Goal: Task Accomplishment & Management: Use online tool/utility

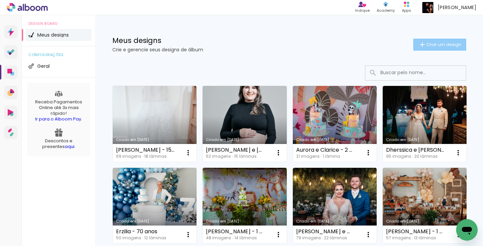
click at [426, 46] on span "Criar um design" at bounding box center [443, 44] width 35 height 4
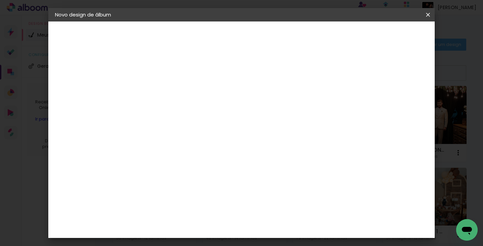
click at [165, 91] on input at bounding box center [165, 90] width 0 height 10
type input "[PERSON_NAME] e [PERSON_NAME] - 20x30"
click at [0, 0] on slot "Avançar" at bounding box center [0, 0] width 0 height 0
click at [216, 127] on input at bounding box center [182, 127] width 68 height 8
type input "mat"
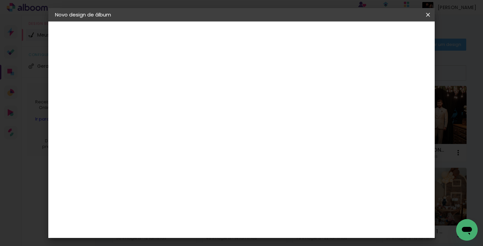
type paper-input "mat"
click at [205, 148] on paper-item "Matias Encadernações" at bounding box center [175, 152] width 59 height 17
click at [0, 0] on slot "Avançar" at bounding box center [0, 0] width 0 height 0
click at [191, 112] on input "text" at bounding box center [178, 117] width 26 height 10
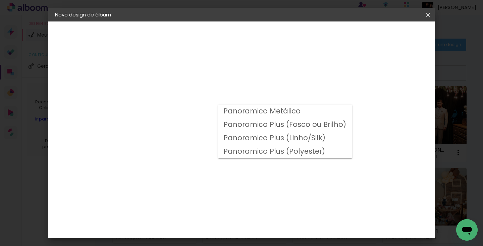
click at [0, 0] on slot "Panoramico Plus (Fosco ou Brilho)" at bounding box center [0, 0] width 0 height 0
type input "Panoramico Plus (Fosco ou Brilho)"
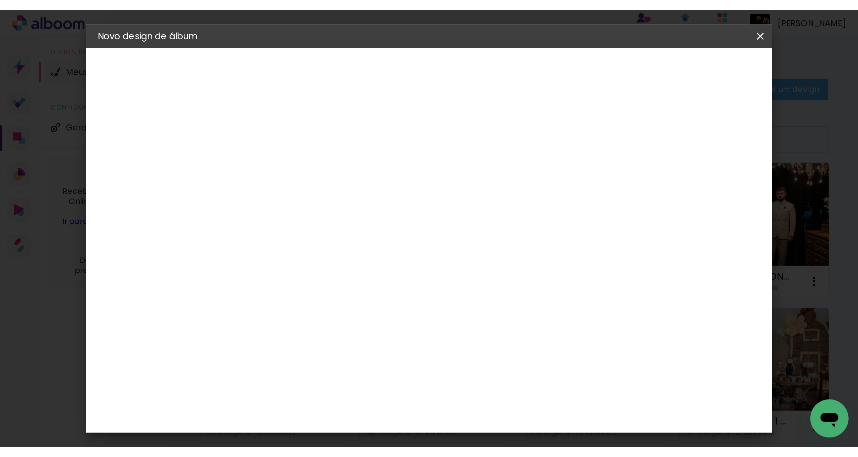
scroll to position [108, 0]
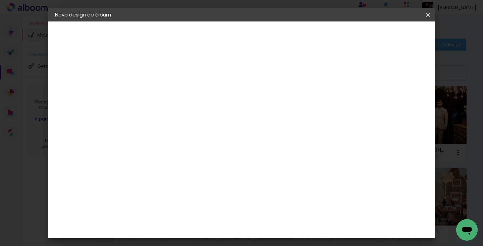
click at [210, 199] on span "20 × 30" at bounding box center [194, 206] width 31 height 14
click at [0, 0] on slot "Avançar" at bounding box center [0, 0] width 0 height 0
click at [386, 33] on span "Iniciar design" at bounding box center [370, 35] width 31 height 5
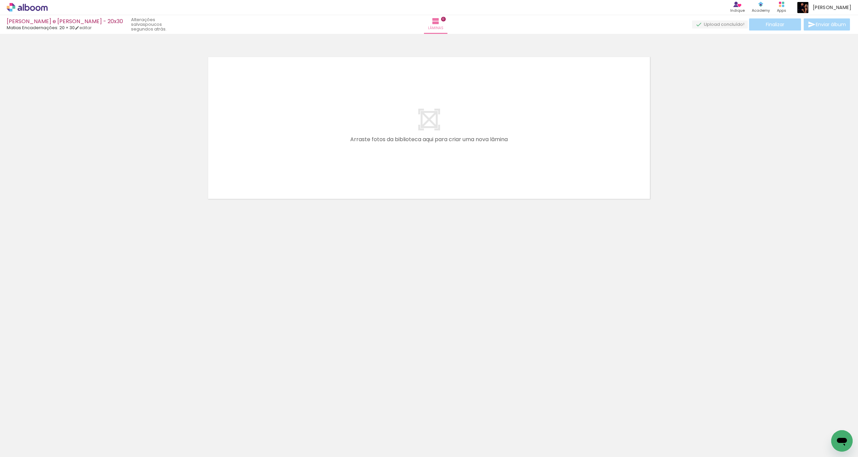
scroll to position [0, 1445]
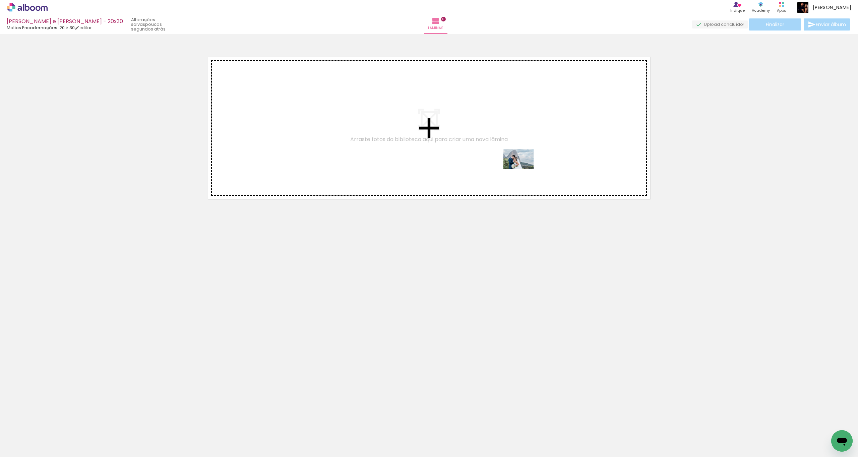
drag, startPoint x: 504, startPoint y: 440, endPoint x: 523, endPoint y: 154, distance: 286.3
click at [483, 154] on quentale-workspace at bounding box center [429, 228] width 858 height 457
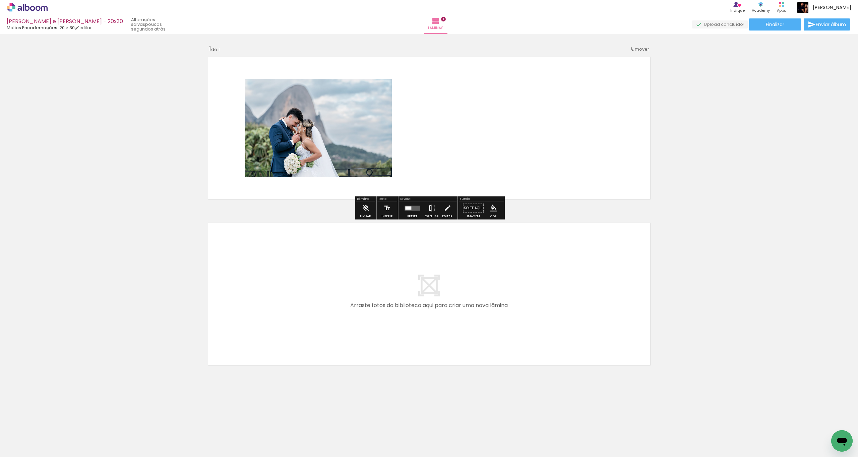
click at [433, 209] on iron-icon at bounding box center [431, 208] width 7 height 13
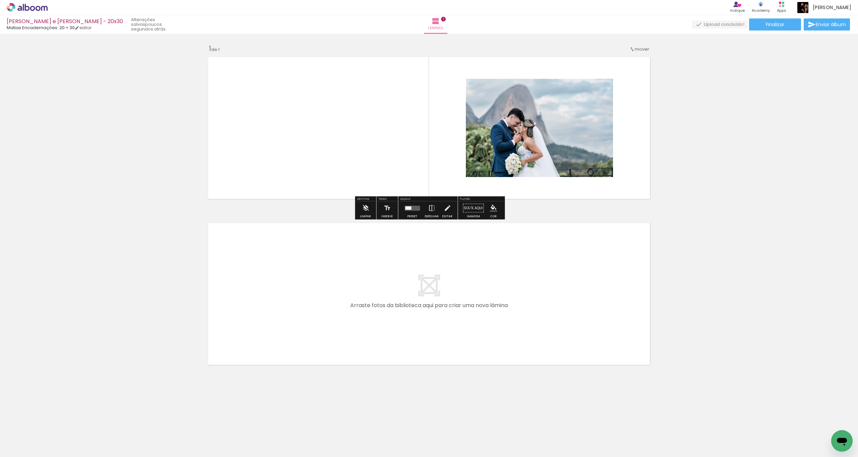
click at [483, 148] on quentale-photo at bounding box center [539, 128] width 147 height 98
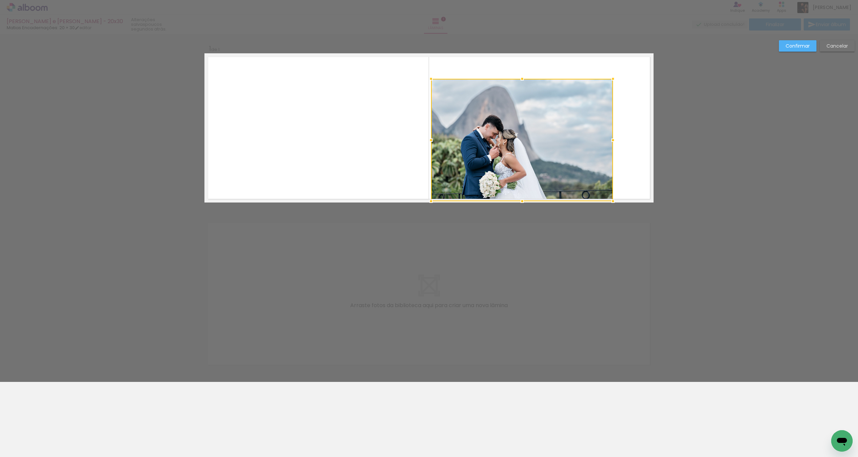
drag, startPoint x: 464, startPoint y: 178, endPoint x: 481, endPoint y: 178, distance: 16.8
click at [430, 203] on div at bounding box center [431, 200] width 13 height 13
click at [483, 144] on quentale-photo at bounding box center [523, 140] width 182 height 122
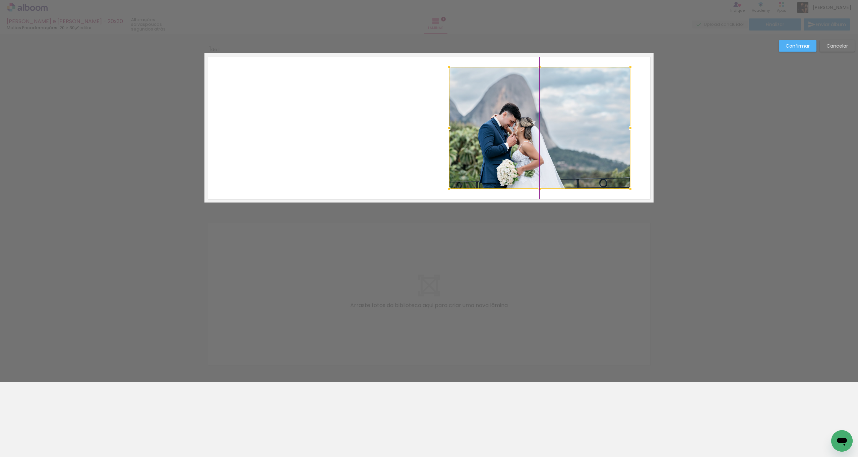
drag, startPoint x: 523, startPoint y: 141, endPoint x: 529, endPoint y: 138, distance: 6.7
click at [483, 138] on div at bounding box center [540, 128] width 182 height 122
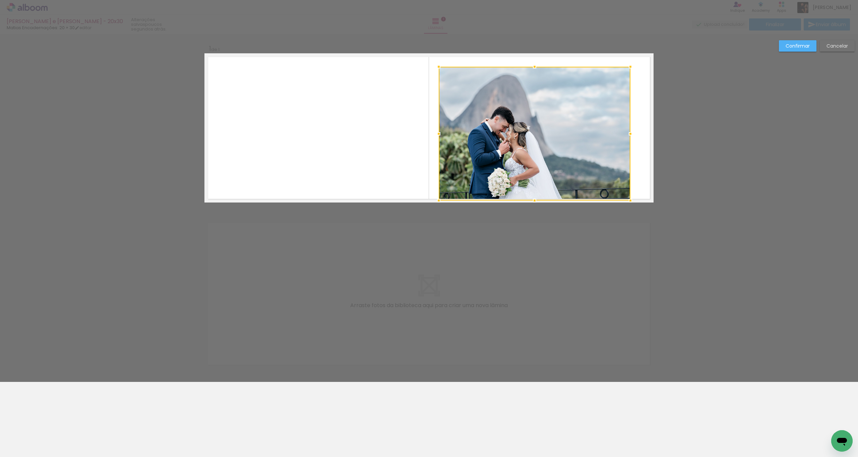
drag, startPoint x: 448, startPoint y: 190, endPoint x: 457, endPoint y: 179, distance: 14.3
click at [442, 195] on div at bounding box center [438, 200] width 13 height 13
click at [483, 142] on div at bounding box center [535, 133] width 192 height 133
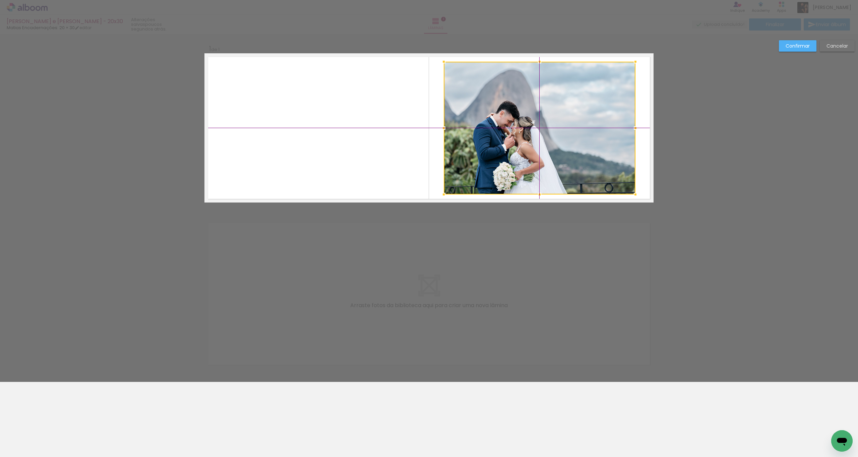
drag, startPoint x: 527, startPoint y: 147, endPoint x: 525, endPoint y: 154, distance: 7.1
click at [483, 141] on div at bounding box center [540, 128] width 192 height 133
drag, startPoint x: 790, startPoint y: 47, endPoint x: 756, endPoint y: 64, distance: 38.8
click at [0, 0] on slot "Confirmar" at bounding box center [0, 0] width 0 height 0
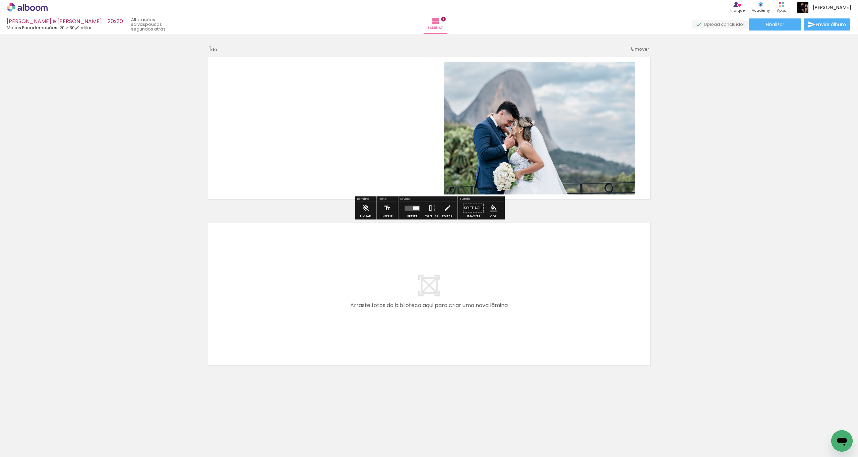
click at [483, 128] on quentale-photo at bounding box center [540, 128] width 192 height 133
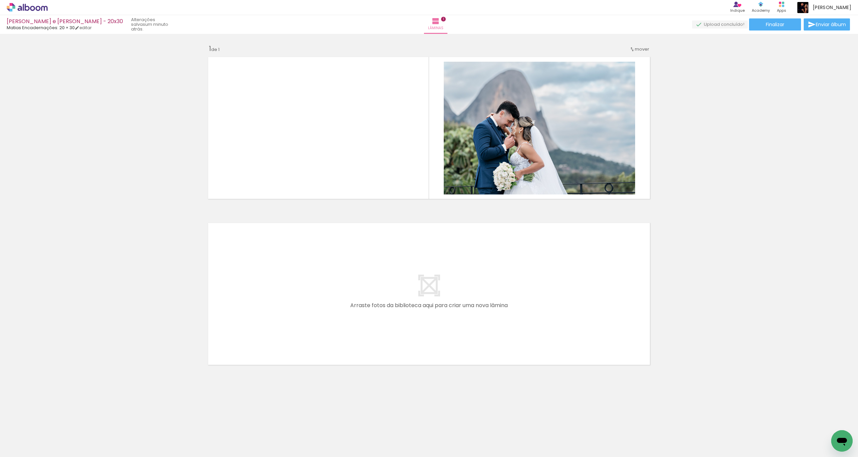
drag, startPoint x: 30, startPoint y: 435, endPoint x: 34, endPoint y: 440, distance: 6.7
click at [30, 245] on input "Todas as fotos" at bounding box center [18, 437] width 25 height 6
click at [0, 0] on slot "Não utilizadas" at bounding box center [0, 0] width 0 height 0
type input "Não utilizadas"
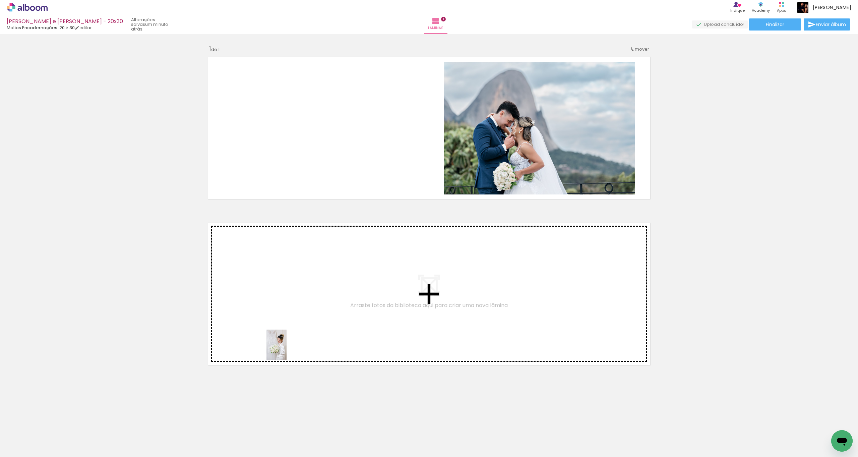
drag, startPoint x: 78, startPoint y: 438, endPoint x: 306, endPoint y: 347, distance: 245.8
click at [306, 245] on quentale-workspace at bounding box center [429, 228] width 858 height 457
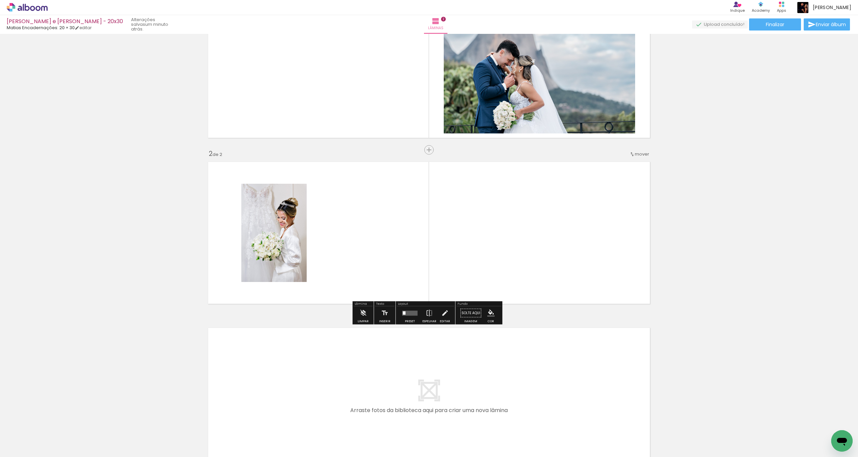
scroll to position [69, 0]
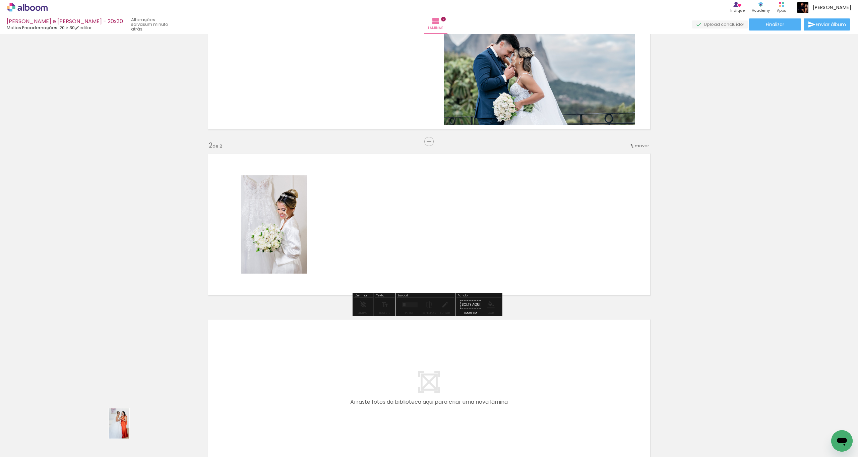
drag, startPoint x: 73, startPoint y: 435, endPoint x: 126, endPoint y: 435, distance: 52.6
click at [0, 0] on slot at bounding box center [0, 0] width 0 height 0
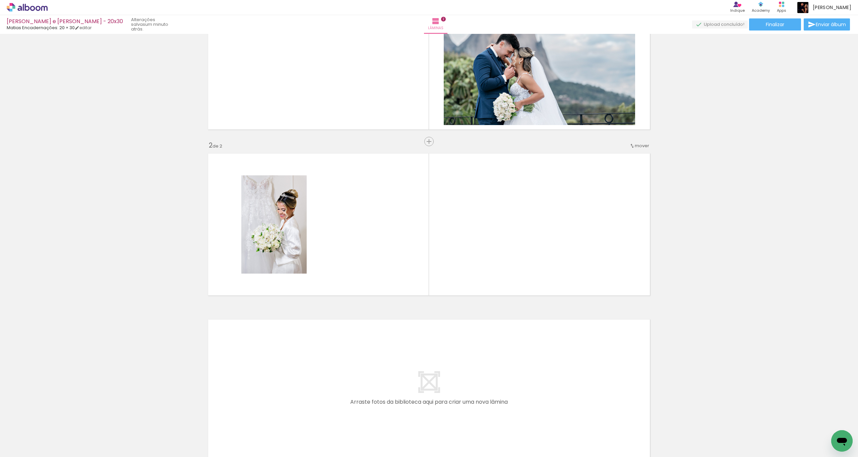
scroll to position [0, 0]
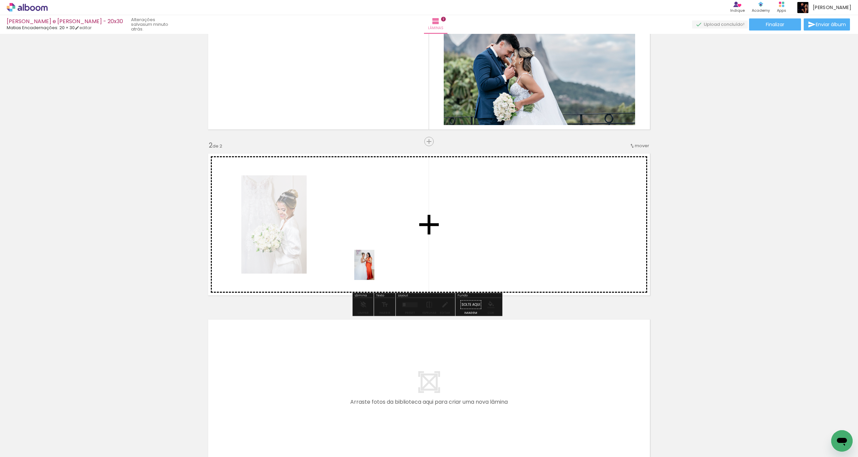
drag, startPoint x: 70, startPoint y: 444, endPoint x: 382, endPoint y: 260, distance: 362.1
click at [382, 245] on quentale-workspace at bounding box center [429, 228] width 858 height 457
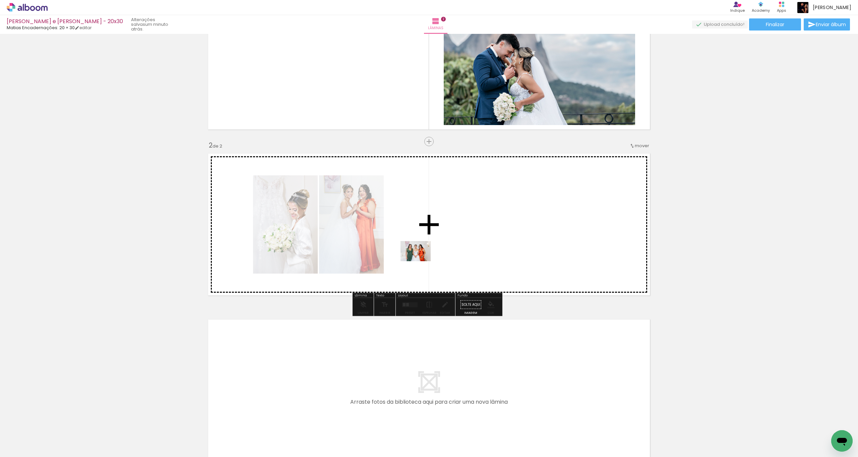
drag, startPoint x: 74, startPoint y: 442, endPoint x: 421, endPoint y: 261, distance: 390.4
click at [421, 245] on quentale-workspace at bounding box center [429, 228] width 858 height 457
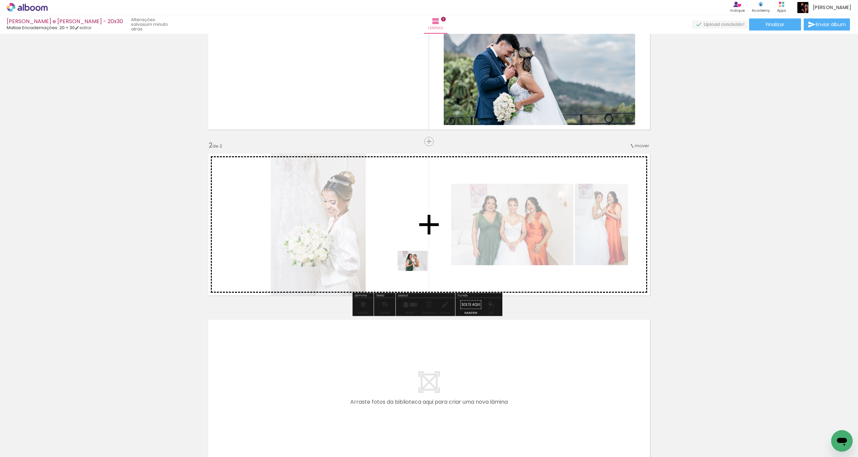
drag, startPoint x: 65, startPoint y: 444, endPoint x: 420, endPoint y: 271, distance: 395.0
click at [420, 245] on quentale-workspace at bounding box center [429, 228] width 858 height 457
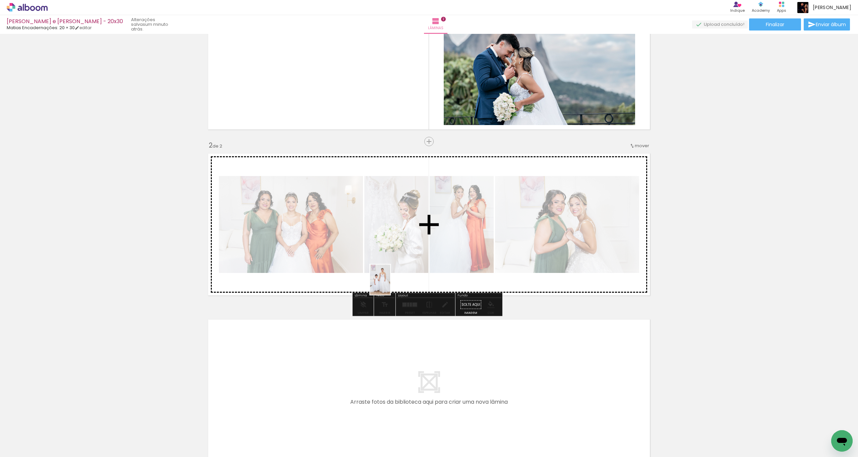
drag, startPoint x: 69, startPoint y: 439, endPoint x: 390, endPoint y: 284, distance: 356.7
click at [390, 245] on quentale-workspace at bounding box center [429, 228] width 858 height 457
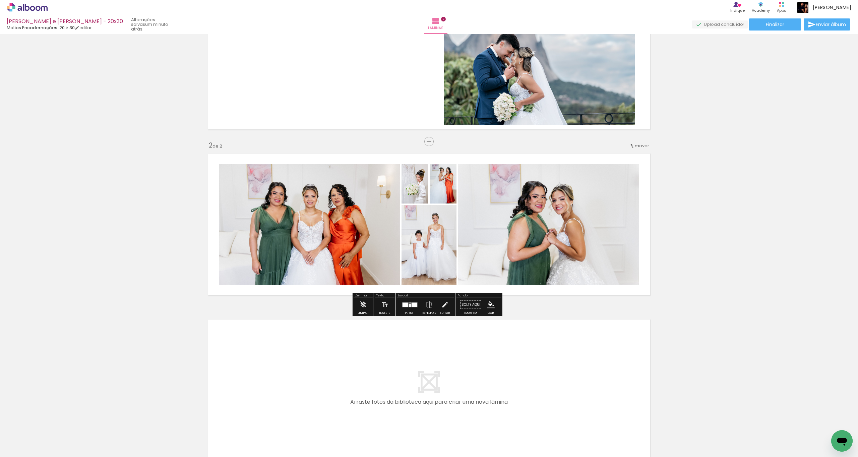
click at [405, 245] on div at bounding box center [406, 304] width 6 height 4
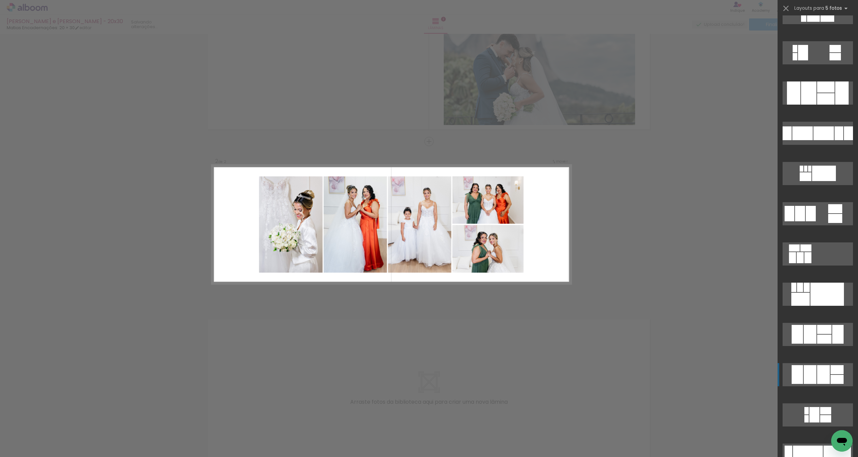
scroll to position [463, 0]
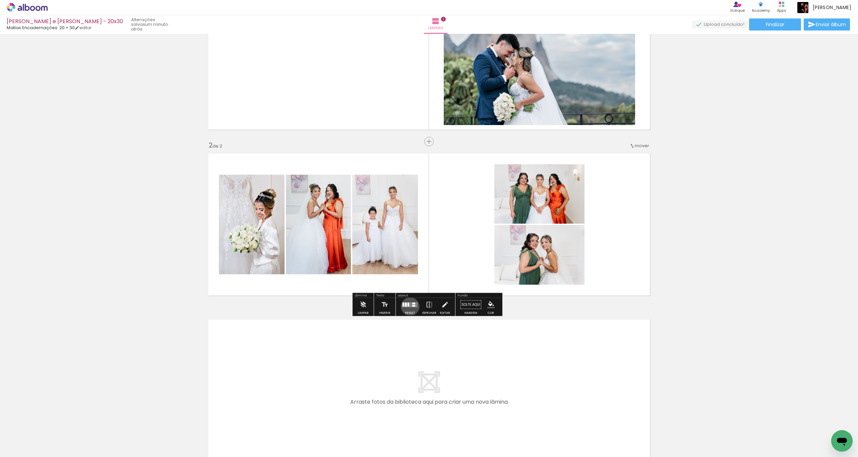
click at [409, 245] on quentale-layouter at bounding box center [409, 304] width 15 height 5
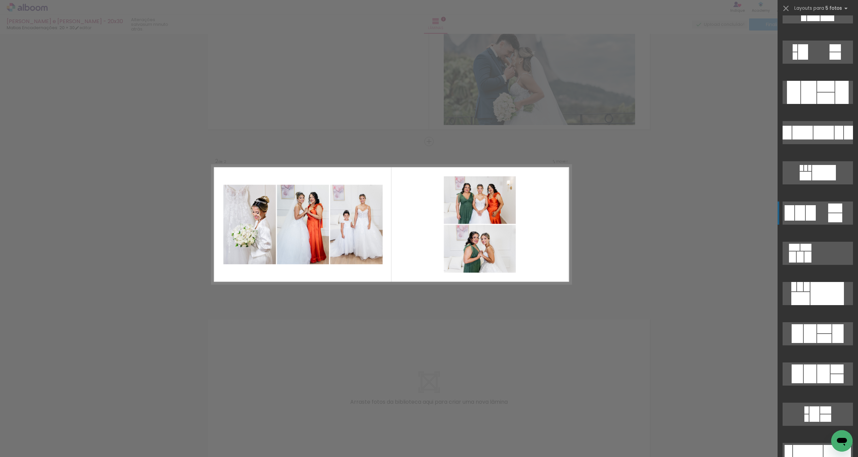
scroll to position [644, 0]
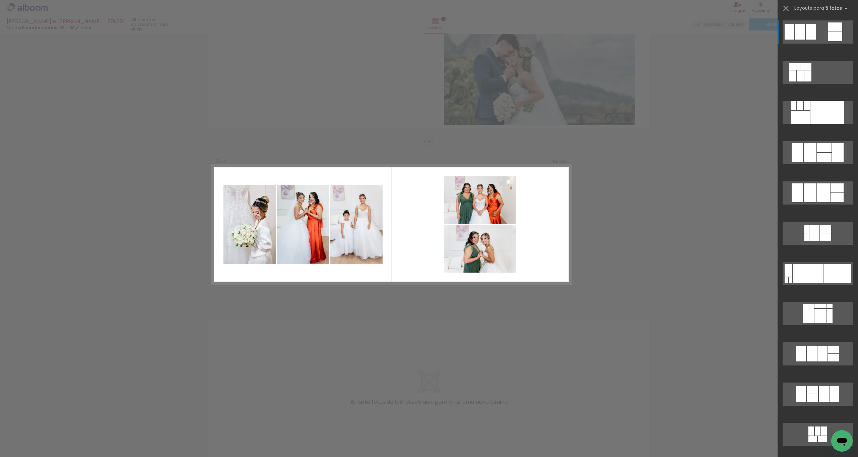
click at [483, 245] on div "Confirmar Cancelar" at bounding box center [429, 221] width 858 height 514
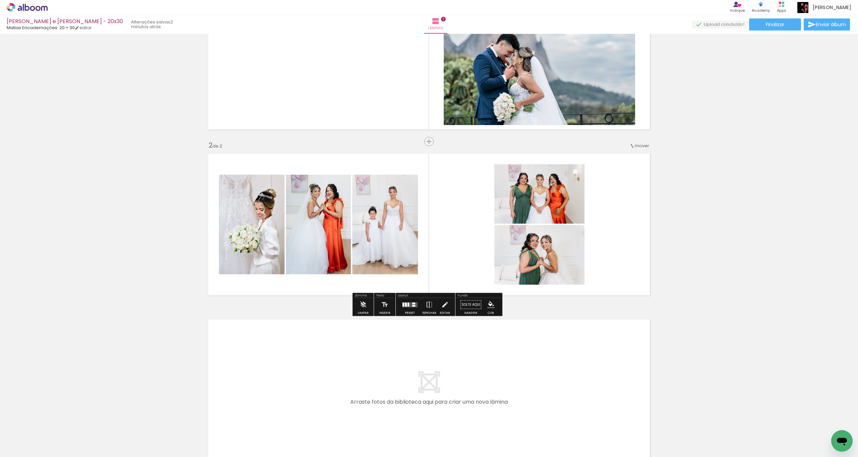
click at [408, 245] on quentale-layouter at bounding box center [409, 304] width 15 height 5
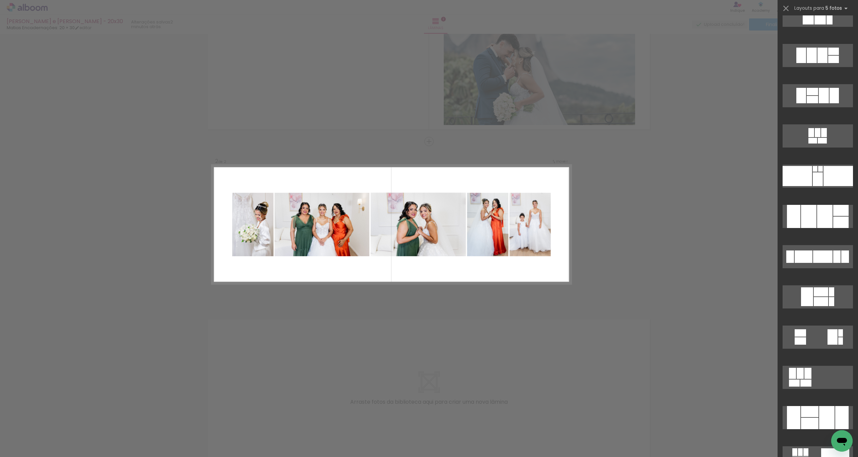
scroll to position [943, 0]
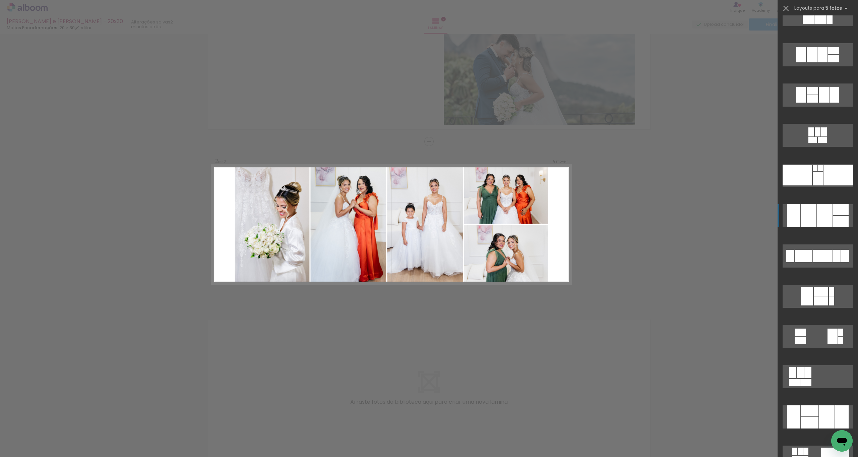
click at [483, 220] on div at bounding box center [808, 215] width 15 height 23
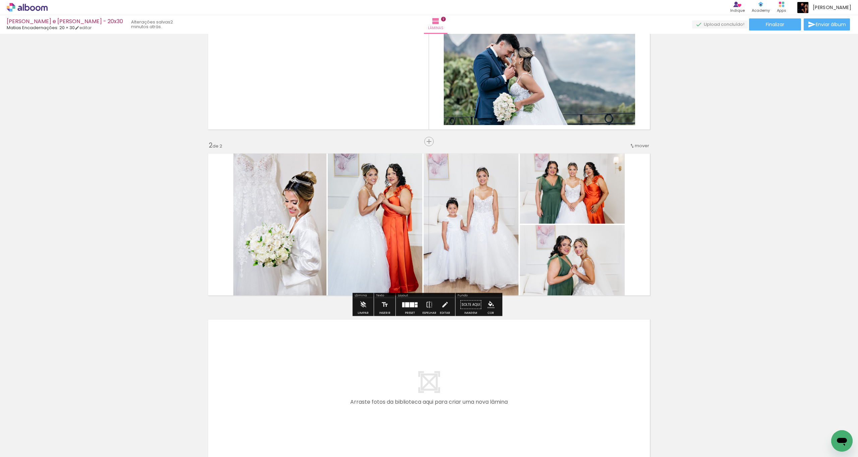
click at [308, 235] on quentale-photo at bounding box center [279, 224] width 93 height 149
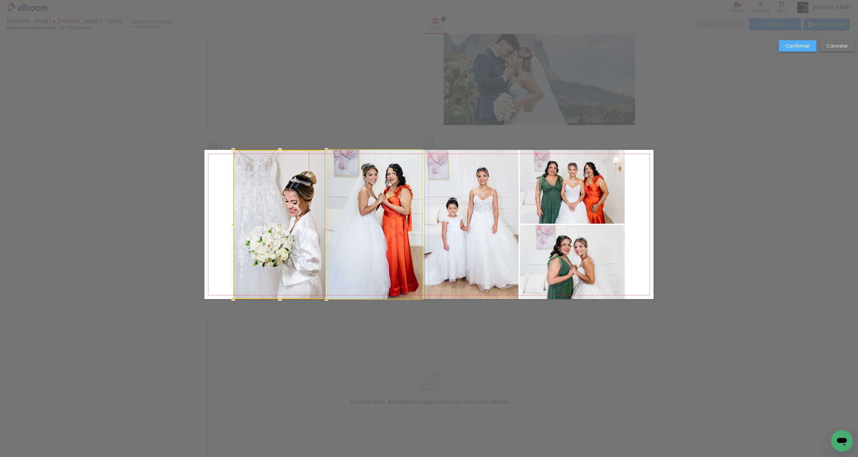
drag, startPoint x: 381, startPoint y: 259, endPoint x: 377, endPoint y: 264, distance: 6.4
click at [380, 245] on quentale-photo at bounding box center [375, 224] width 95 height 149
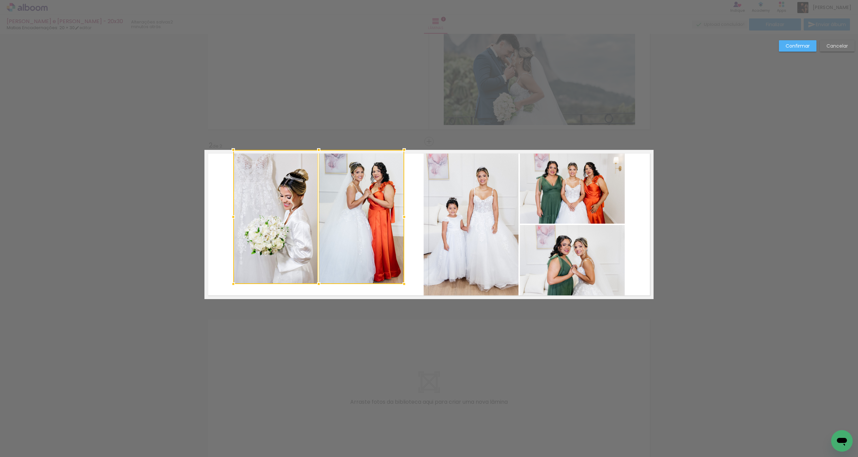
drag, startPoint x: 418, startPoint y: 298, endPoint x: 403, endPoint y: 287, distance: 18.2
click at [403, 245] on div at bounding box center [404, 283] width 13 height 13
click at [351, 245] on quentale-photo at bounding box center [362, 217] width 86 height 134
click at [283, 245] on quentale-photo at bounding box center [275, 217] width 84 height 134
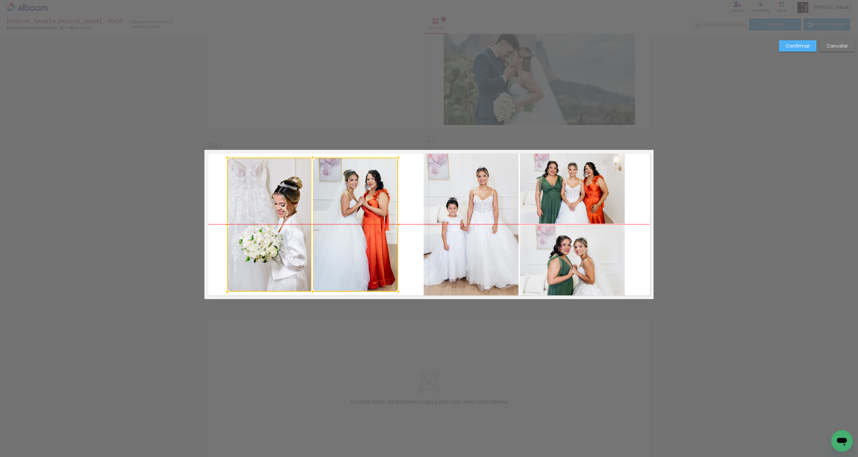
drag, startPoint x: 357, startPoint y: 246, endPoint x: 351, endPoint y: 256, distance: 10.7
click at [351, 245] on div at bounding box center [312, 225] width 171 height 134
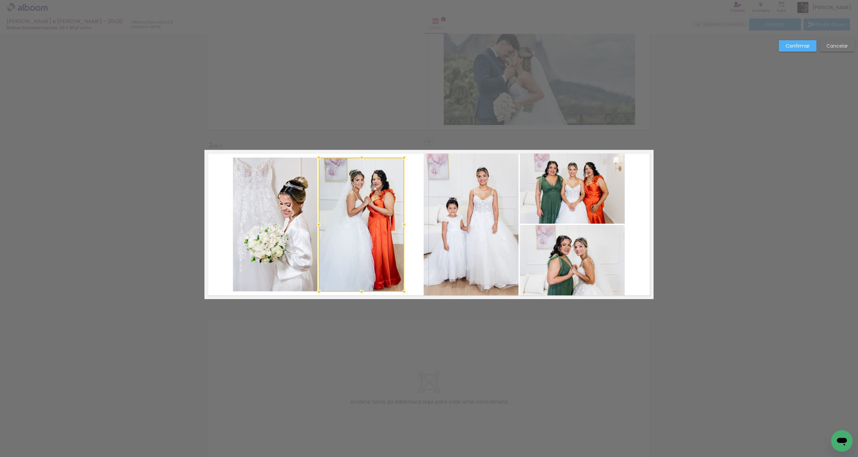
click at [309, 237] on quentale-photo at bounding box center [275, 225] width 84 height 134
drag, startPoint x: 366, startPoint y: 249, endPoint x: 386, endPoint y: 244, distance: 20.2
click at [365, 245] on div at bounding box center [318, 224] width 171 height 134
click at [409, 239] on quentale-layouter at bounding box center [429, 224] width 449 height 149
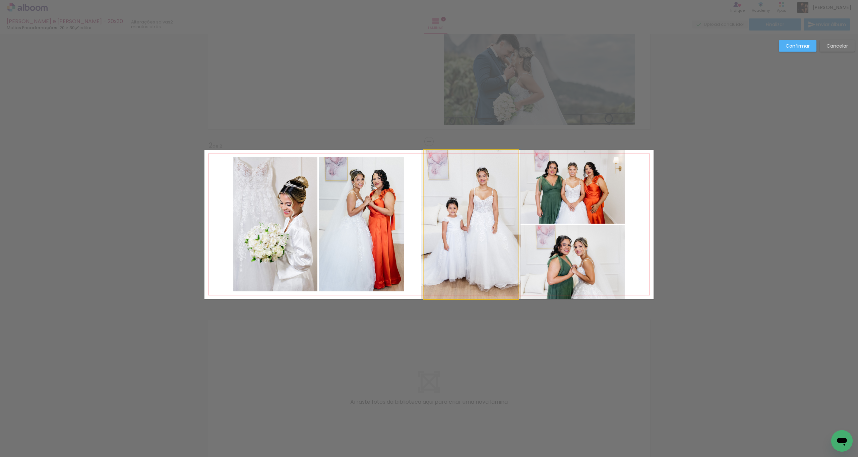
click at [457, 232] on quentale-photo at bounding box center [471, 224] width 95 height 149
click at [483, 196] on quentale-photo at bounding box center [572, 187] width 105 height 74
click at [483, 245] on div at bounding box center [524, 224] width 201 height 149
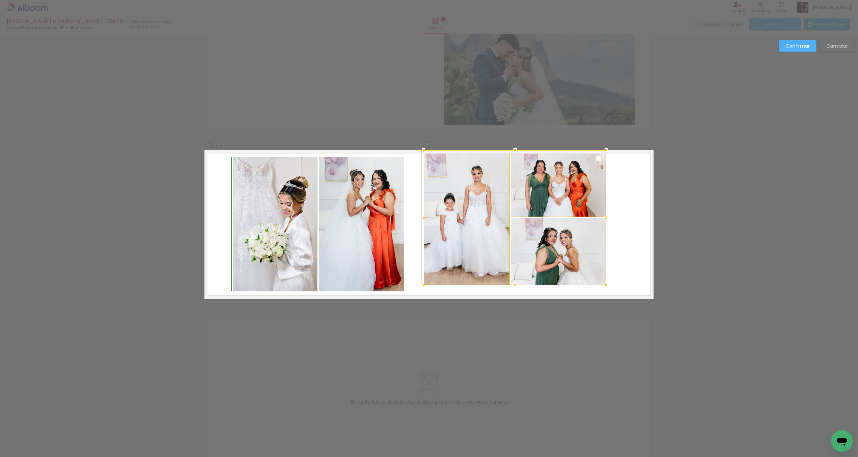
drag, startPoint x: 624, startPoint y: 298, endPoint x: 607, endPoint y: 283, distance: 22.6
click at [483, 245] on div at bounding box center [606, 285] width 13 height 13
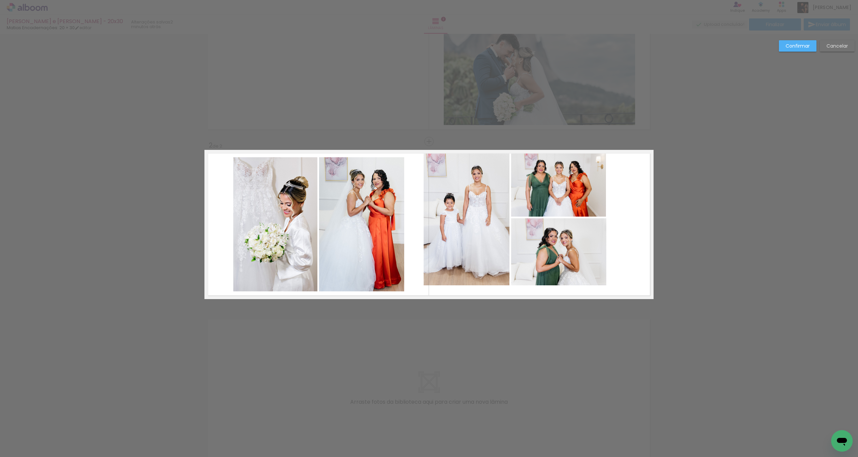
drag, startPoint x: 478, startPoint y: 240, endPoint x: 494, endPoint y: 243, distance: 16.6
click at [479, 240] on quentale-photo at bounding box center [467, 217] width 86 height 135
click at [483, 245] on quentale-photo at bounding box center [558, 251] width 95 height 67
click at [483, 205] on div at bounding box center [515, 217] width 183 height 135
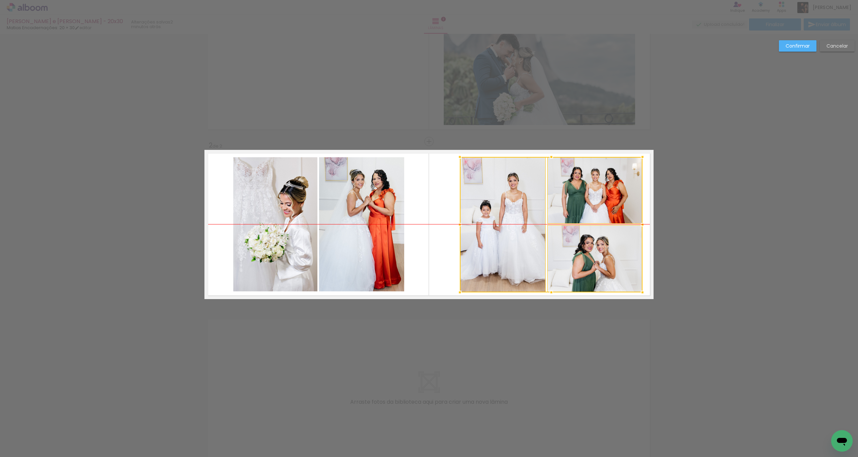
drag, startPoint x: 470, startPoint y: 231, endPoint x: 507, endPoint y: 240, distance: 37.4
click at [483, 240] on div at bounding box center [551, 224] width 183 height 135
click at [444, 217] on quentale-layouter at bounding box center [429, 224] width 449 height 149
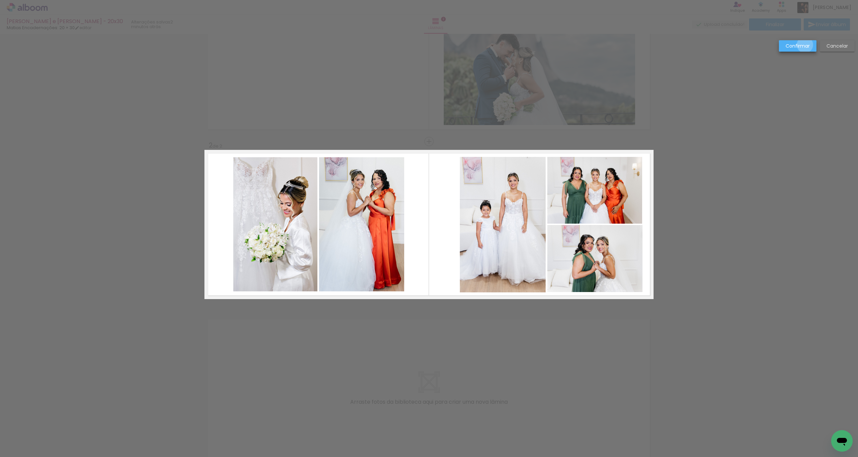
drag, startPoint x: 805, startPoint y: 45, endPoint x: 731, endPoint y: 52, distance: 74.8
click at [0, 0] on slot "Confirmar" at bounding box center [0, 0] width 0 height 0
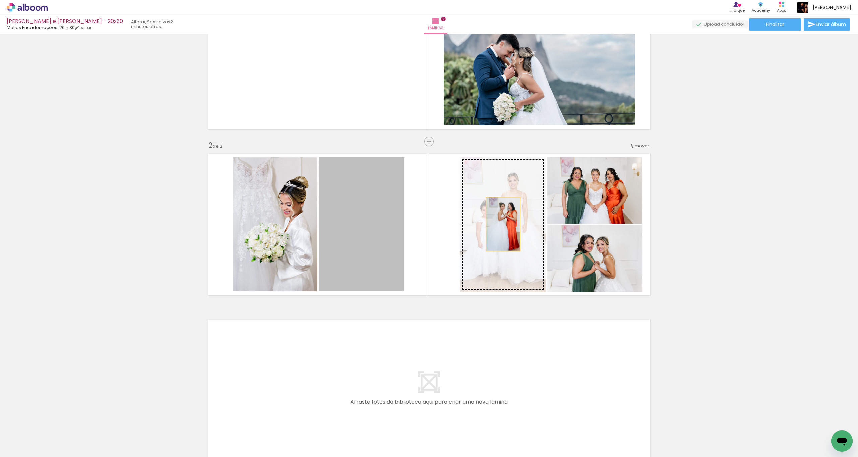
drag, startPoint x: 353, startPoint y: 240, endPoint x: 504, endPoint y: 224, distance: 151.2
click at [0, 0] on slot at bounding box center [0, 0] width 0 height 0
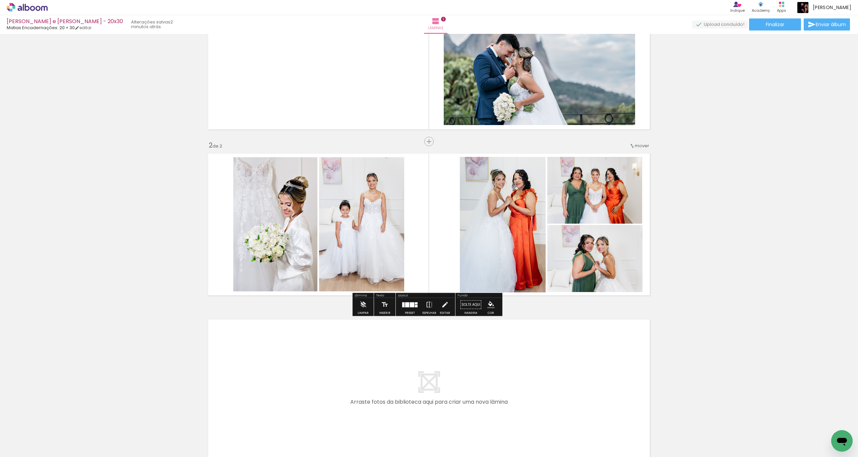
click at [483, 244] on quentale-photo at bounding box center [503, 224] width 86 height 135
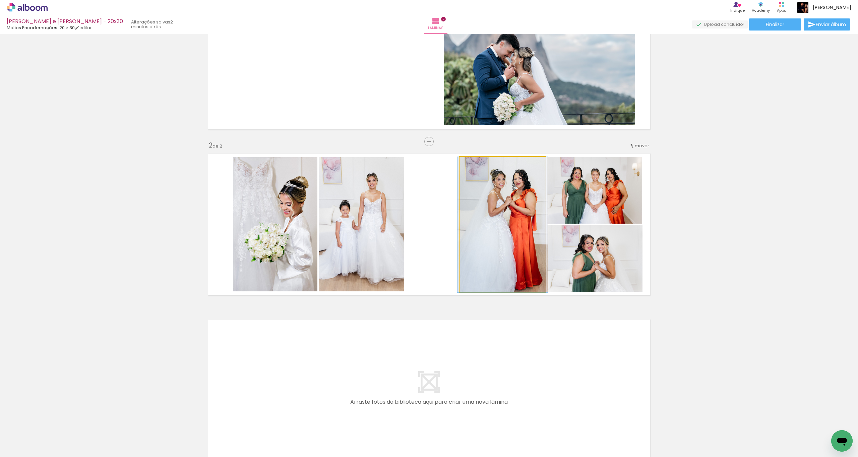
click at [483, 244] on quentale-photo at bounding box center [503, 224] width 86 height 135
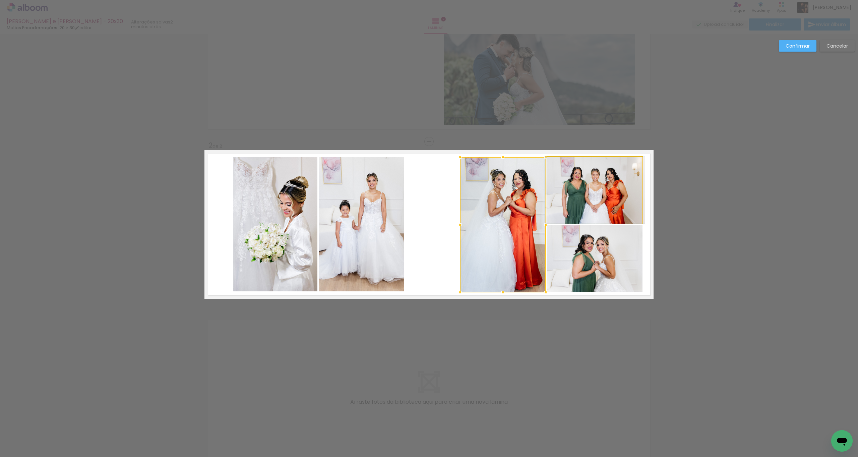
drag, startPoint x: 582, startPoint y: 205, endPoint x: 582, endPoint y: 214, distance: 9.1
click at [483, 205] on quentale-photo at bounding box center [595, 190] width 95 height 67
drag, startPoint x: 582, startPoint y: 257, endPoint x: 582, endPoint y: 261, distance: 3.7
click at [483, 245] on quentale-photo at bounding box center [595, 258] width 95 height 67
click at [483, 214] on quentale-photo at bounding box center [595, 190] width 95 height 67
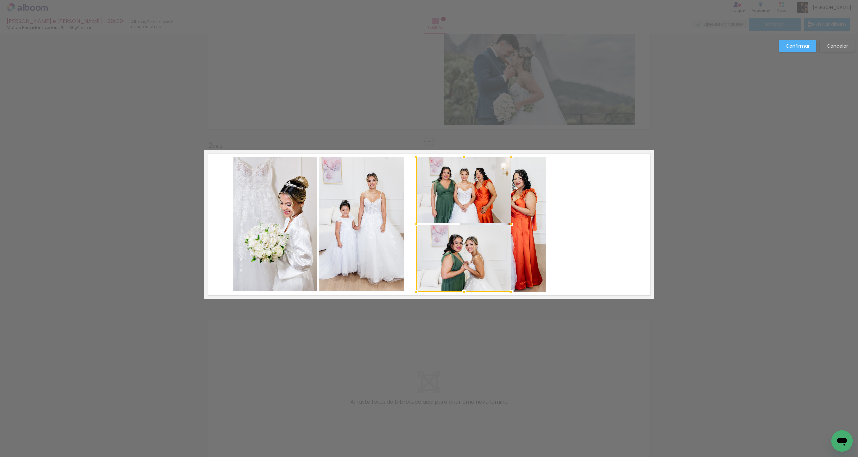
drag, startPoint x: 587, startPoint y: 254, endPoint x: 463, endPoint y: 252, distance: 123.8
click at [454, 245] on div at bounding box center [463, 224] width 95 height 135
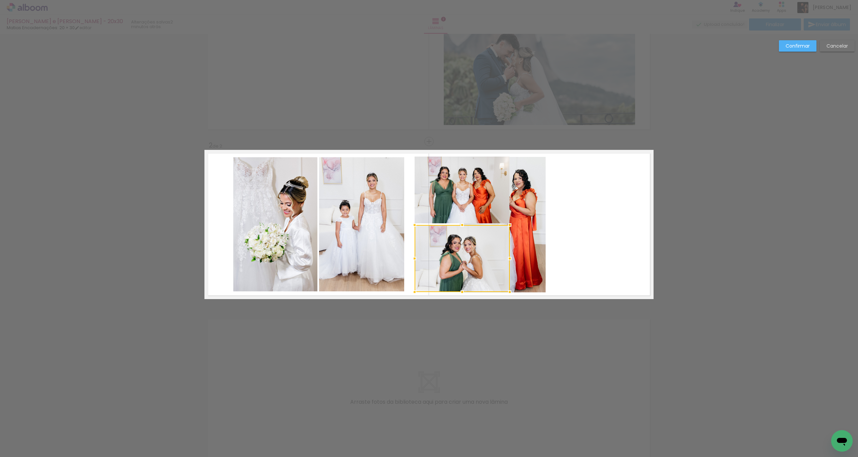
click at [483, 245] on quentale-photo at bounding box center [503, 224] width 86 height 135
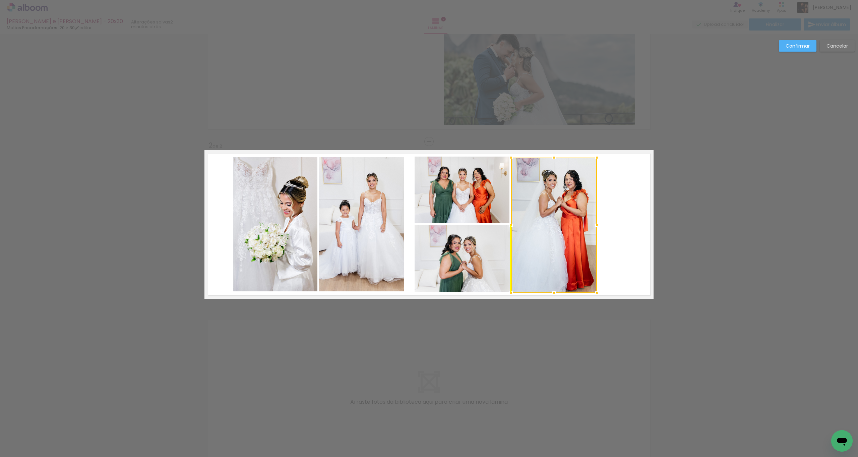
drag, startPoint x: 542, startPoint y: 236, endPoint x: 577, endPoint y: 235, distance: 35.6
click at [483, 235] on div at bounding box center [554, 225] width 86 height 135
drag, startPoint x: 620, startPoint y: 227, endPoint x: 604, endPoint y: 227, distance: 15.8
click at [483, 227] on quentale-layouter at bounding box center [429, 224] width 449 height 149
click at [483, 232] on quentale-photo at bounding box center [554, 225] width 86 height 135
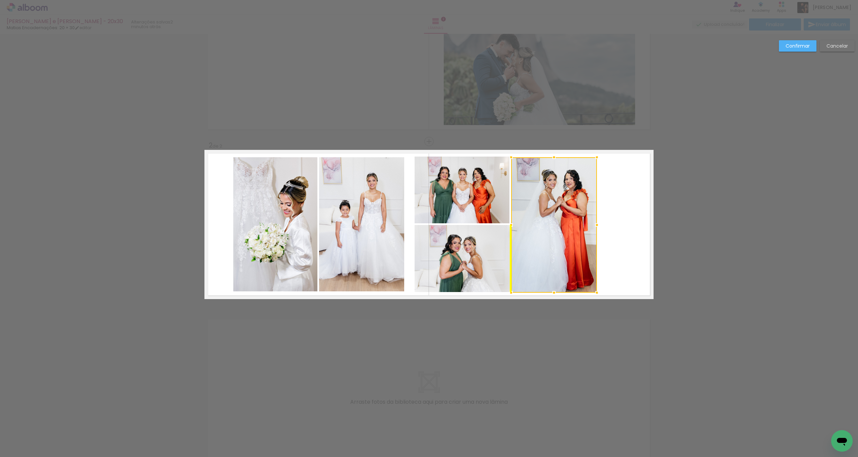
click at [483, 243] on div at bounding box center [554, 224] width 86 height 135
click at [483, 228] on quentale-layouter at bounding box center [429, 224] width 449 height 149
click at [483, 245] on quentale-photo at bounding box center [462, 258] width 95 height 67
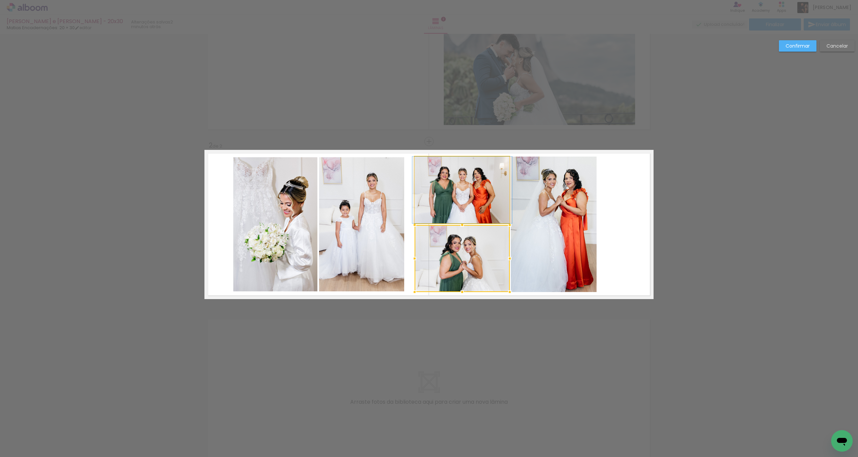
click at [483, 214] on quentale-photo at bounding box center [462, 190] width 95 height 67
drag, startPoint x: 540, startPoint y: 230, endPoint x: 531, endPoint y: 237, distance: 10.5
click at [483, 231] on quentale-photo at bounding box center [554, 224] width 86 height 135
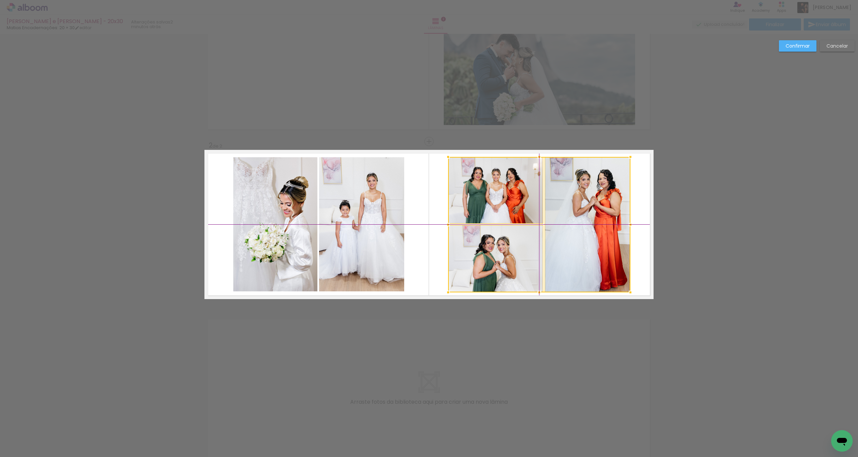
drag, startPoint x: 467, startPoint y: 268, endPoint x: 532, endPoint y: 259, distance: 66.1
click at [483, 245] on div at bounding box center [539, 224] width 182 height 135
click at [483, 245] on quentale-layouter at bounding box center [429, 224] width 449 height 149
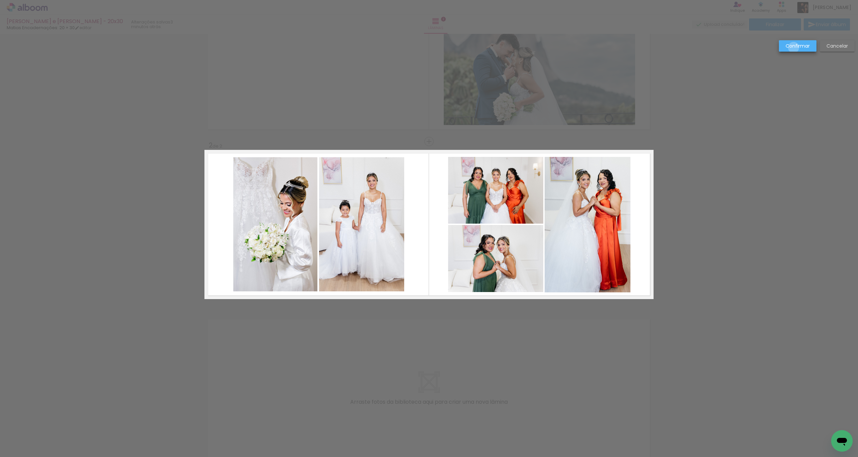
drag, startPoint x: 794, startPoint y: 48, endPoint x: 775, endPoint y: 53, distance: 20.1
click at [0, 0] on slot "Confirmar" at bounding box center [0, 0] width 0 height 0
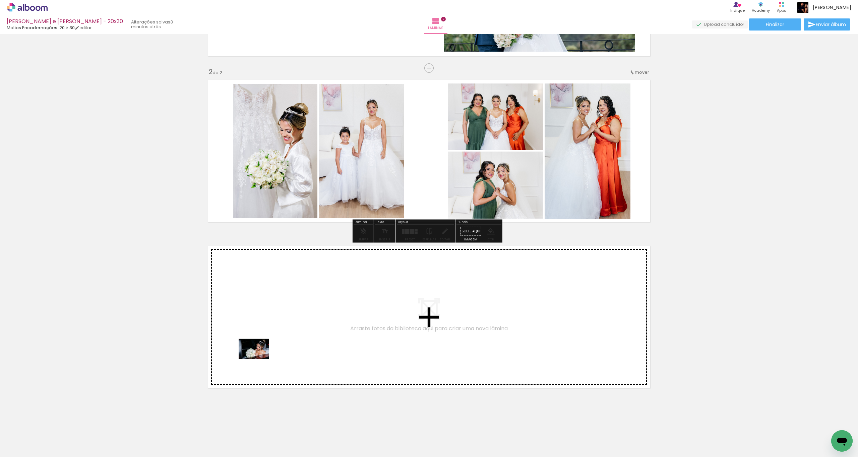
drag, startPoint x: 67, startPoint y: 437, endPoint x: 175, endPoint y: 378, distance: 122.6
click at [346, 245] on quentale-workspace at bounding box center [429, 228] width 858 height 457
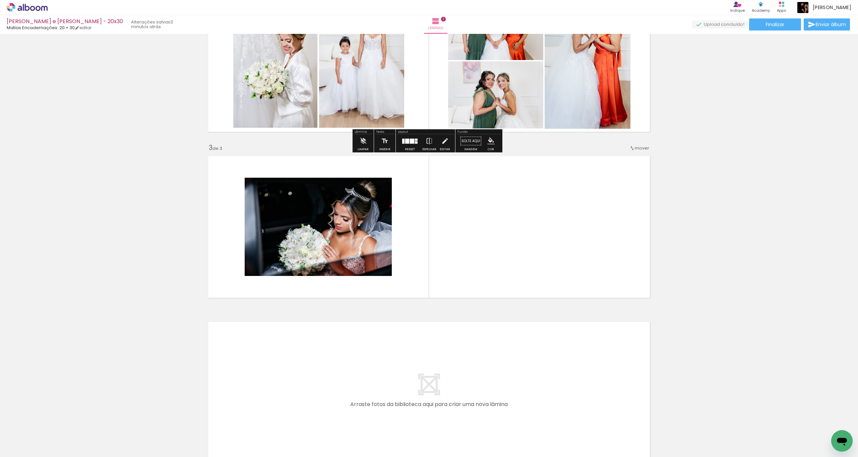
scroll to position [235, 0]
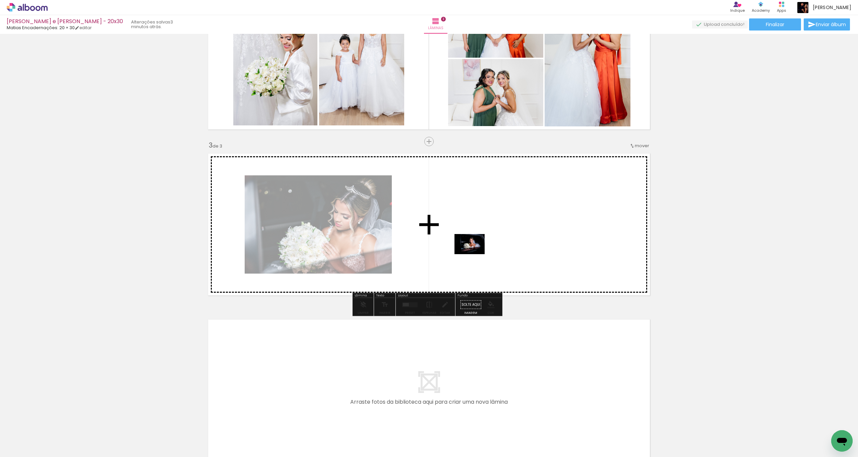
drag, startPoint x: 150, startPoint y: 400, endPoint x: 474, endPoint y: 254, distance: 355.4
click at [474, 245] on quentale-workspace at bounding box center [429, 228] width 858 height 457
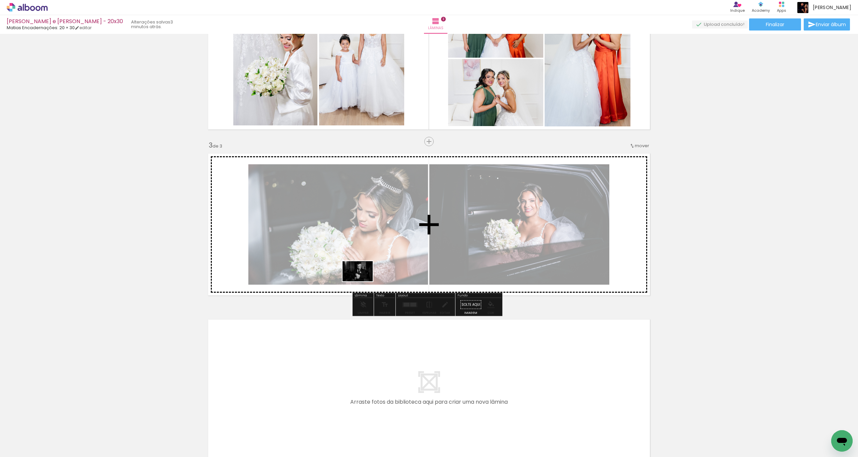
drag, startPoint x: 114, startPoint y: 423, endPoint x: 364, endPoint y: 280, distance: 287.2
click at [364, 245] on quentale-workspace at bounding box center [429, 228] width 858 height 457
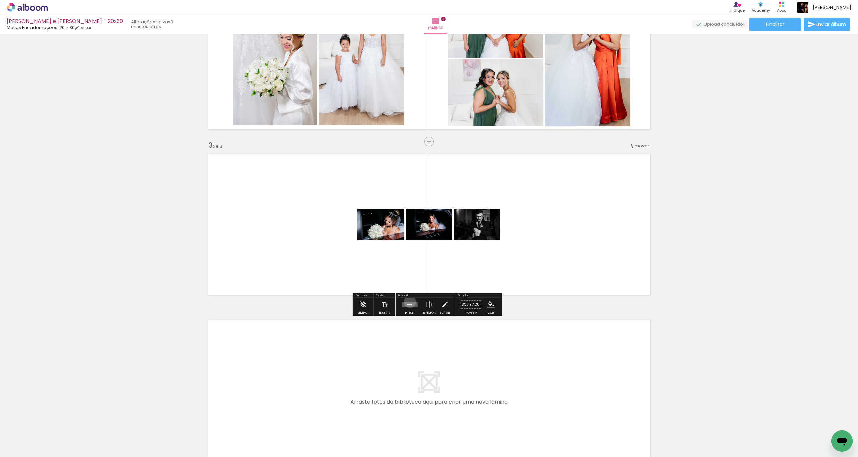
click at [408, 245] on div at bounding box center [410, 304] width 18 height 13
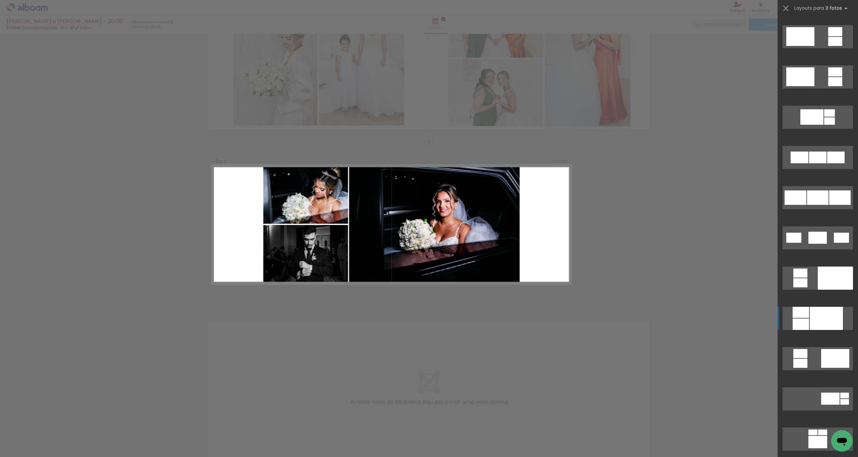
scroll to position [238, 0]
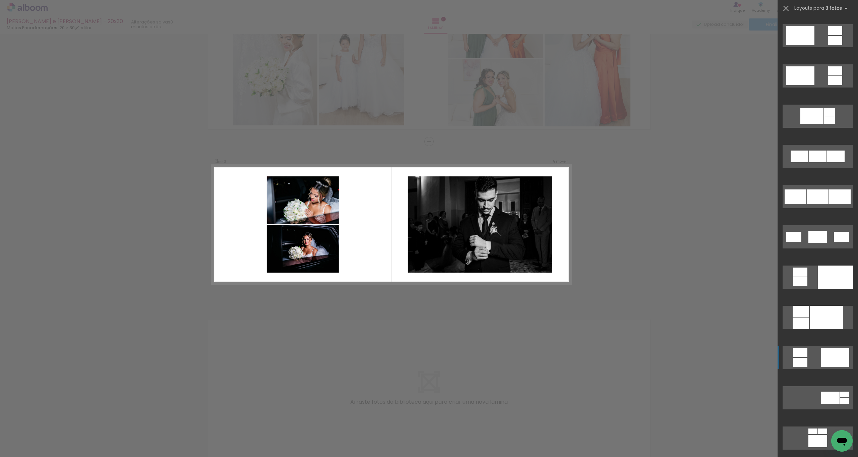
drag, startPoint x: 814, startPoint y: 359, endPoint x: 821, endPoint y: 359, distance: 6.7
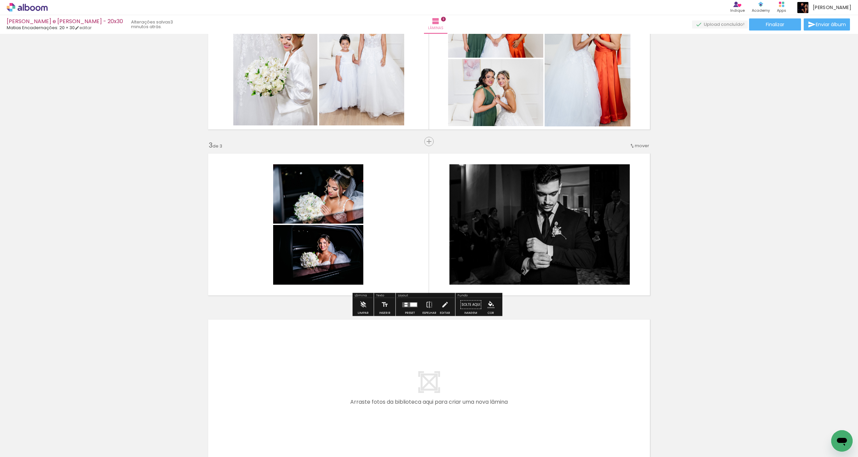
click at [324, 192] on quentale-photo at bounding box center [318, 193] width 90 height 59
drag, startPoint x: 324, startPoint y: 192, endPoint x: 327, endPoint y: 197, distance: 6.0
click at [324, 192] on quentale-photo at bounding box center [318, 193] width 90 height 59
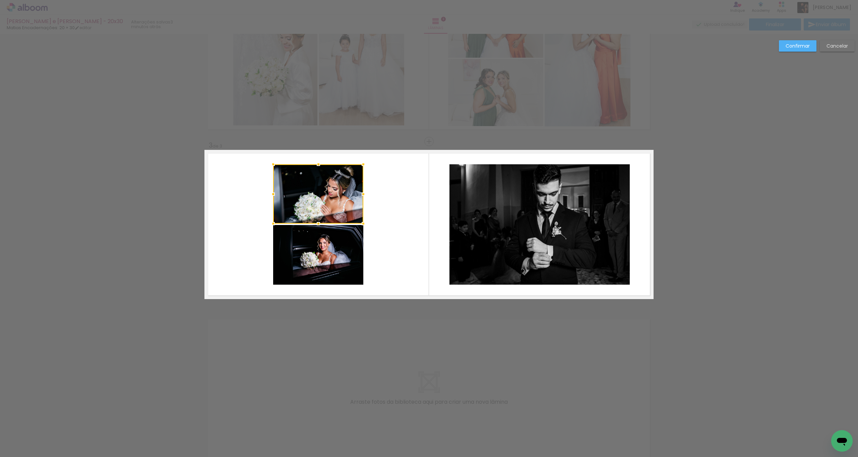
click at [319, 245] on quentale-photo at bounding box center [318, 255] width 90 height 60
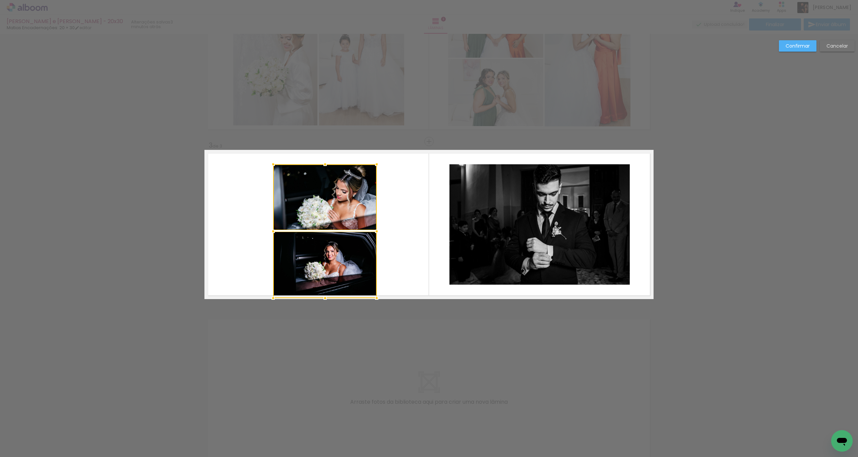
drag, startPoint x: 363, startPoint y: 287, endPoint x: 371, endPoint y: 293, distance: 10.3
click at [372, 245] on div at bounding box center [376, 297] width 13 height 13
click at [356, 207] on quentale-photo at bounding box center [325, 197] width 104 height 66
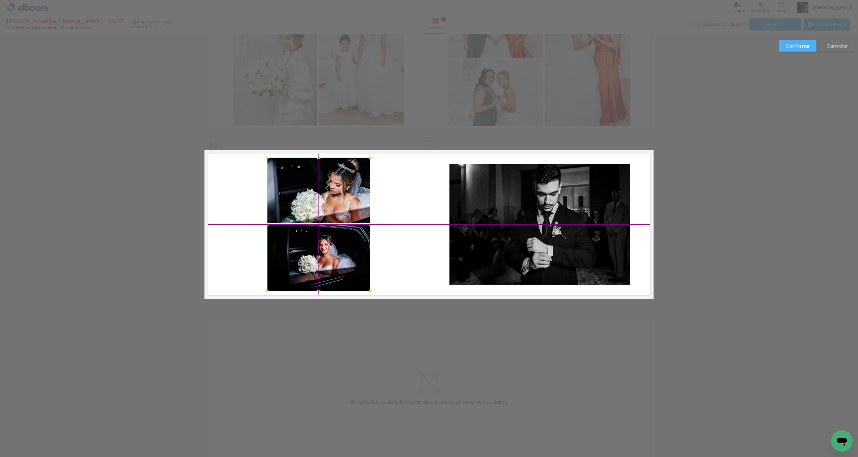
click at [326, 245] on div at bounding box center [319, 225] width 104 height 134
drag, startPoint x: 353, startPoint y: 211, endPoint x: 354, endPoint y: 224, distance: 12.7
click at [353, 211] on quentale-photo at bounding box center [319, 191] width 104 height 66
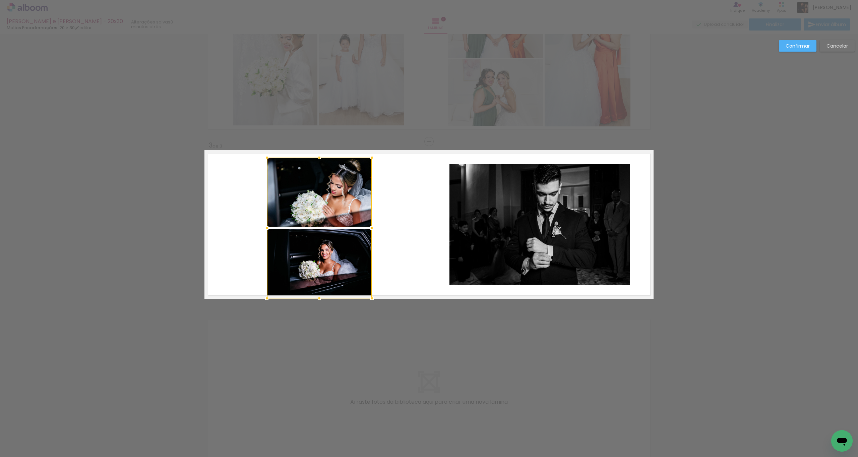
drag, startPoint x: 368, startPoint y: 292, endPoint x: 369, endPoint y: 296, distance: 4.0
click at [369, 245] on div at bounding box center [372, 298] width 13 height 13
click at [353, 210] on quentale-photo at bounding box center [320, 192] width 106 height 69
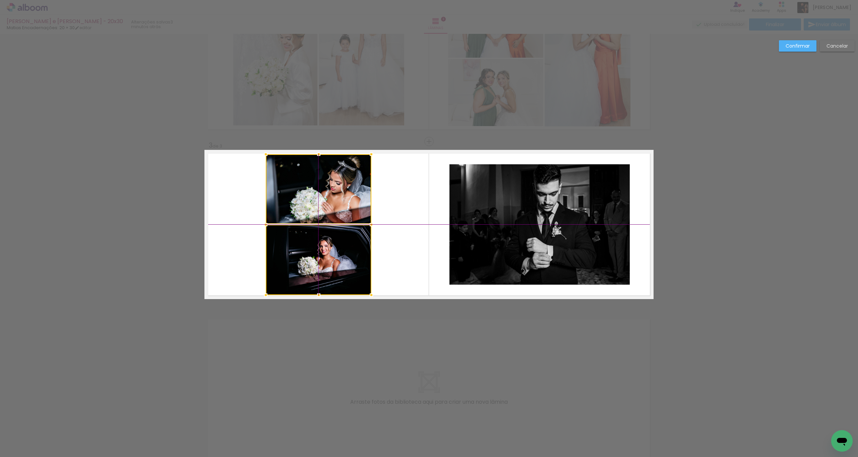
drag, startPoint x: 330, startPoint y: 274, endPoint x: 326, endPoint y: 275, distance: 4.2
click at [326, 245] on div at bounding box center [319, 224] width 106 height 141
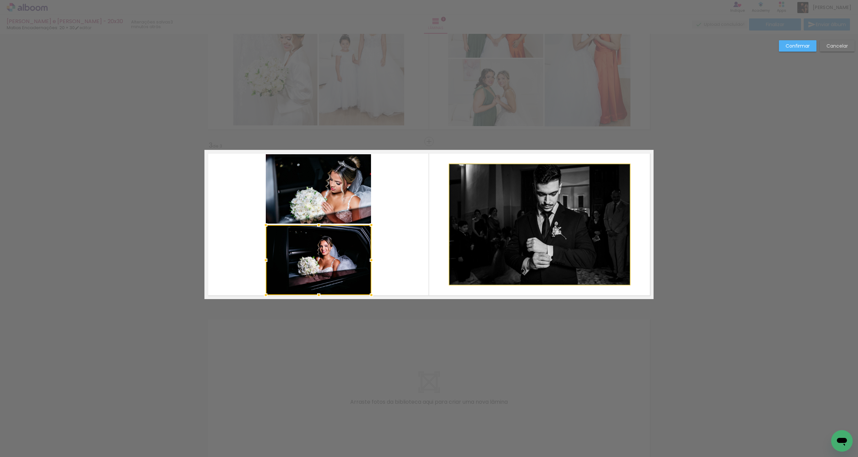
drag, startPoint x: 478, startPoint y: 256, endPoint x: 493, endPoint y: 257, distance: 15.2
click at [478, 245] on quentale-photo at bounding box center [540, 224] width 180 height 120
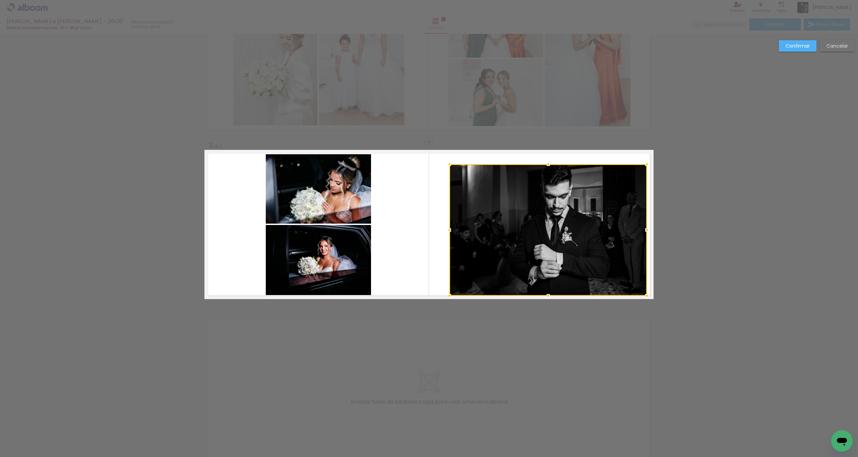
drag, startPoint x: 629, startPoint y: 284, endPoint x: 627, endPoint y: 278, distance: 5.7
click at [483, 245] on div "Inserir lâmina 1 de 3 Inserir lâmina 2 de 3 Inserir lâmina 3 de 3 Confirmar Can…" at bounding box center [429, 138] width 858 height 680
click at [483, 245] on quentale-photo at bounding box center [549, 229] width 198 height 131
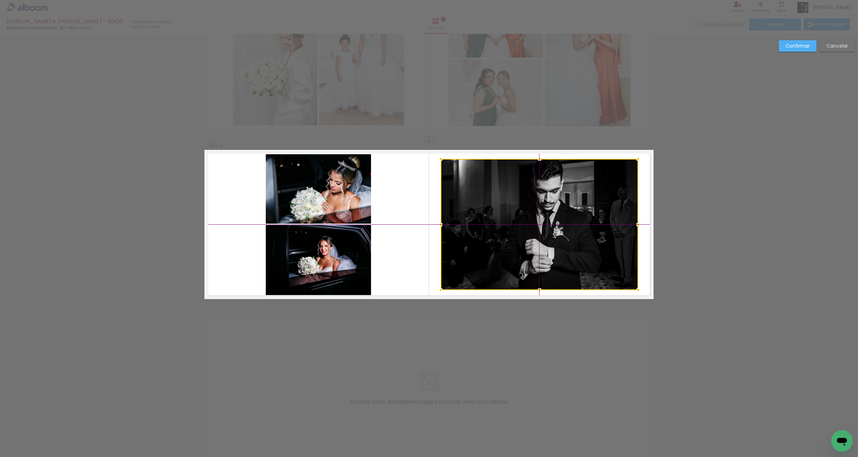
drag, startPoint x: 551, startPoint y: 230, endPoint x: 537, endPoint y: 232, distance: 13.6
click at [483, 230] on div at bounding box center [540, 224] width 198 height 131
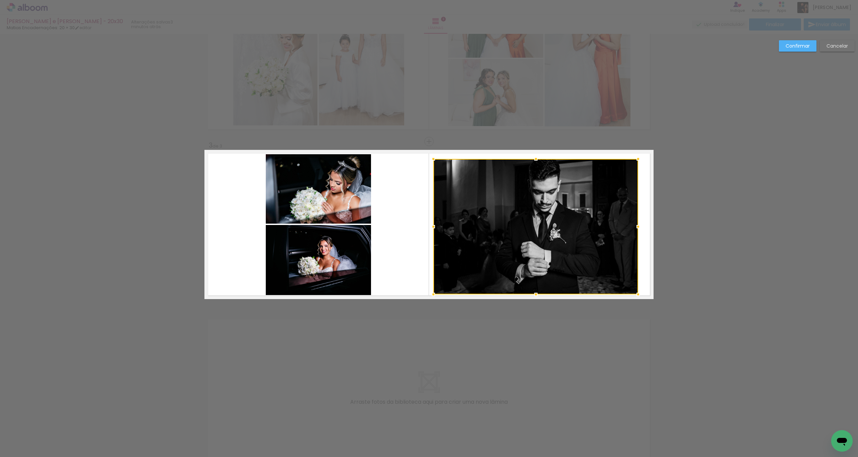
drag, startPoint x: 439, startPoint y: 288, endPoint x: 433, endPoint y: 289, distance: 6.5
click at [430, 245] on div at bounding box center [433, 294] width 13 height 13
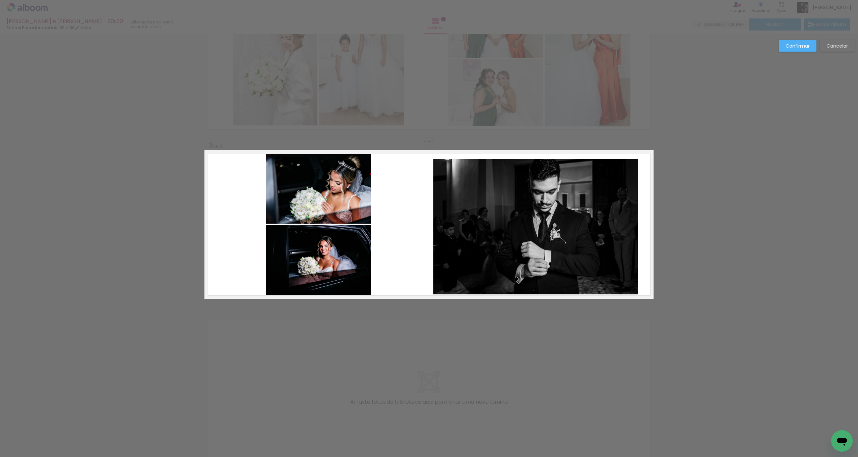
click at [483, 245] on quentale-photo at bounding box center [536, 226] width 205 height 135
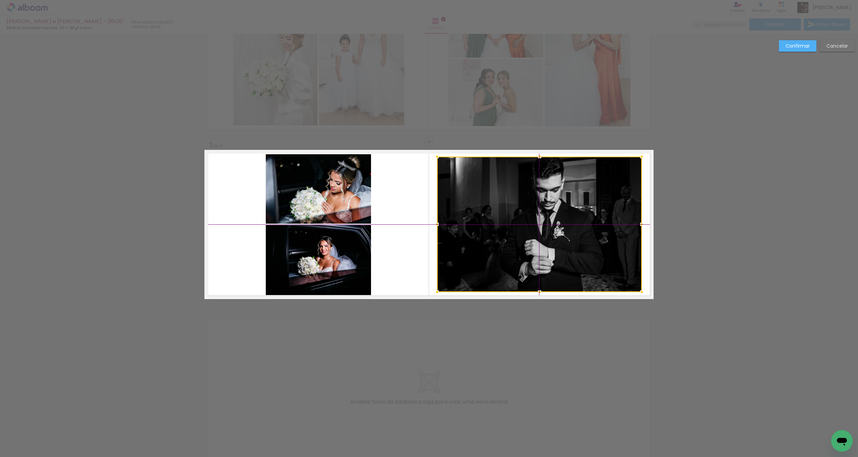
click at [483, 239] on div at bounding box center [539, 224] width 205 height 135
drag, startPoint x: 798, startPoint y: 50, endPoint x: 788, endPoint y: 52, distance: 10.6
click at [483, 49] on paper-button "Confirmar" at bounding box center [798, 45] width 38 height 11
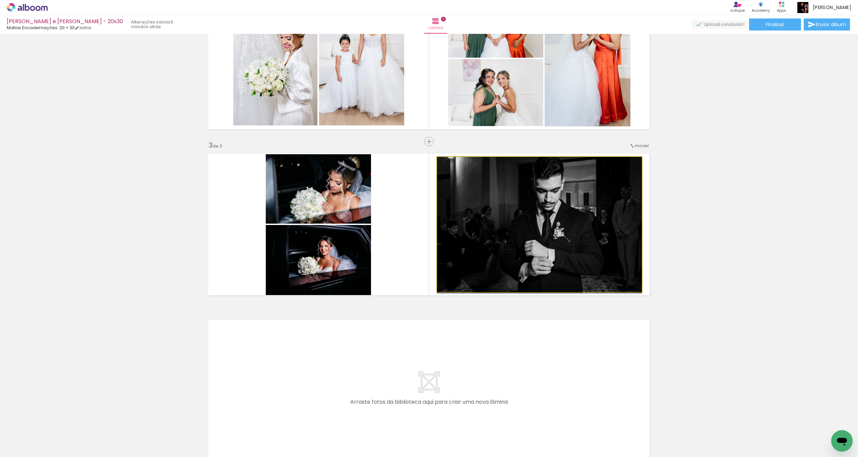
drag, startPoint x: 561, startPoint y: 242, endPoint x: 561, endPoint y: 251, distance: 8.7
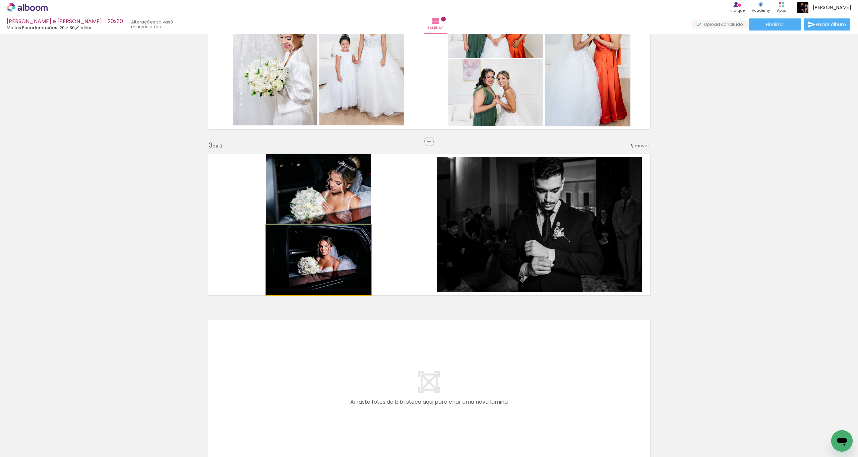
click at [348, 245] on quentale-photo at bounding box center [319, 260] width 106 height 70
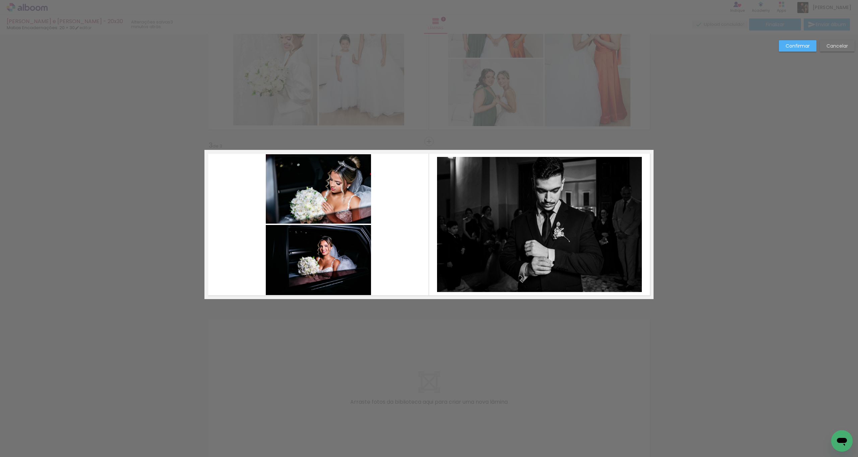
click at [355, 207] on quentale-photo at bounding box center [319, 188] width 106 height 69
click at [354, 245] on quentale-photo at bounding box center [319, 260] width 106 height 70
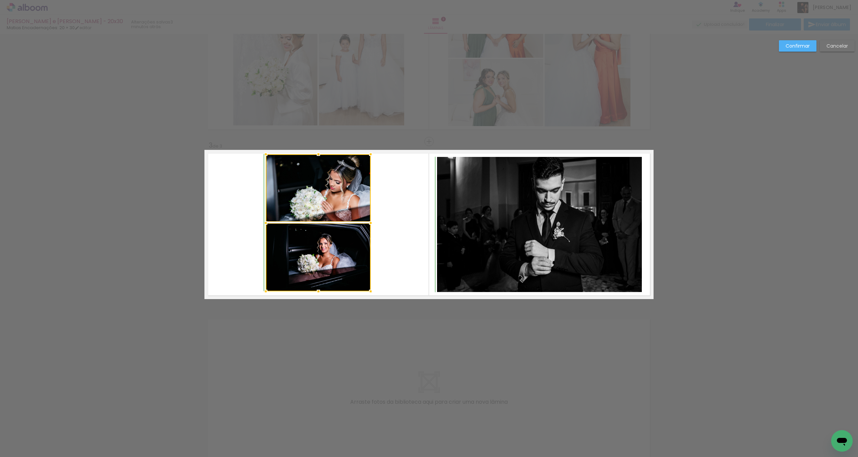
drag, startPoint x: 369, startPoint y: 292, endPoint x: 371, endPoint y: 284, distance: 8.4
click at [372, 245] on album-spread "3 de 3" at bounding box center [429, 224] width 449 height 149
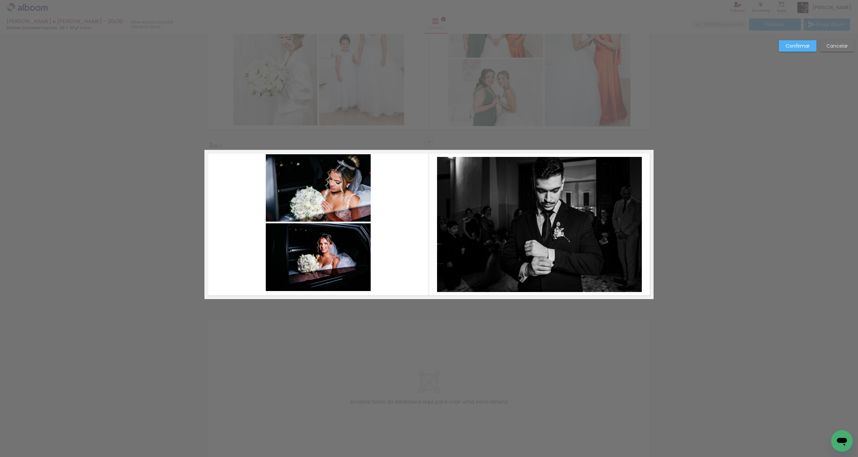
click at [348, 245] on quentale-photo at bounding box center [318, 257] width 105 height 68
click at [352, 198] on quentale-photo at bounding box center [318, 188] width 105 height 68
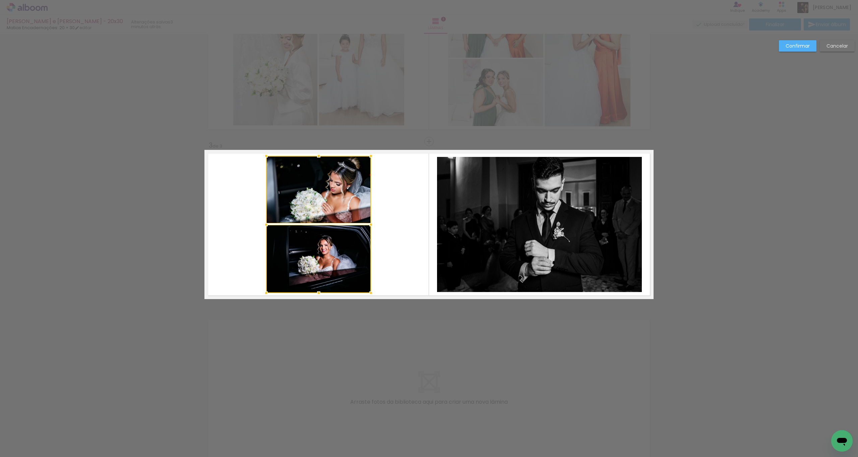
click at [344, 245] on div at bounding box center [318, 224] width 105 height 137
drag, startPoint x: 799, startPoint y: 47, endPoint x: 790, endPoint y: 49, distance: 8.8
click at [0, 0] on slot "Confirmar" at bounding box center [0, 0] width 0 height 0
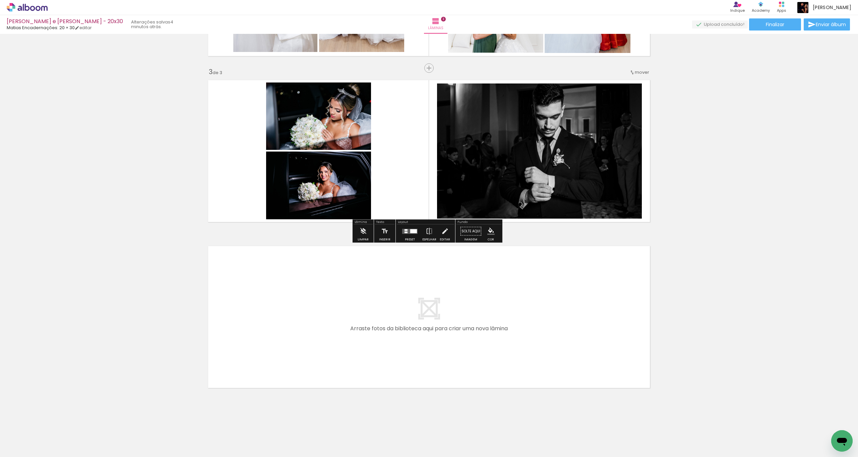
scroll to position [309, 0]
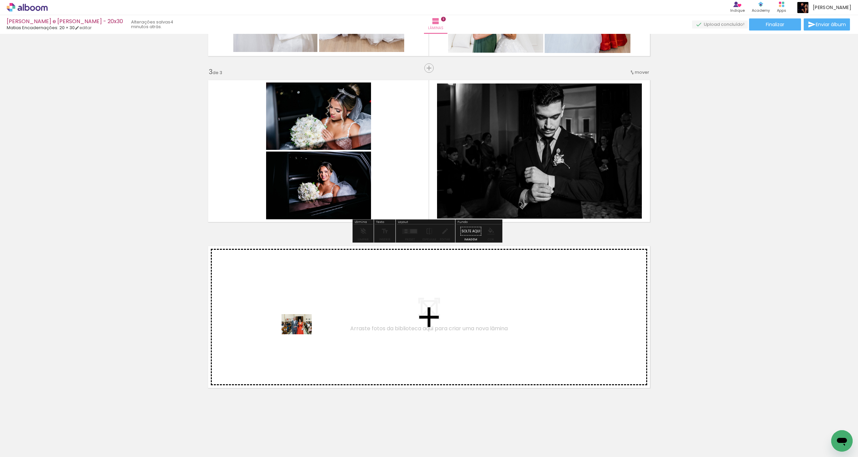
drag, startPoint x: 75, startPoint y: 435, endPoint x: 301, endPoint y: 334, distance: 247.9
click at [301, 245] on quentale-workspace at bounding box center [429, 228] width 858 height 457
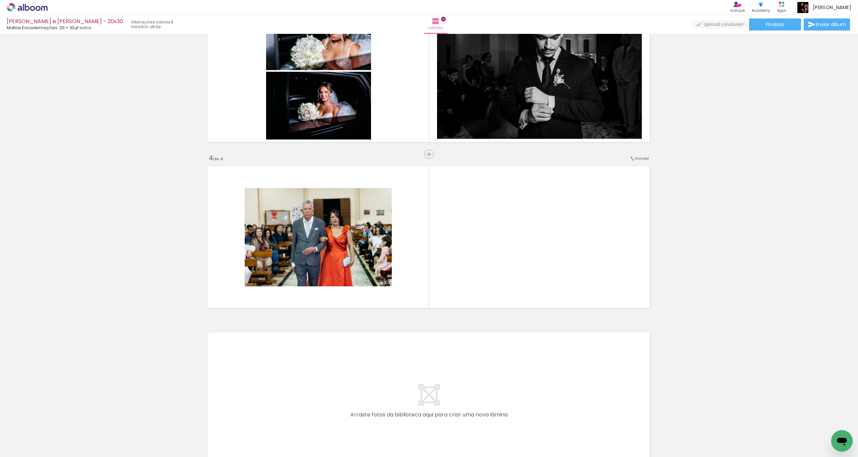
scroll to position [401, 0]
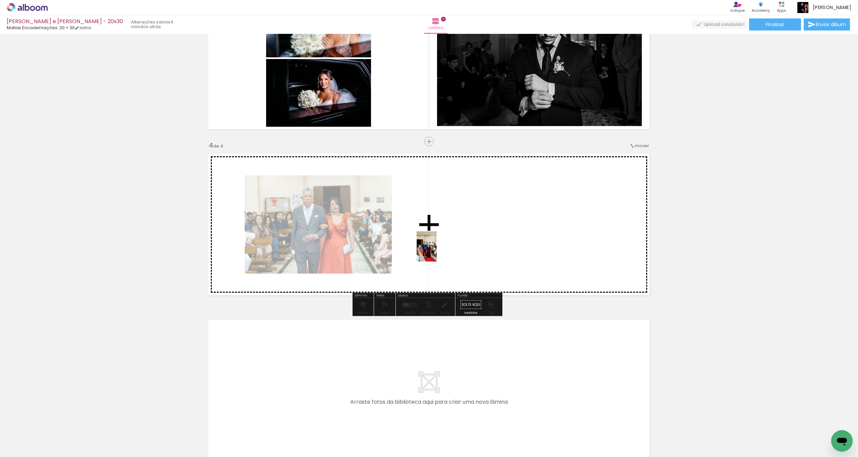
drag, startPoint x: 95, startPoint y: 437, endPoint x: 452, endPoint y: 239, distance: 407.9
click at [452, 239] on quentale-workspace at bounding box center [429, 228] width 858 height 457
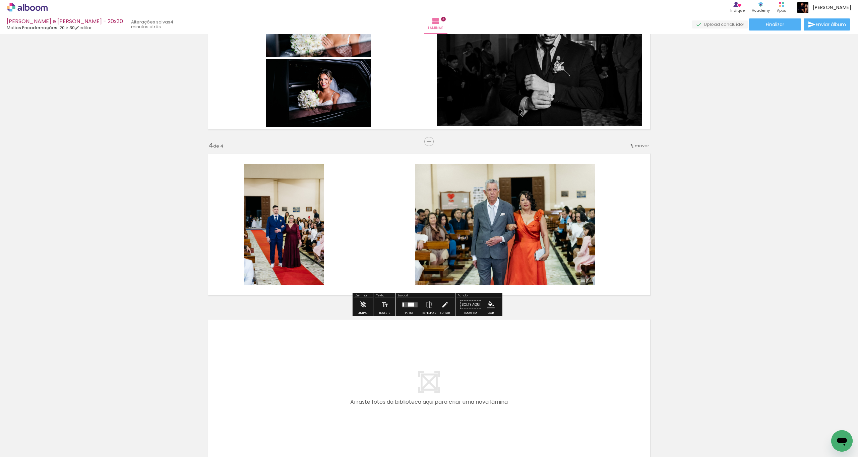
click at [408, 245] on div at bounding box center [411, 304] width 6 height 4
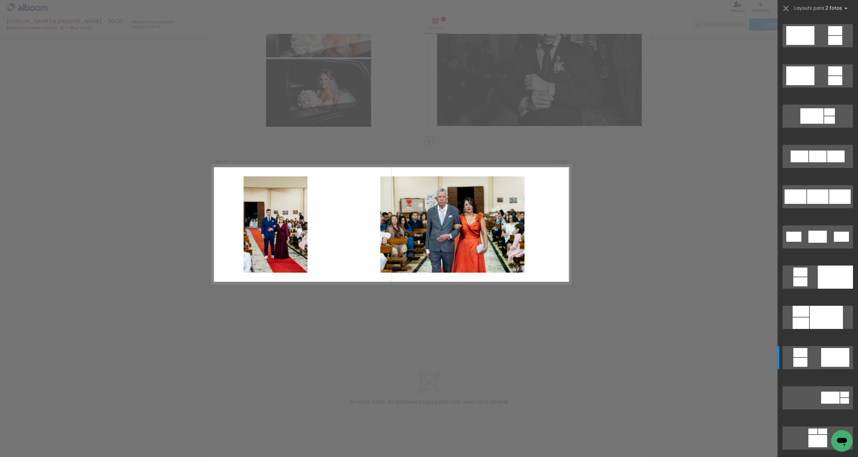
scroll to position [0, 0]
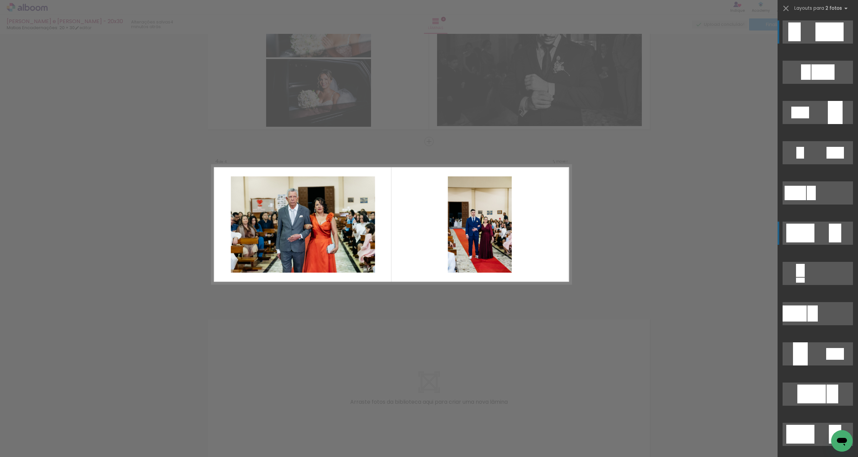
click at [483, 84] on quentale-layouter at bounding box center [818, 72] width 70 height 23
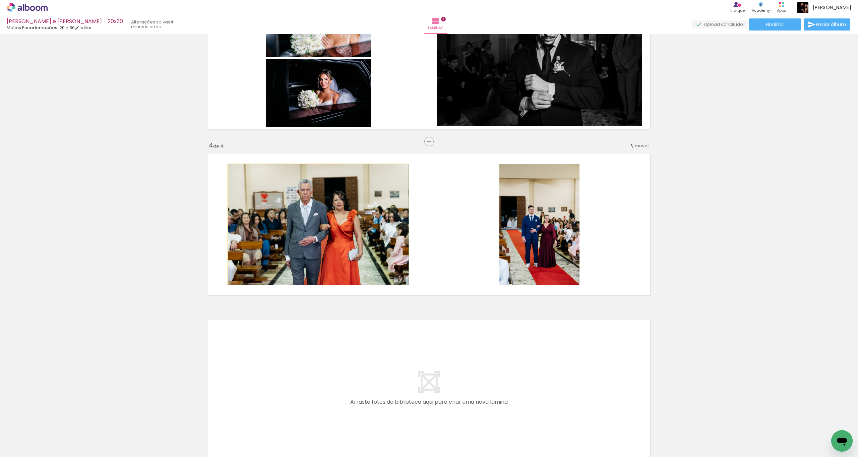
click at [349, 239] on quentale-photo at bounding box center [318, 224] width 180 height 120
drag, startPoint x: 349, startPoint y: 239, endPoint x: 353, endPoint y: 242, distance: 5.2
click at [349, 239] on quentale-photo at bounding box center [318, 224] width 180 height 120
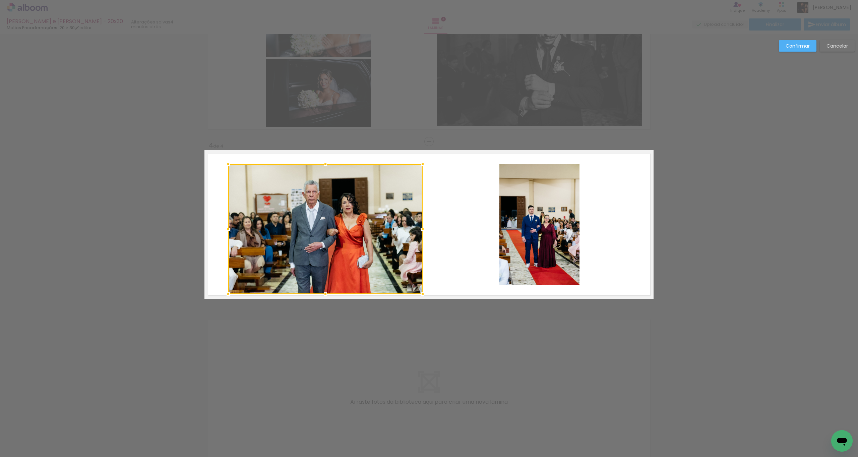
drag, startPoint x: 407, startPoint y: 286, endPoint x: 422, endPoint y: 293, distance: 16.5
click at [425, 245] on div at bounding box center [422, 293] width 13 height 13
click at [322, 245] on quentale-photo at bounding box center [325, 229] width 194 height 130
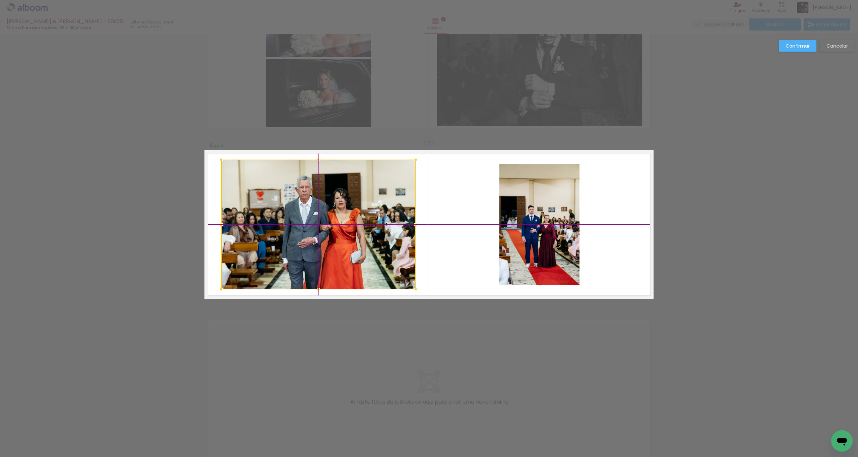
click at [323, 233] on div at bounding box center [318, 225] width 194 height 130
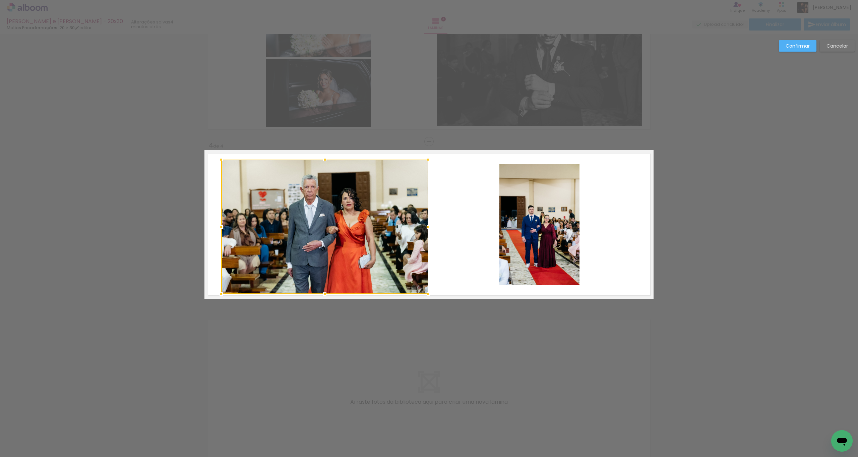
drag, startPoint x: 414, startPoint y: 291, endPoint x: 407, endPoint y: 281, distance: 12.9
click at [424, 245] on div at bounding box center [428, 293] width 13 height 13
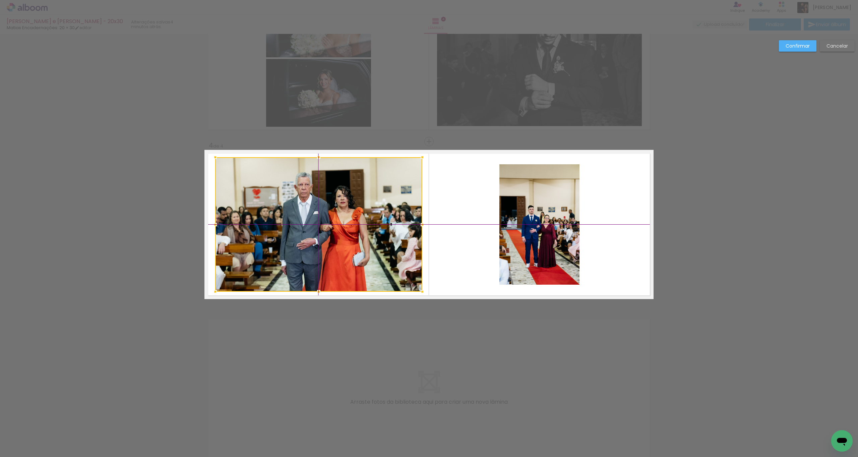
drag, startPoint x: 325, startPoint y: 230, endPoint x: 322, endPoint y: 230, distance: 3.4
click at [322, 230] on div at bounding box center [318, 224] width 207 height 134
drag, startPoint x: 485, startPoint y: 232, endPoint x: 518, endPoint y: 224, distance: 34.1
click at [483, 232] on quentale-layouter at bounding box center [429, 224] width 449 height 149
click at [483, 224] on quentale-photo at bounding box center [540, 224] width 80 height 120
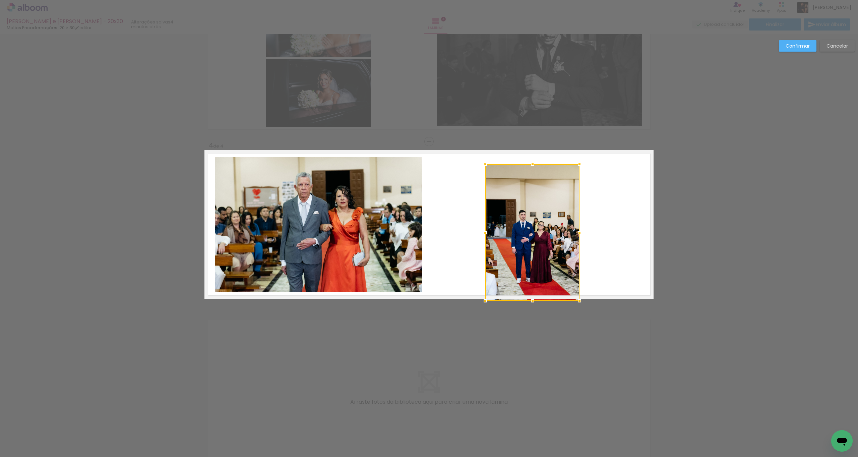
drag, startPoint x: 492, startPoint y: 289, endPoint x: 480, endPoint y: 297, distance: 14.4
click at [480, 245] on div at bounding box center [485, 300] width 13 height 13
click at [483, 239] on quentale-photo at bounding box center [533, 231] width 94 height 135
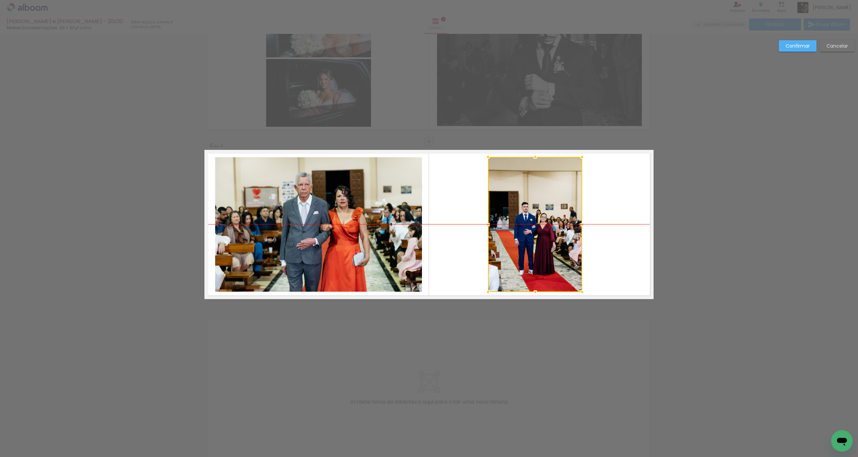
drag, startPoint x: 521, startPoint y: 234, endPoint x: 515, endPoint y: 234, distance: 5.7
click at [483, 233] on div at bounding box center [535, 224] width 94 height 135
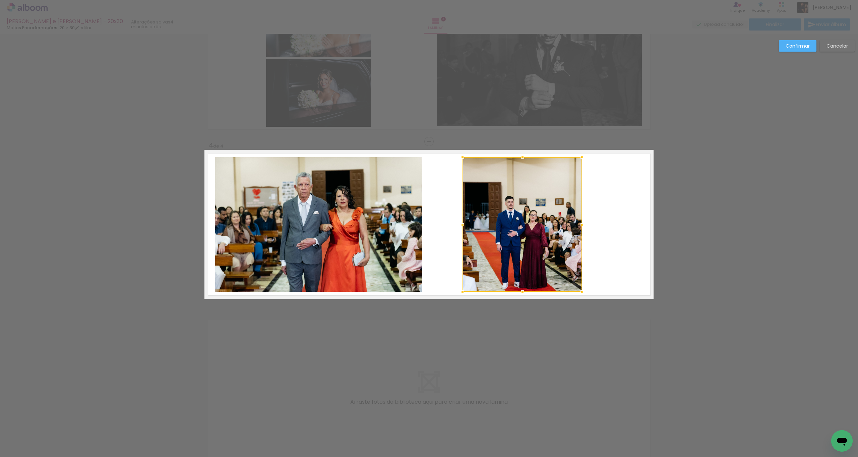
drag, startPoint x: 487, startPoint y: 223, endPoint x: 461, endPoint y: 222, distance: 25.2
click at [461, 222] on div at bounding box center [462, 224] width 13 height 13
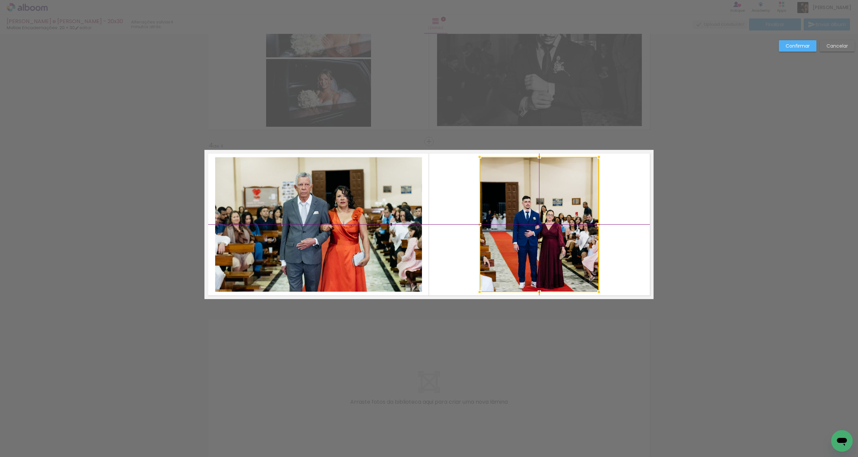
drag, startPoint x: 519, startPoint y: 240, endPoint x: 538, endPoint y: 239, distance: 18.8
click at [483, 239] on div at bounding box center [539, 224] width 119 height 135
drag, startPoint x: 798, startPoint y: 49, endPoint x: 792, endPoint y: 49, distance: 6.0
click at [0, 0] on slot "Confirmar" at bounding box center [0, 0] width 0 height 0
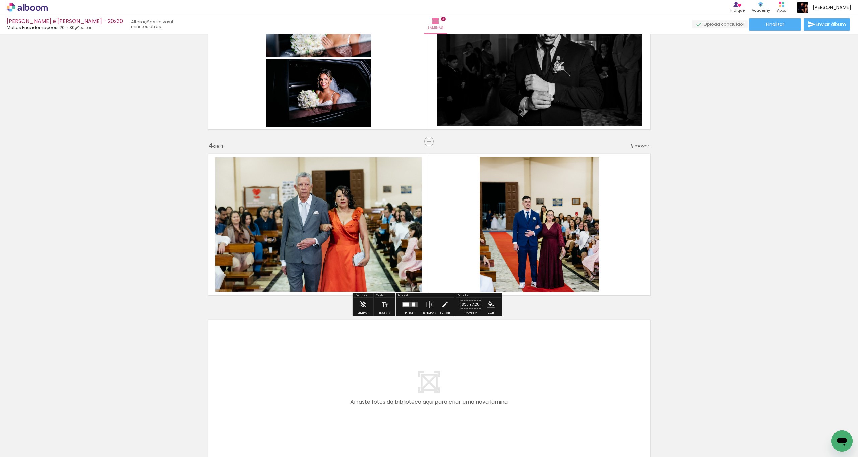
click at [483, 235] on quentale-photo at bounding box center [539, 224] width 119 height 135
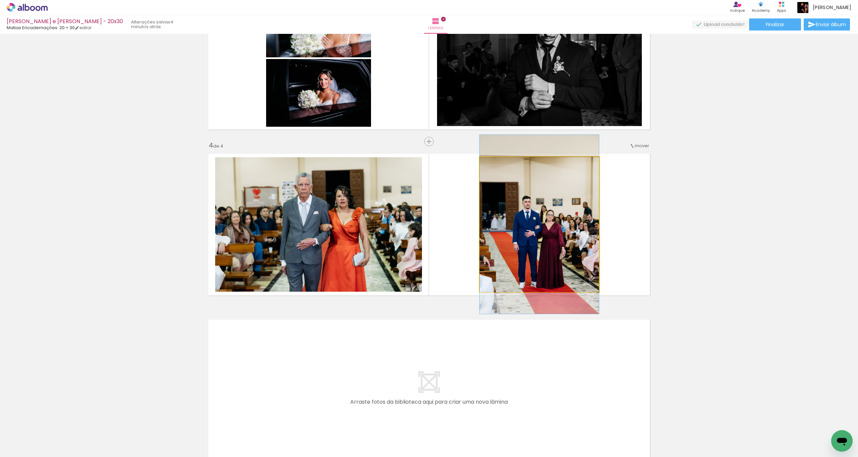
click at [483, 235] on quentale-photo at bounding box center [539, 224] width 119 height 135
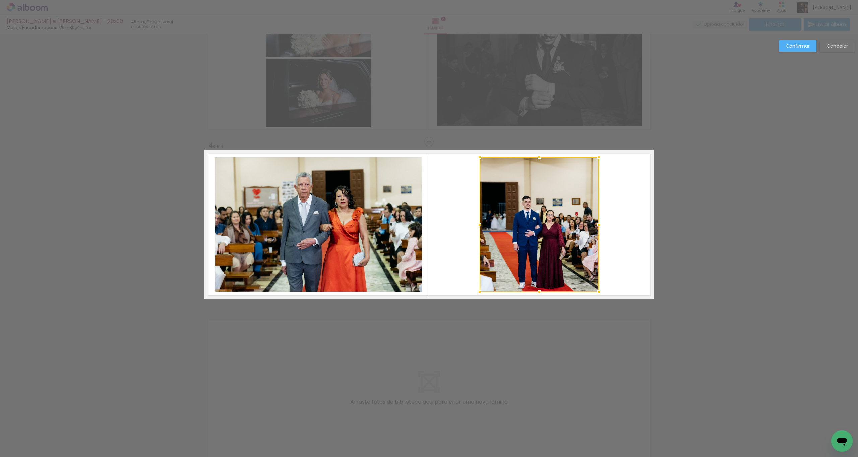
click at [341, 238] on quentale-photo at bounding box center [318, 224] width 207 height 134
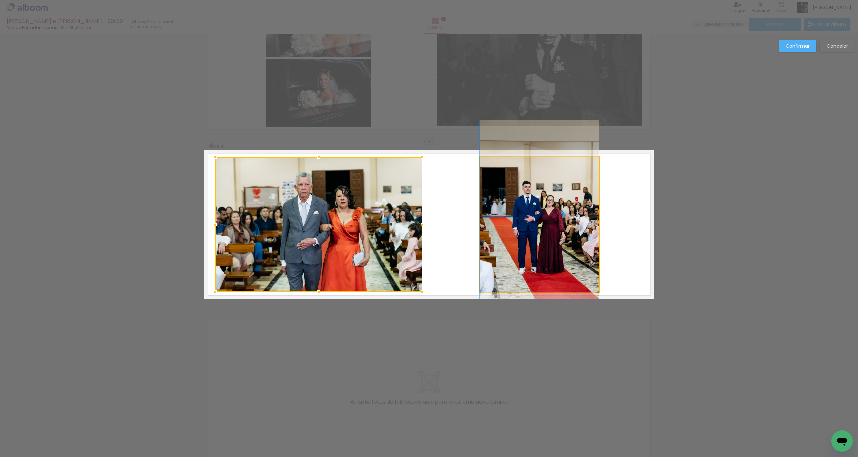
drag, startPoint x: 507, startPoint y: 231, endPoint x: 508, endPoint y: 216, distance: 14.8
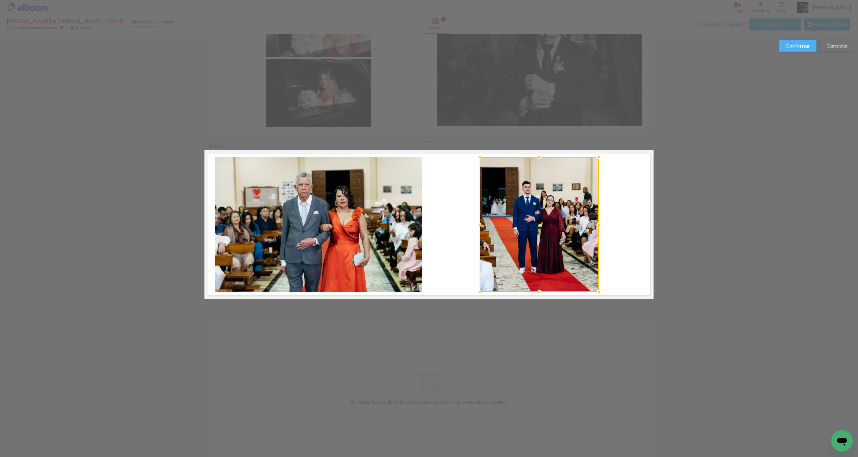
click at [483, 221] on div at bounding box center [539, 224] width 119 height 135
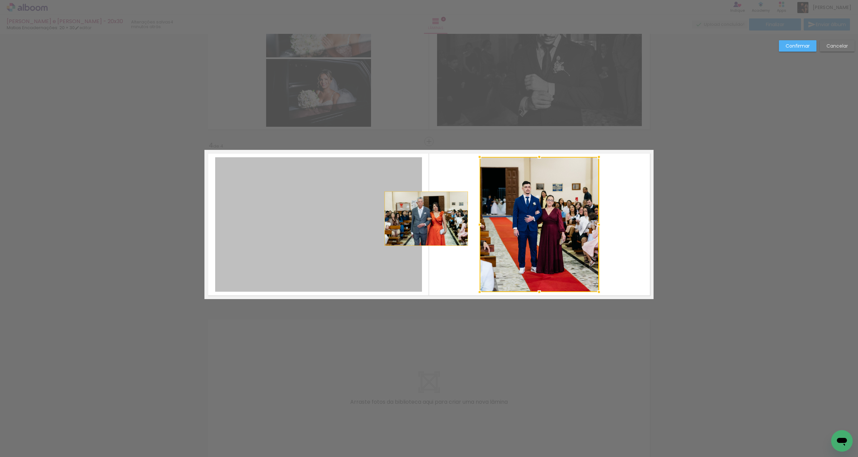
drag, startPoint x: 353, startPoint y: 235, endPoint x: 424, endPoint y: 219, distance: 72.7
click at [424, 219] on quentale-layouter at bounding box center [429, 224] width 449 height 149
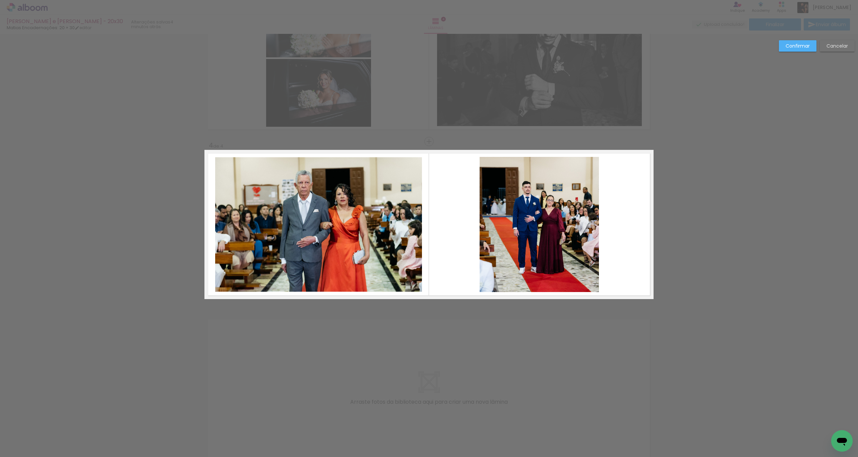
click at [388, 226] on quentale-photo at bounding box center [318, 224] width 207 height 134
click at [388, 226] on div at bounding box center [318, 224] width 207 height 134
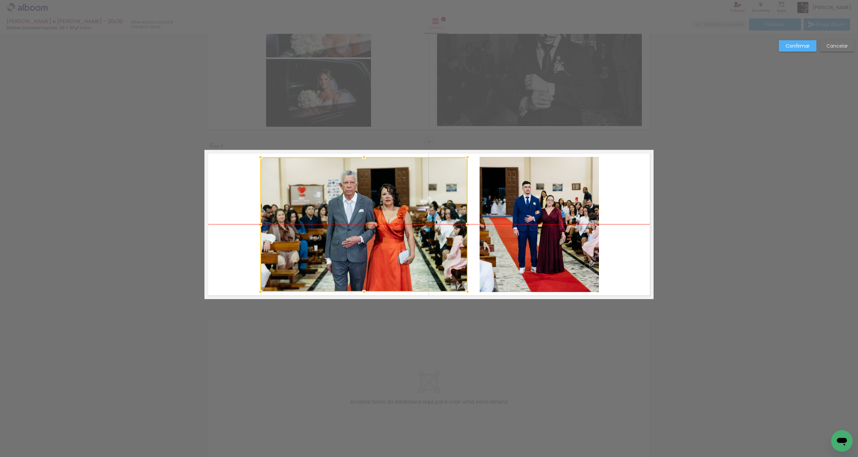
drag, startPoint x: 368, startPoint y: 225, endPoint x: 420, endPoint y: 223, distance: 51.7
click at [420, 223] on div at bounding box center [364, 224] width 207 height 134
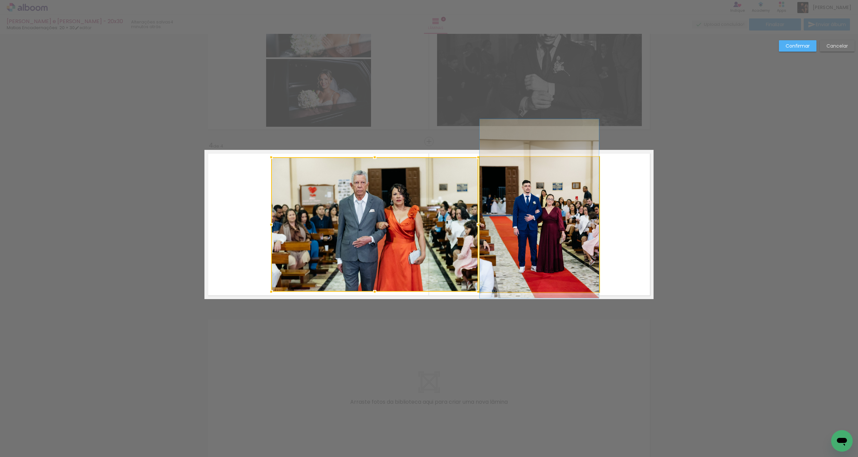
drag, startPoint x: 513, startPoint y: 226, endPoint x: 489, endPoint y: 225, distance: 24.2
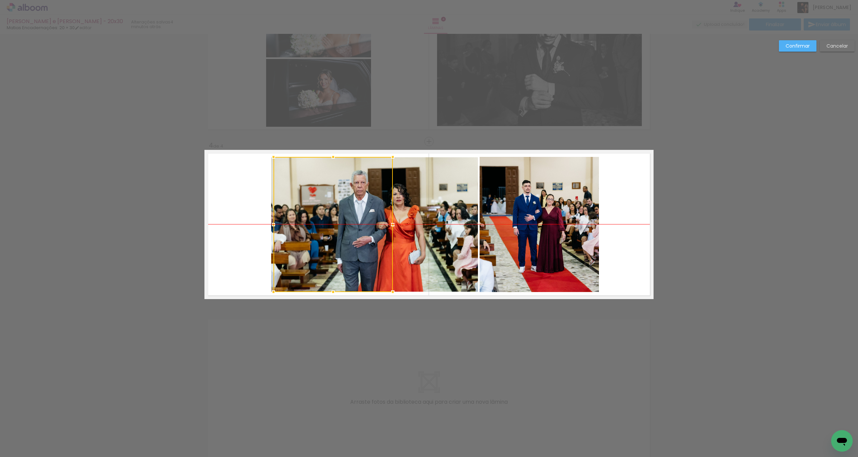
drag, startPoint x: 488, startPoint y: 228, endPoint x: 271, endPoint y: 234, distance: 217.4
click at [271, 234] on album-spread "4 de 4" at bounding box center [429, 224] width 449 height 149
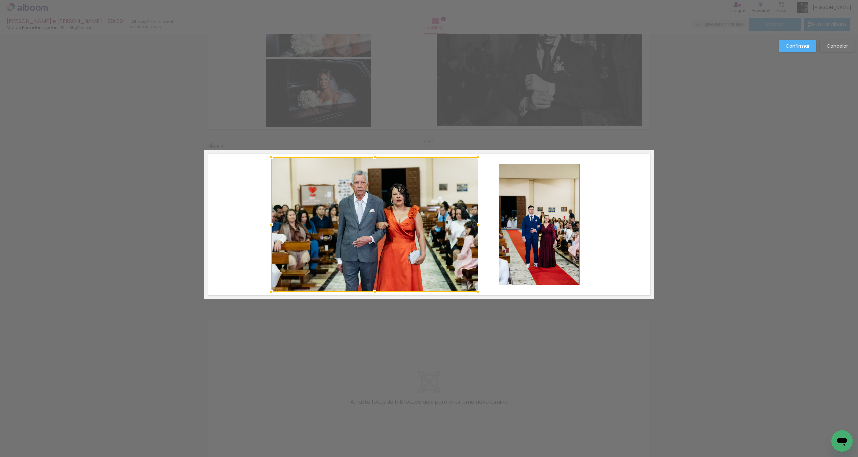
click at [483, 231] on quentale-photo at bounding box center [540, 224] width 80 height 120
click at [479, 232] on div at bounding box center [374, 224] width 207 height 134
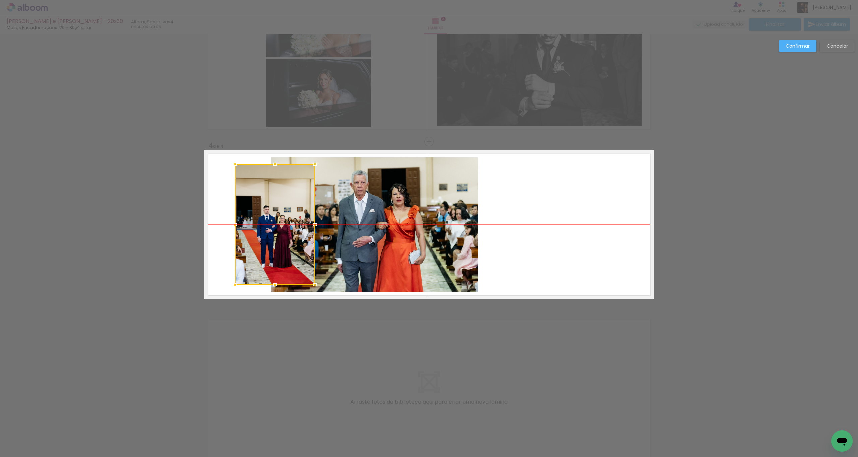
drag, startPoint x: 522, startPoint y: 226, endPoint x: 275, endPoint y: 226, distance: 247.5
click at [275, 226] on div at bounding box center [275, 224] width 80 height 120
click at [416, 227] on quentale-photo at bounding box center [374, 224] width 207 height 134
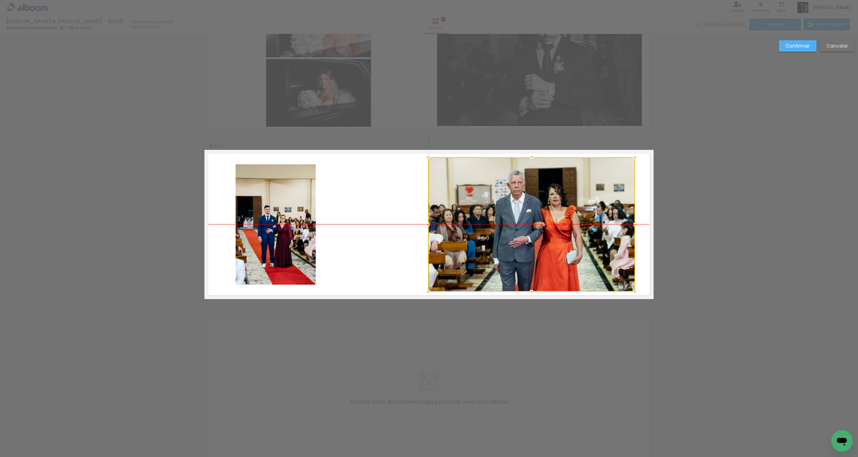
drag, startPoint x: 405, startPoint y: 221, endPoint x: 511, endPoint y: 225, distance: 105.7
click at [483, 222] on div at bounding box center [531, 224] width 207 height 134
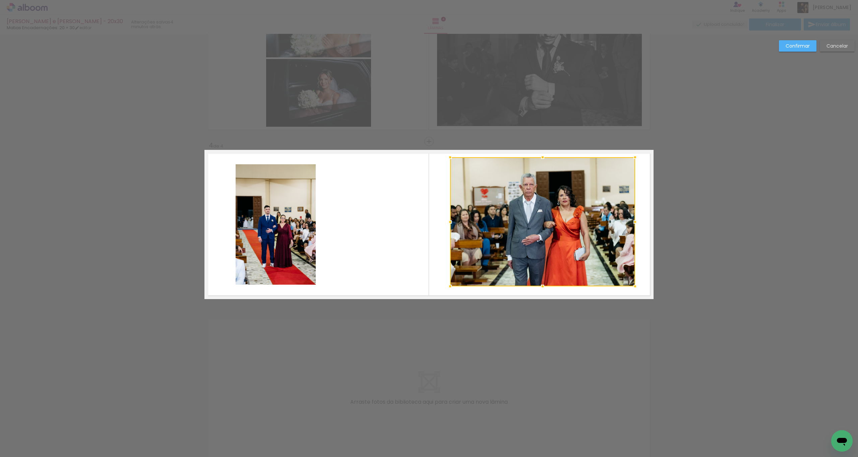
drag, startPoint x: 427, startPoint y: 292, endPoint x: 449, endPoint y: 285, distance: 23.1
click at [449, 245] on div at bounding box center [450, 286] width 13 height 13
drag, startPoint x: 544, startPoint y: 238, endPoint x: 541, endPoint y: 246, distance: 8.2
click at [483, 245] on div at bounding box center [542, 228] width 185 height 129
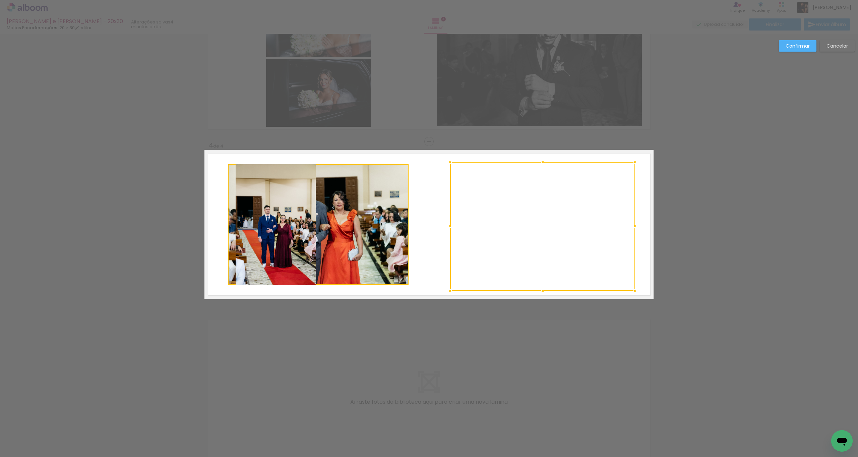
click at [361, 231] on quentale-photo at bounding box center [318, 224] width 180 height 120
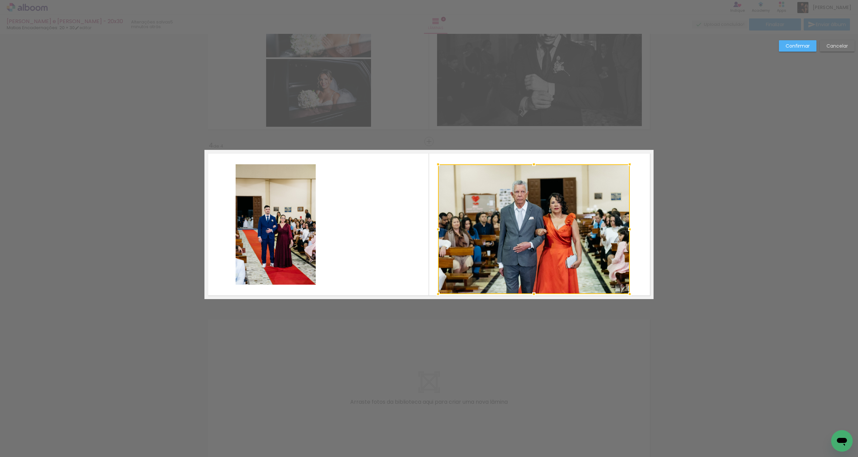
drag, startPoint x: 444, startPoint y: 285, endPoint x: 432, endPoint y: 295, distance: 15.5
click at [432, 295] on div at bounding box center [438, 293] width 13 height 13
click at [536, 248] on quentale-photo at bounding box center [534, 229] width 192 height 130
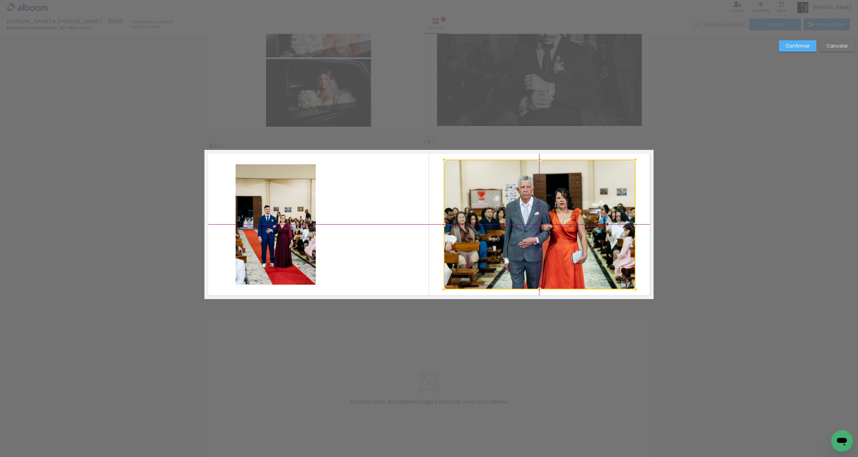
click at [547, 237] on div at bounding box center [540, 225] width 192 height 130
drag, startPoint x: 523, startPoint y: 232, endPoint x: 511, endPoint y: 239, distance: 13.8
click at [523, 233] on div at bounding box center [540, 225] width 192 height 130
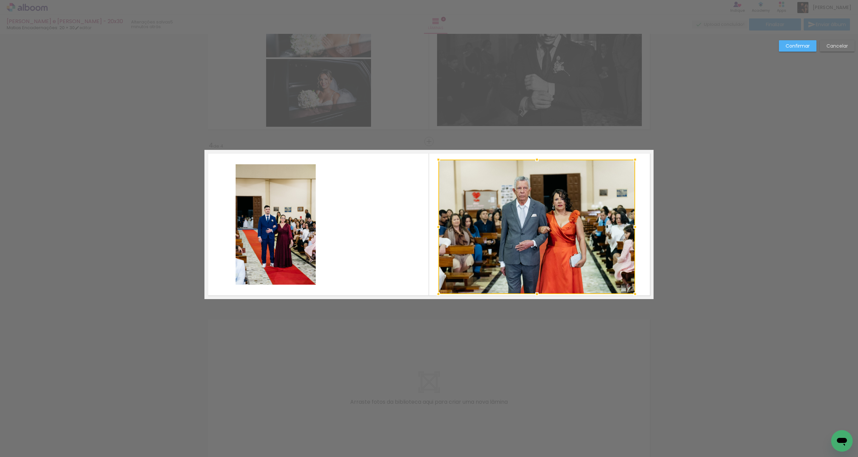
click at [438, 292] on div at bounding box center [438, 293] width 13 height 13
click at [528, 248] on div at bounding box center [537, 227] width 197 height 134
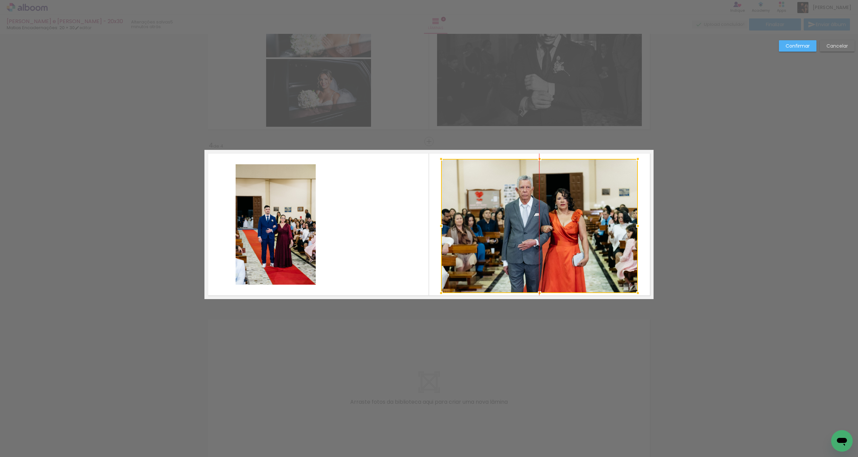
click at [540, 235] on div at bounding box center [539, 226] width 197 height 134
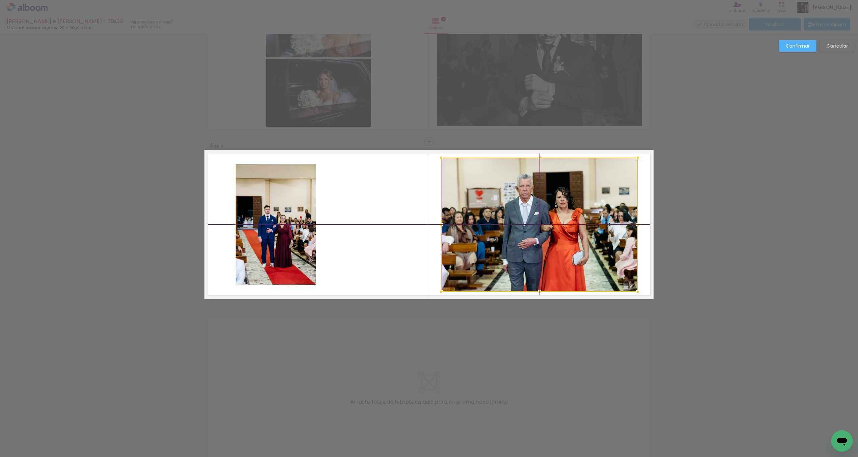
click at [541, 233] on div at bounding box center [539, 225] width 197 height 134
click at [777, 49] on div "Confirmar Cancelar" at bounding box center [815, 48] width 79 height 16
click at [788, 51] on paper-button "Confirmar" at bounding box center [798, 45] width 38 height 11
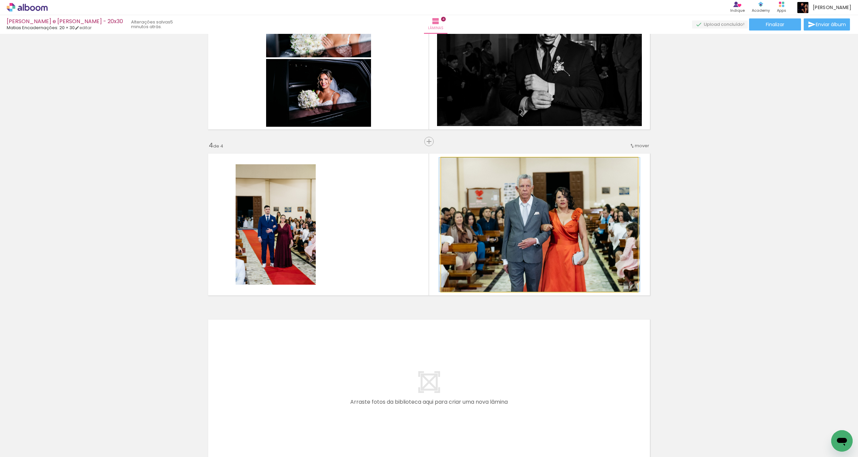
drag, startPoint x: 541, startPoint y: 239, endPoint x: 539, endPoint y: 227, distance: 11.9
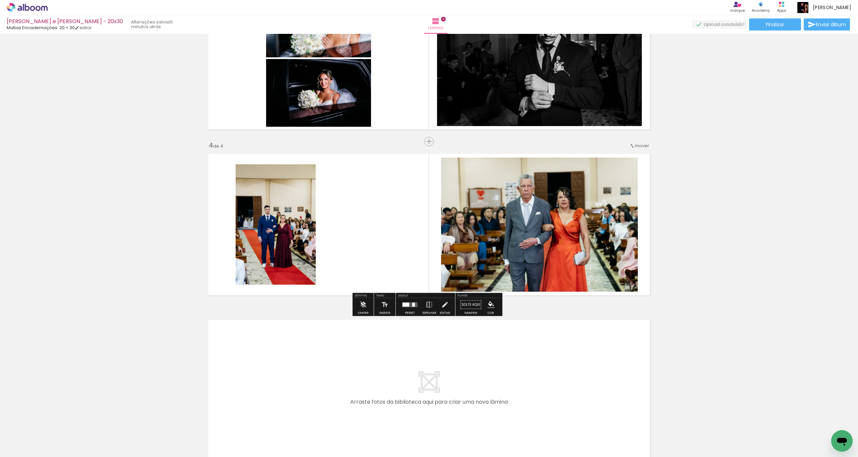
click at [282, 242] on quentale-photo at bounding box center [276, 224] width 80 height 120
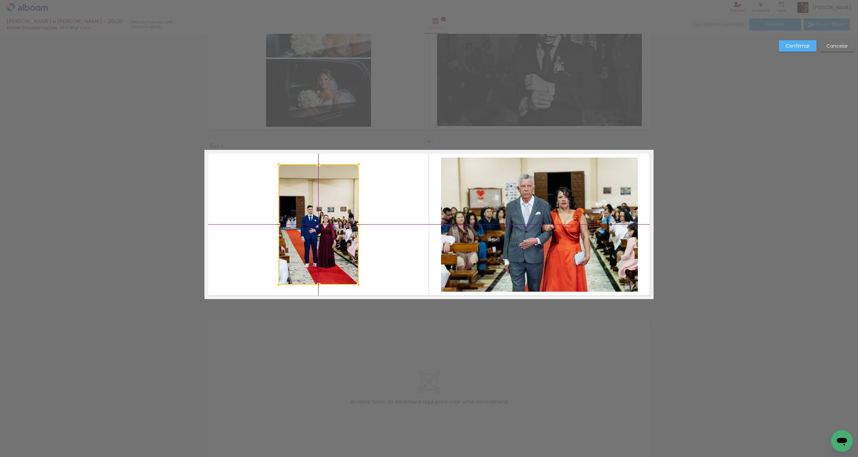
drag, startPoint x: 313, startPoint y: 236, endPoint x: 341, endPoint y: 233, distance: 28.7
click at [341, 233] on div at bounding box center [319, 224] width 80 height 120
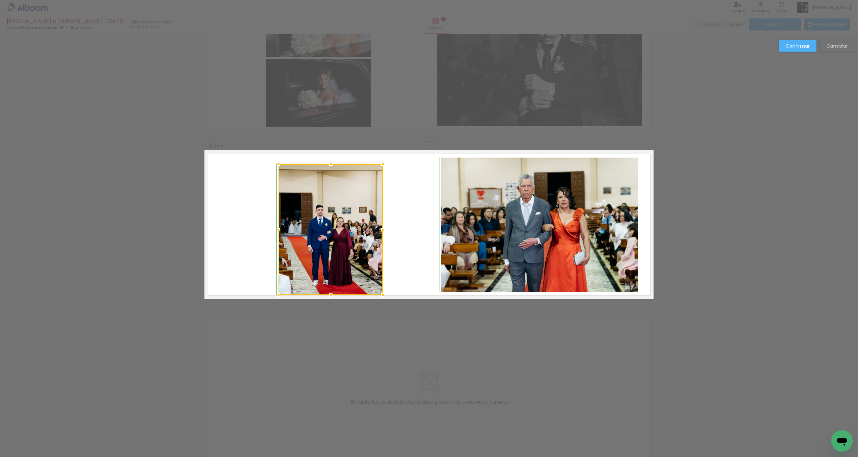
drag, startPoint x: 355, startPoint y: 284, endPoint x: 367, endPoint y: 295, distance: 15.9
click at [367, 295] on album-spread "4 de 4" at bounding box center [429, 224] width 449 height 149
drag, startPoint x: 335, startPoint y: 234, endPoint x: 328, endPoint y: 229, distance: 9.1
click at [328, 229] on div at bounding box center [327, 229] width 104 height 131
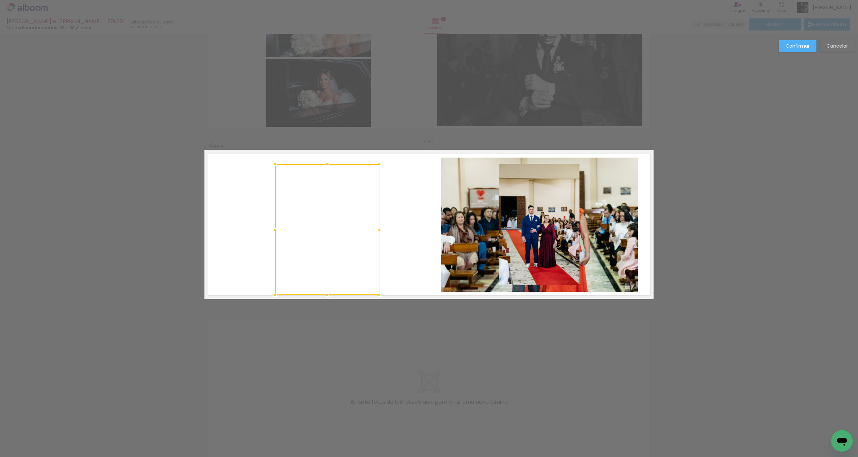
click at [541, 201] on quentale-photo at bounding box center [539, 225] width 197 height 134
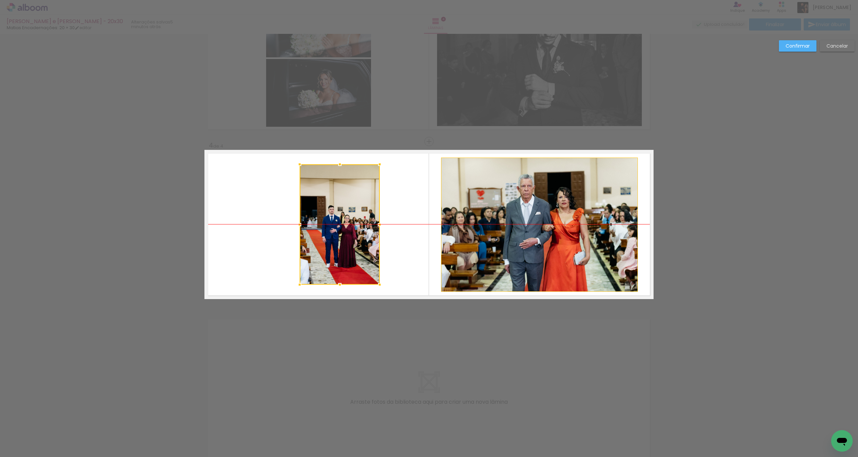
drag, startPoint x: 536, startPoint y: 215, endPoint x: 336, endPoint y: 210, distance: 199.9
click at [336, 210] on div at bounding box center [340, 224] width 80 height 120
click at [349, 215] on div at bounding box center [340, 224] width 80 height 120
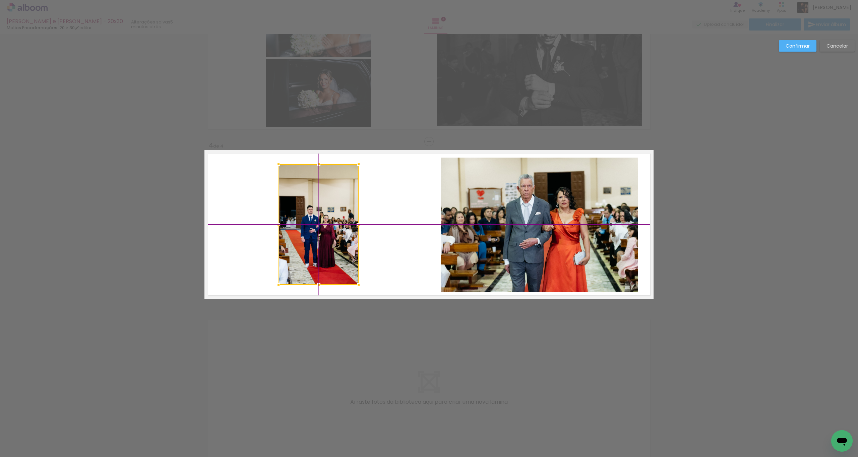
drag, startPoint x: 340, startPoint y: 225, endPoint x: 330, endPoint y: 223, distance: 10.3
click at [329, 224] on div at bounding box center [319, 224] width 80 height 120
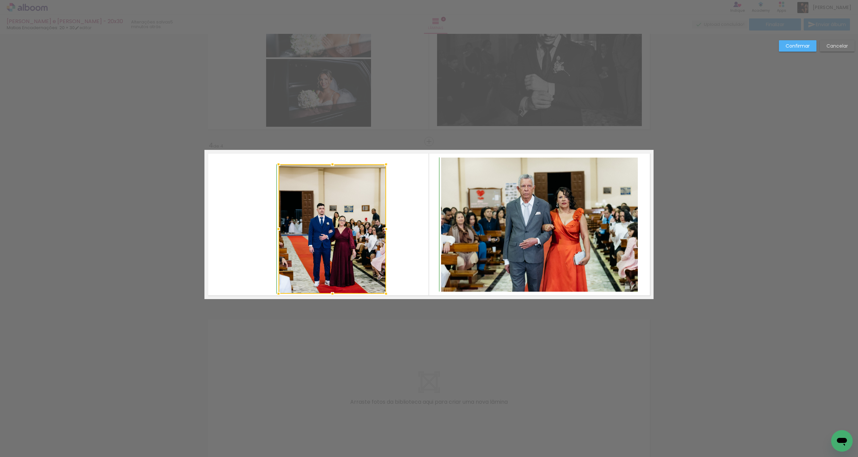
drag, startPoint x: 357, startPoint y: 285, endPoint x: 382, endPoint y: 297, distance: 27.7
click at [382, 297] on div at bounding box center [386, 293] width 13 height 13
click at [327, 237] on quentale-photo at bounding box center [333, 228] width 108 height 129
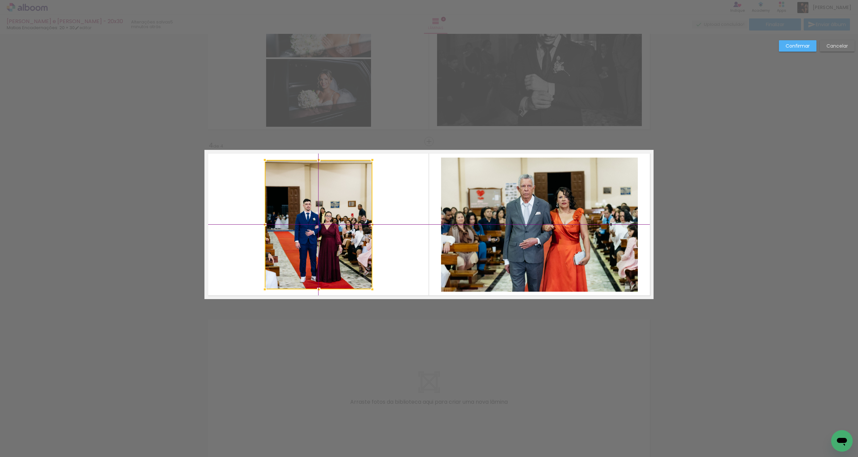
click at [335, 235] on div at bounding box center [319, 224] width 108 height 129
drag, startPoint x: 788, startPoint y: 45, endPoint x: 781, endPoint y: 47, distance: 7.7
click at [0, 0] on slot "Confirmar" at bounding box center [0, 0] width 0 height 0
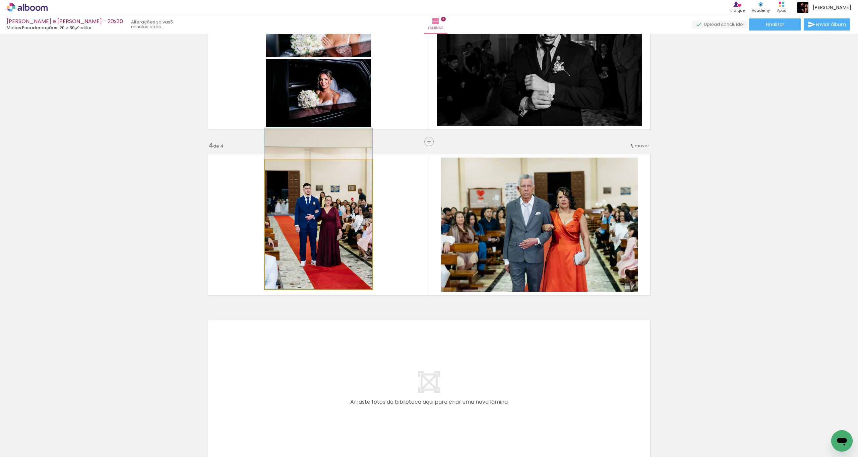
drag, startPoint x: 350, startPoint y: 239, endPoint x: 353, endPoint y: 227, distance: 12.4
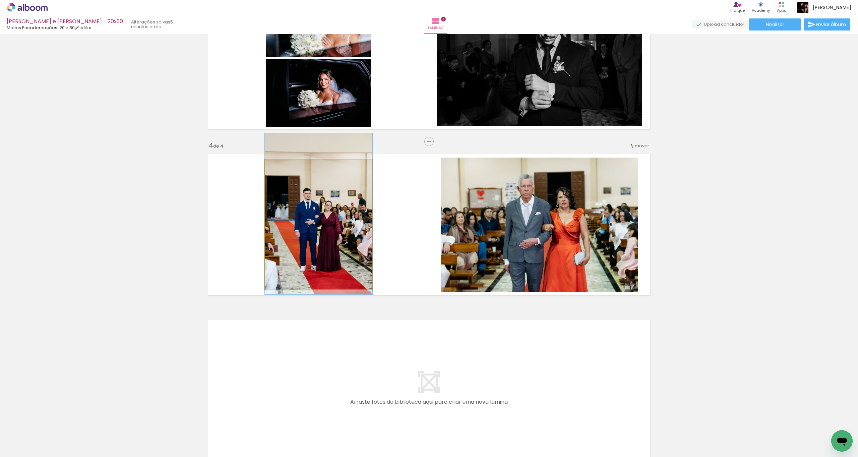
drag, startPoint x: 325, startPoint y: 235, endPoint x: 341, endPoint y: 237, distance: 16.5
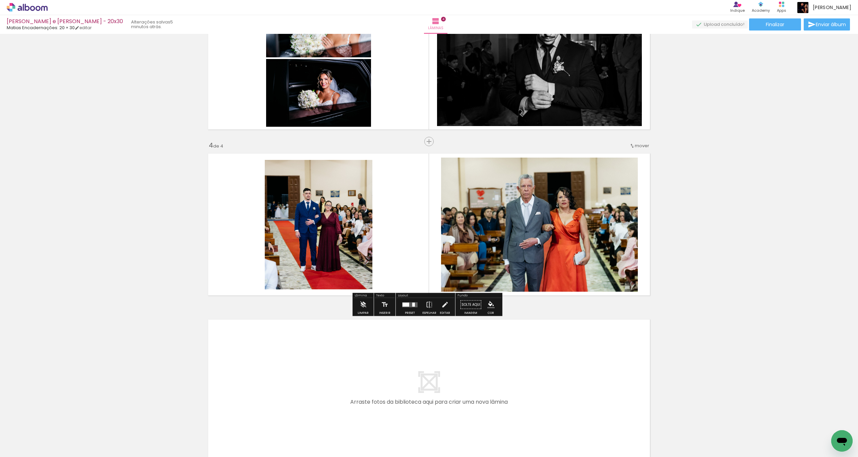
click at [675, 184] on div "Inserir lâmina 1 de 4 Inserir lâmina 2 de 4 Inserir lâmina 3 de 4 Inserir lâmin…" at bounding box center [429, 50] width 858 height 830
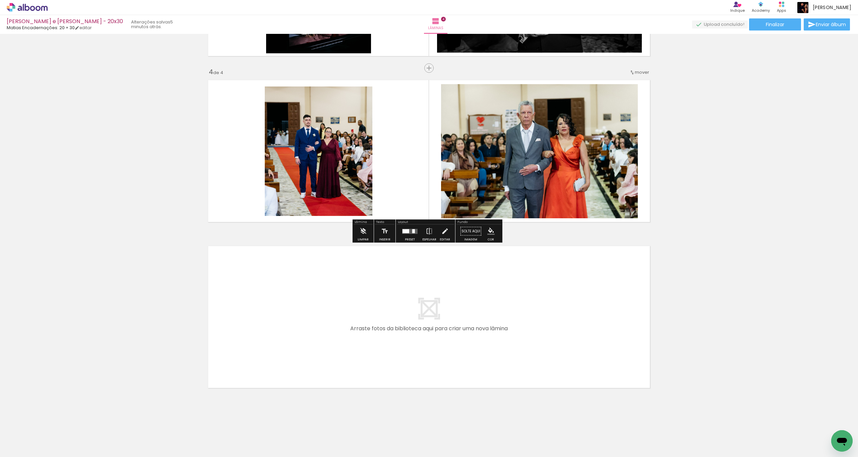
scroll to position [475, 0]
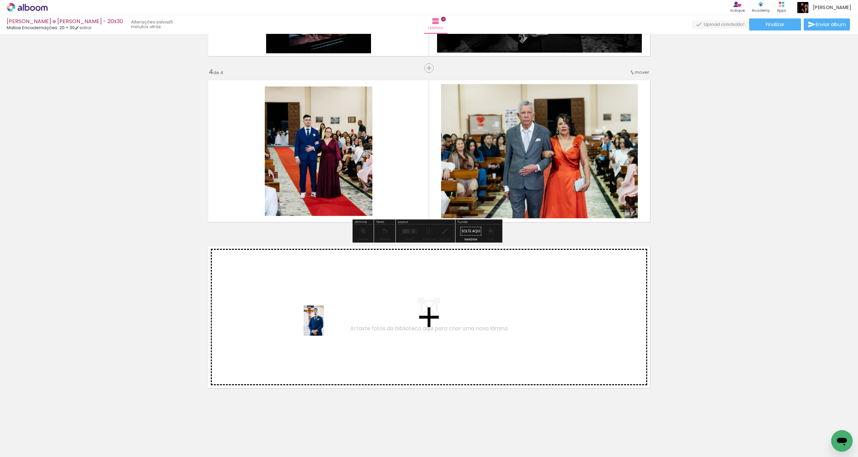
drag, startPoint x: 80, startPoint y: 441, endPoint x: 324, endPoint y: 325, distance: 270.3
click at [324, 325] on quentale-workspace at bounding box center [429, 228] width 858 height 457
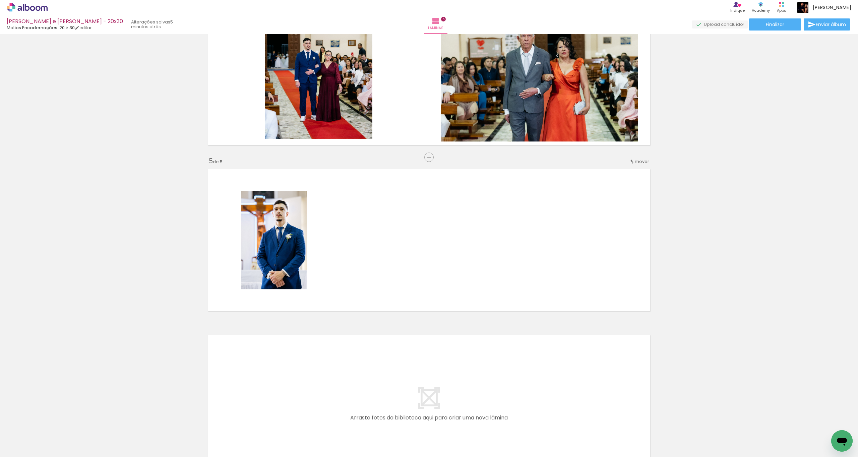
scroll to position [567, 0]
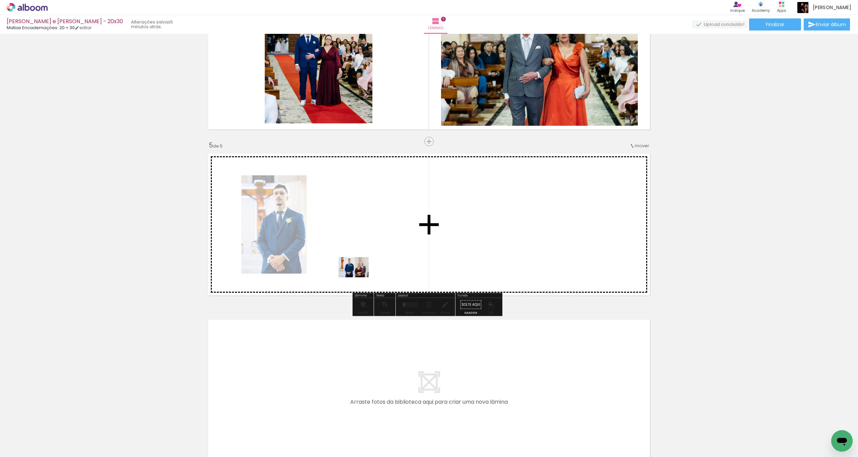
drag, startPoint x: 86, startPoint y: 434, endPoint x: 359, endPoint y: 276, distance: 315.3
click at [359, 276] on quentale-workspace at bounding box center [429, 228] width 858 height 457
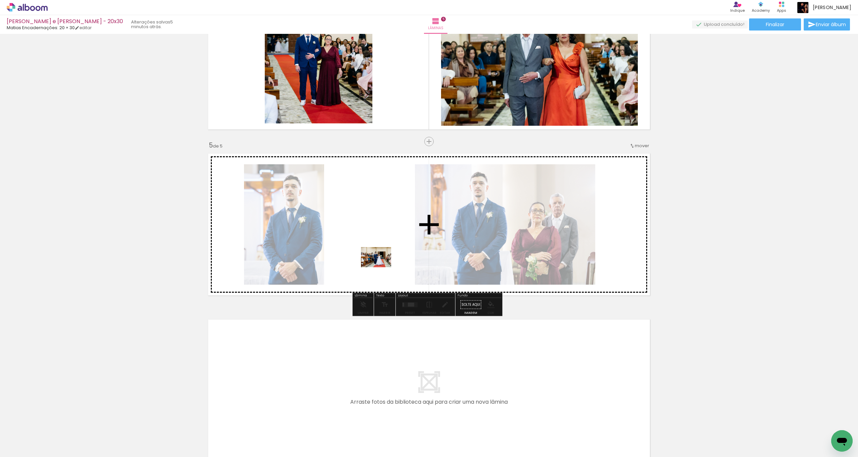
drag, startPoint x: 67, startPoint y: 446, endPoint x: 381, endPoint y: 267, distance: 361.2
click at [381, 267] on quentale-workspace at bounding box center [429, 228] width 858 height 457
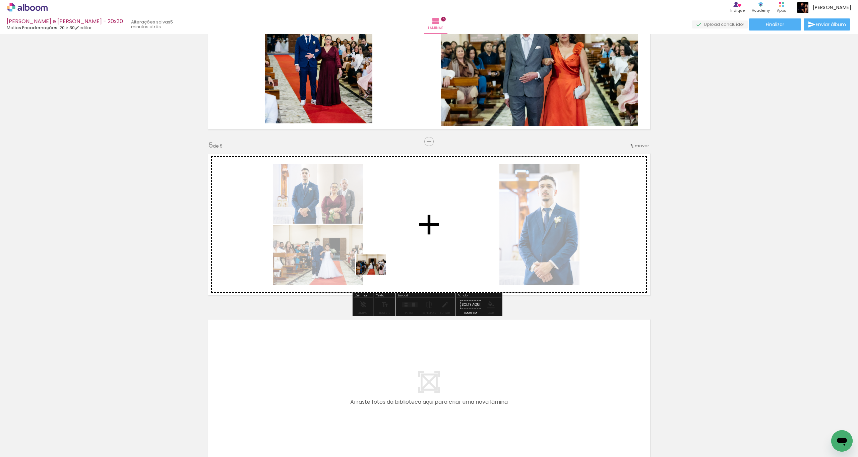
drag, startPoint x: 76, startPoint y: 437, endPoint x: 384, endPoint y: 271, distance: 349.8
click at [384, 271] on quentale-workspace at bounding box center [429, 228] width 858 height 457
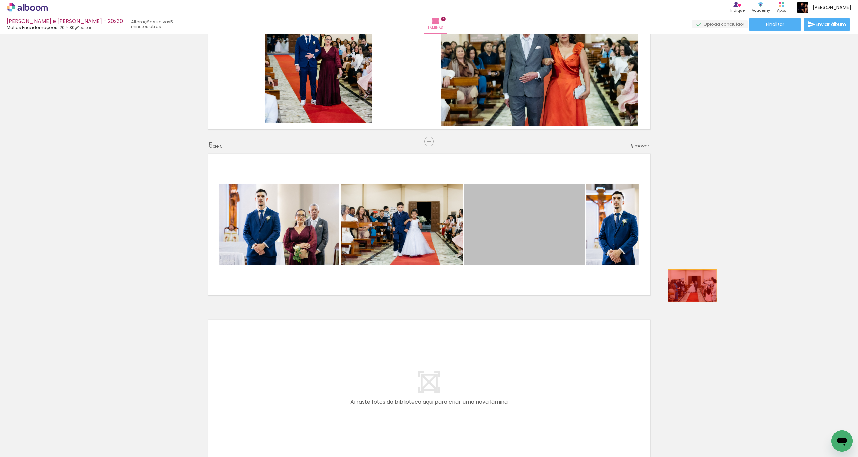
drag, startPoint x: 511, startPoint y: 231, endPoint x: 669, endPoint y: 289, distance: 168.1
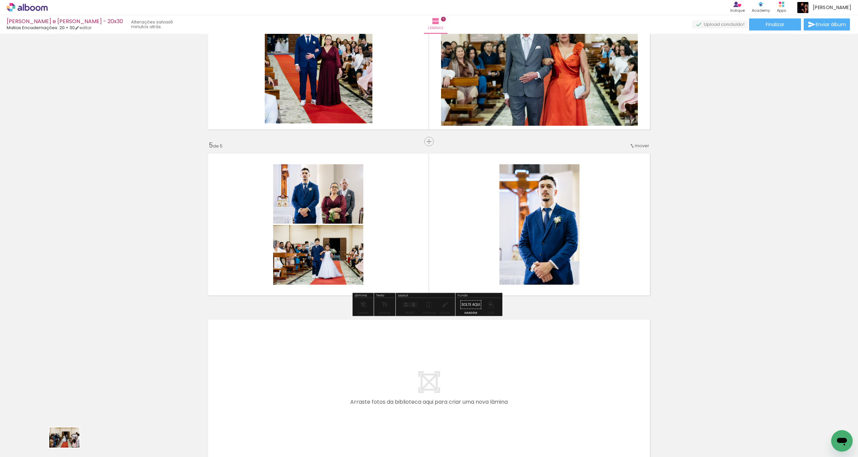
drag, startPoint x: 78, startPoint y: 443, endPoint x: 69, endPoint y: 448, distance: 9.7
click at [69, 445] on div at bounding box center [67, 434] width 33 height 22
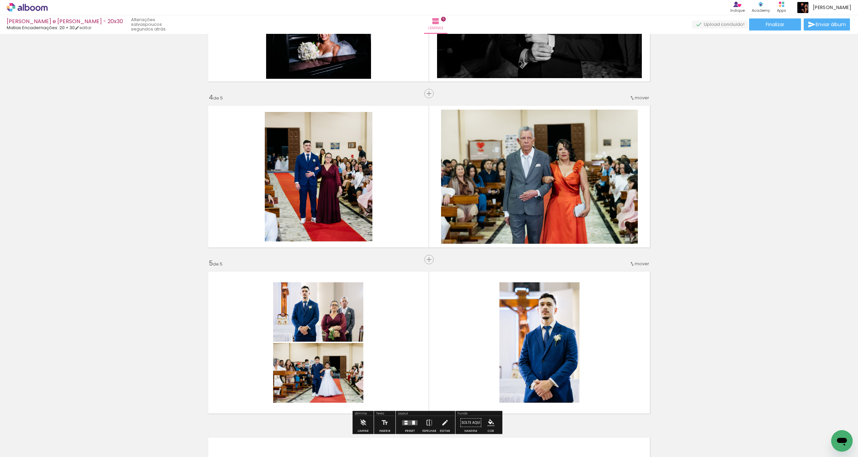
scroll to position [449, 0]
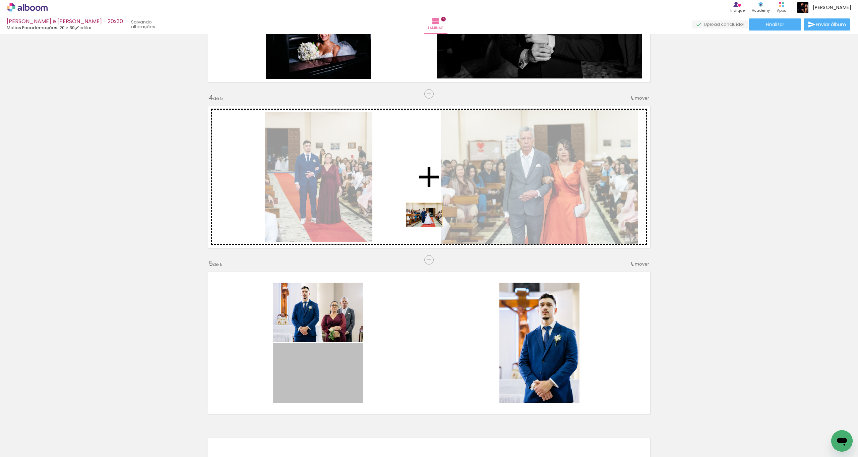
drag, startPoint x: 332, startPoint y: 377, endPoint x: 422, endPoint y: 215, distance: 184.8
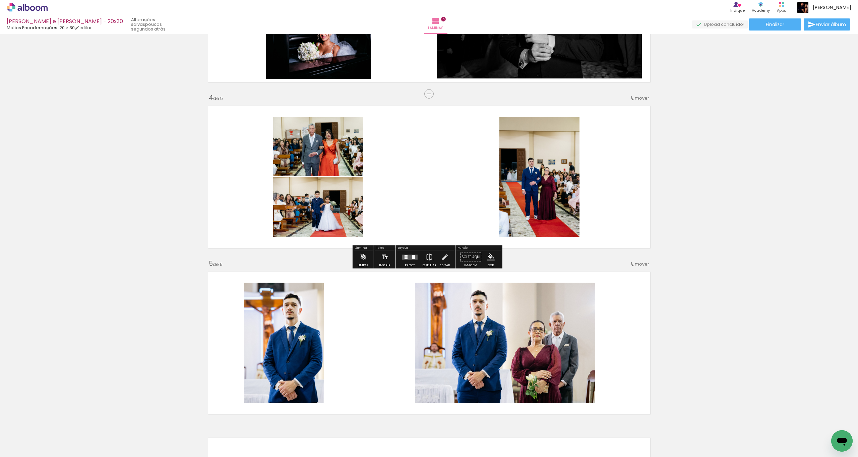
click at [416, 258] on div at bounding box center [410, 256] width 18 height 13
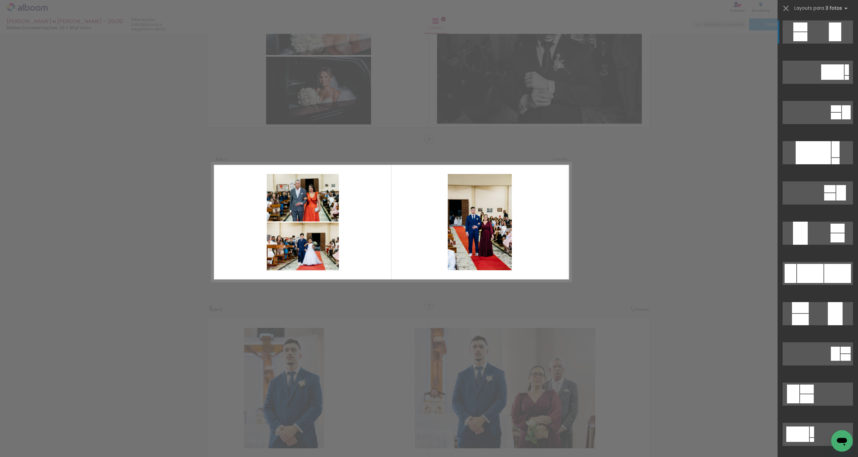
scroll to position [401, 0]
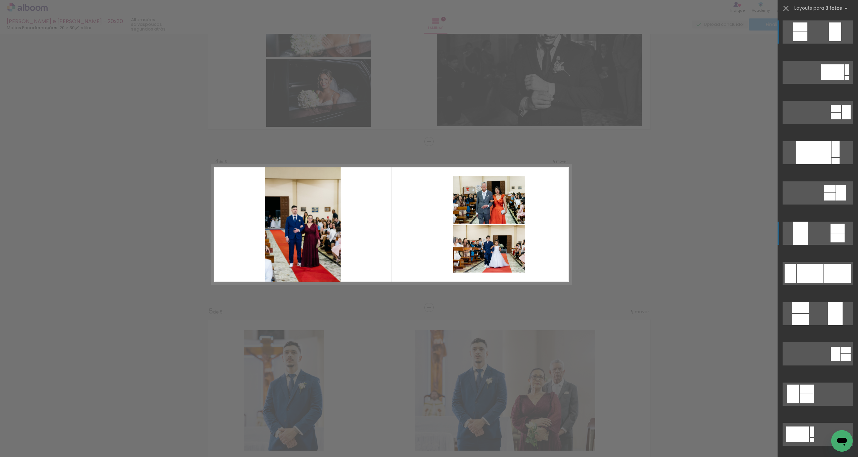
click at [805, 164] on div at bounding box center [813, 152] width 35 height 23
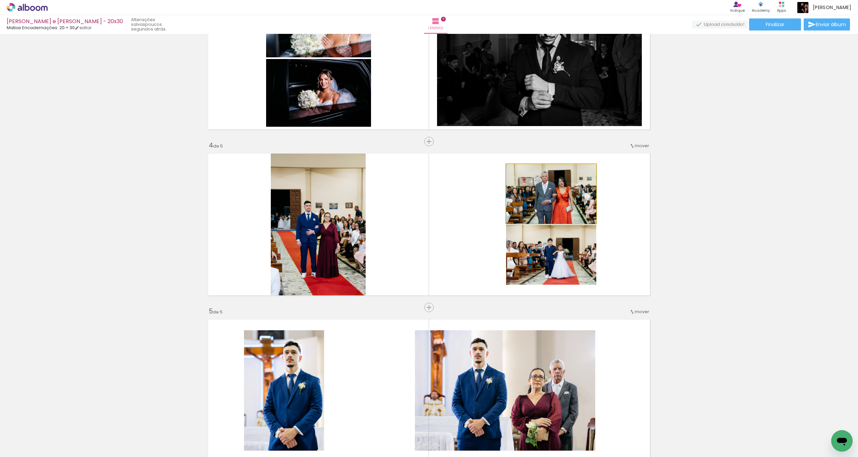
click at [575, 199] on quentale-photo at bounding box center [551, 193] width 90 height 59
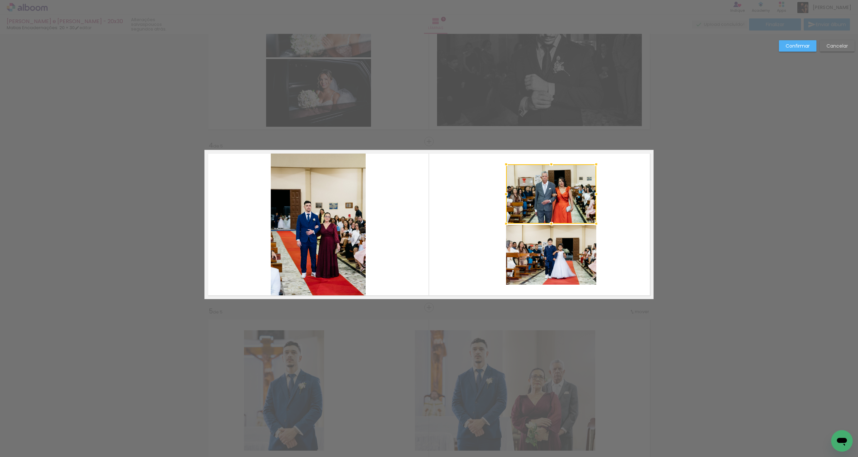
click at [542, 252] on quentale-photo at bounding box center [551, 255] width 90 height 60
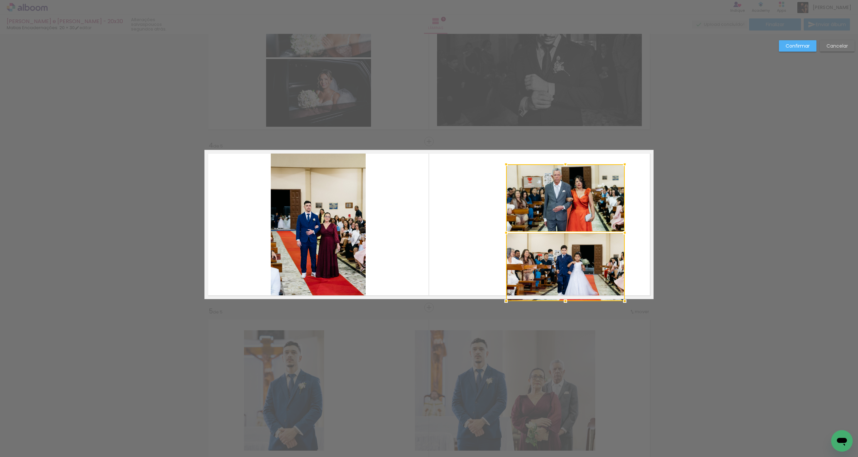
drag, startPoint x: 595, startPoint y: 285, endPoint x: 614, endPoint y: 296, distance: 22.3
click at [614, 296] on div at bounding box center [565, 232] width 119 height 137
drag, startPoint x: 570, startPoint y: 214, endPoint x: 569, endPoint y: 220, distance: 6.8
click at [570, 214] on quentale-photo at bounding box center [565, 197] width 119 height 67
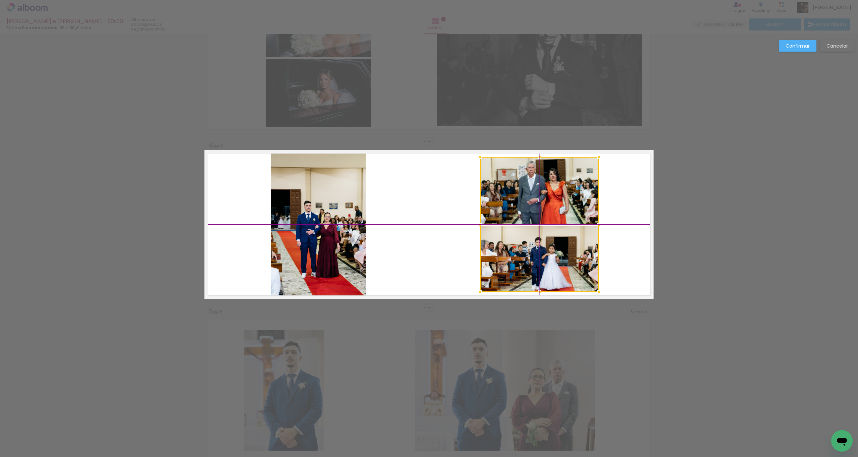
drag, startPoint x: 577, startPoint y: 268, endPoint x: 549, endPoint y: 264, distance: 28.5
click at [549, 264] on div at bounding box center [540, 224] width 119 height 135
click at [565, 203] on quentale-photo at bounding box center [540, 190] width 119 height 67
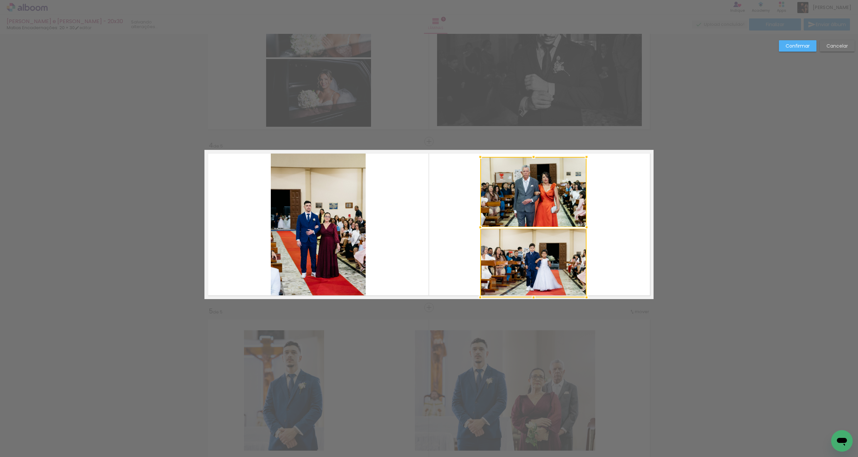
drag, startPoint x: 596, startPoint y: 292, endPoint x: 586, endPoint y: 295, distance: 10.5
click at [586, 295] on div at bounding box center [586, 297] width 13 height 13
click at [544, 212] on quentale-photo at bounding box center [534, 192] width 106 height 70
drag, startPoint x: 539, startPoint y: 253, endPoint x: 537, endPoint y: 258, distance: 5.9
click at [539, 253] on quentale-photo at bounding box center [534, 262] width 106 height 69
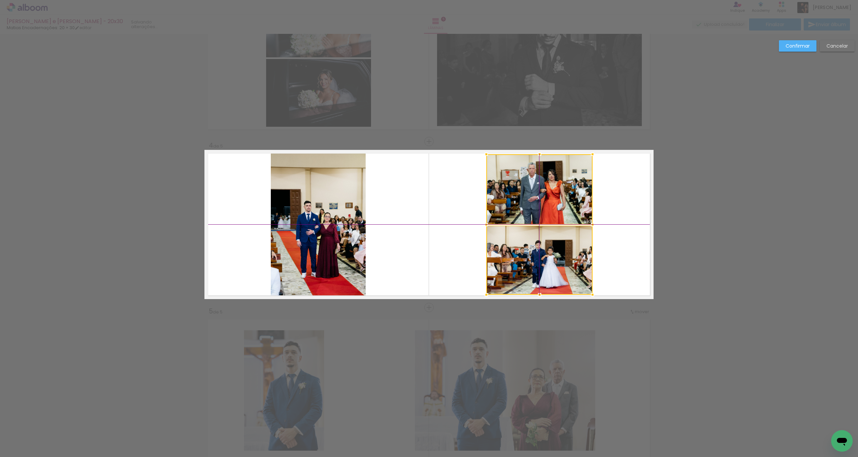
click at [544, 269] on div at bounding box center [540, 224] width 106 height 141
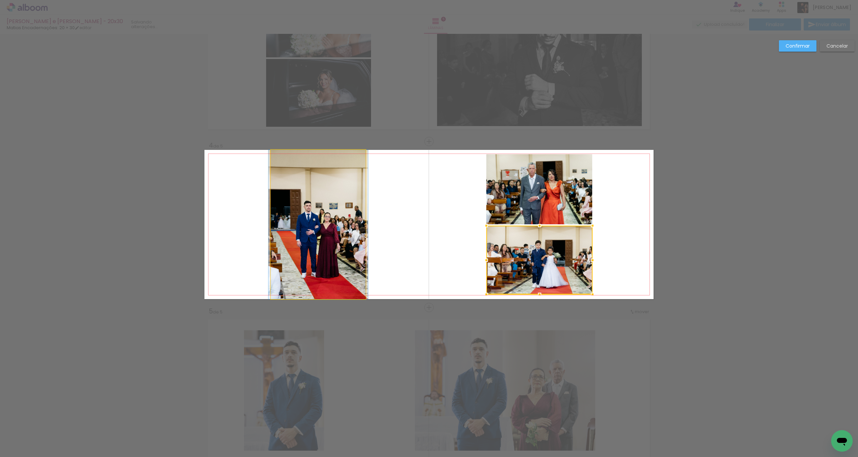
click at [336, 263] on quentale-photo at bounding box center [318, 224] width 95 height 149
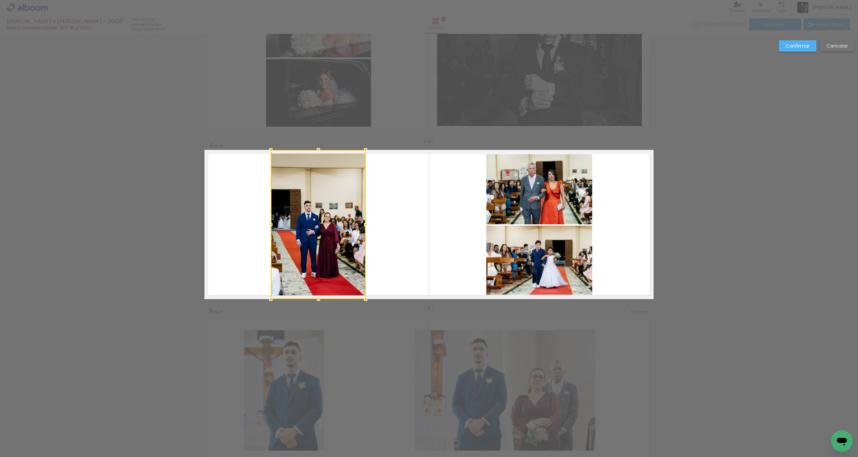
click at [0, 0] on slot "Confirmar" at bounding box center [0, 0] width 0 height 0
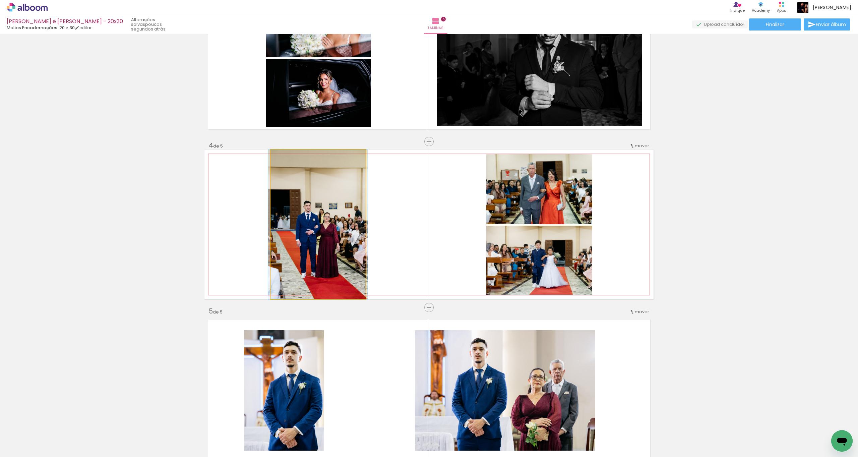
drag, startPoint x: 330, startPoint y: 258, endPoint x: 330, endPoint y: 250, distance: 8.4
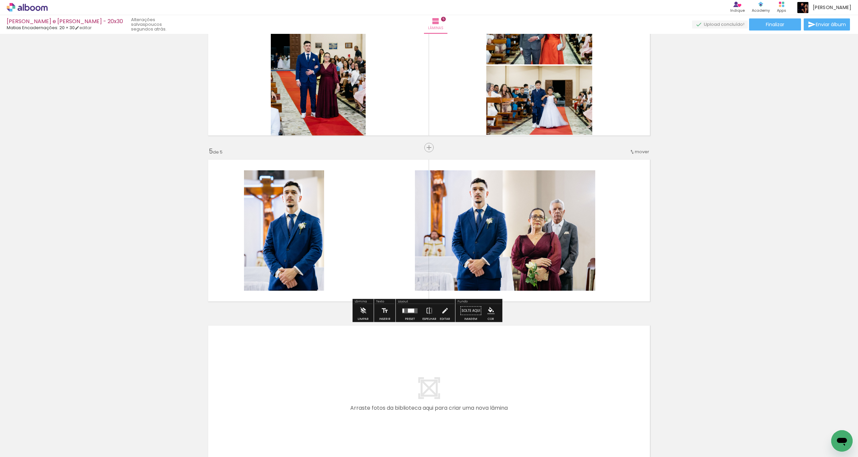
scroll to position [562, 0]
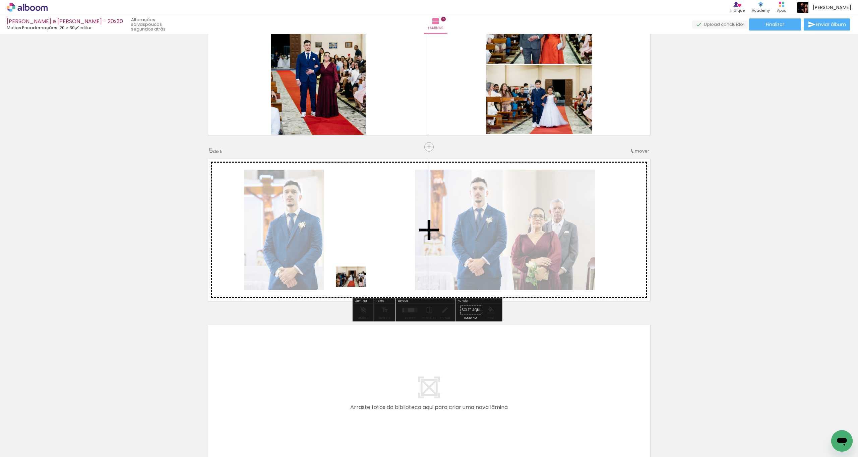
drag, startPoint x: 76, startPoint y: 435, endPoint x: 386, endPoint y: 261, distance: 355.8
click at [386, 261] on quentale-workspace at bounding box center [429, 228] width 858 height 457
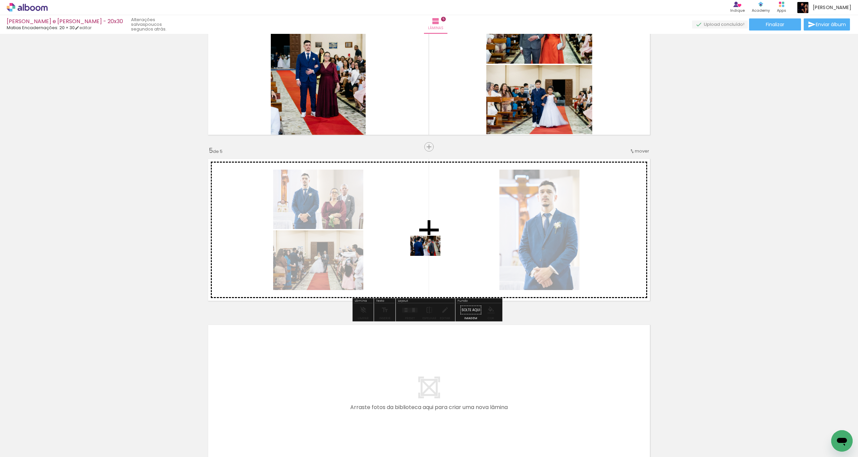
drag, startPoint x: 79, startPoint y: 435, endPoint x: 429, endPoint y: 254, distance: 394.3
click at [429, 254] on quentale-workspace at bounding box center [429, 228] width 858 height 457
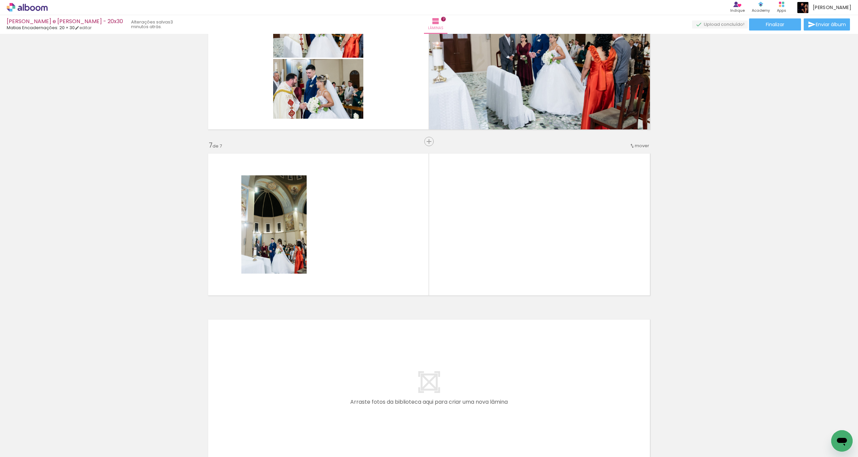
click at [51, 431] on quentale-thumb at bounding box center [67, 434] width 38 height 39
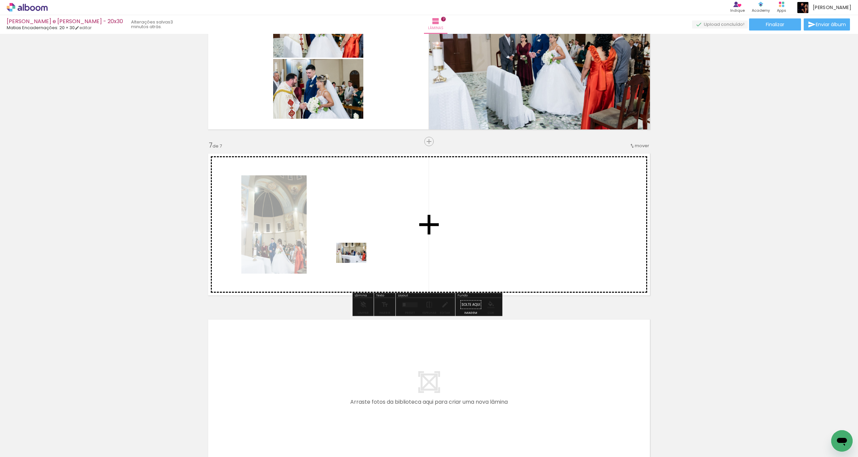
drag, startPoint x: 86, startPoint y: 437, endPoint x: 383, endPoint y: 246, distance: 353.4
click at [383, 246] on quentale-workspace at bounding box center [429, 228] width 858 height 457
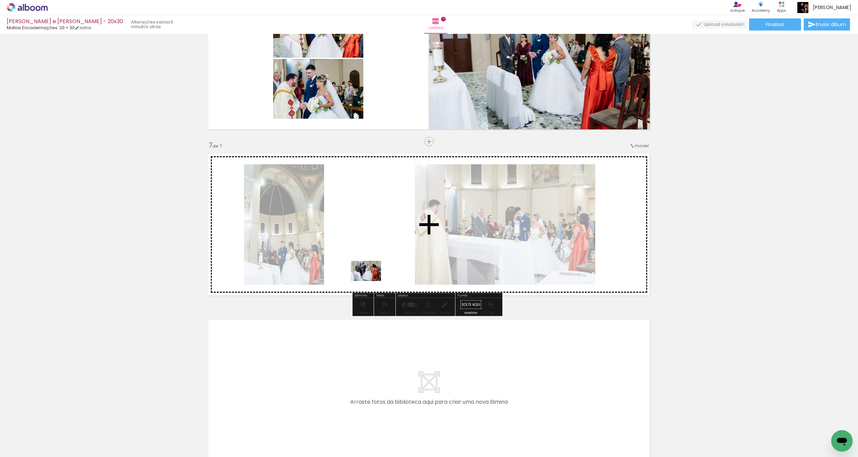
drag, startPoint x: 66, startPoint y: 439, endPoint x: 372, endPoint y: 280, distance: 344.7
click at [372, 280] on quentale-workspace at bounding box center [429, 228] width 858 height 457
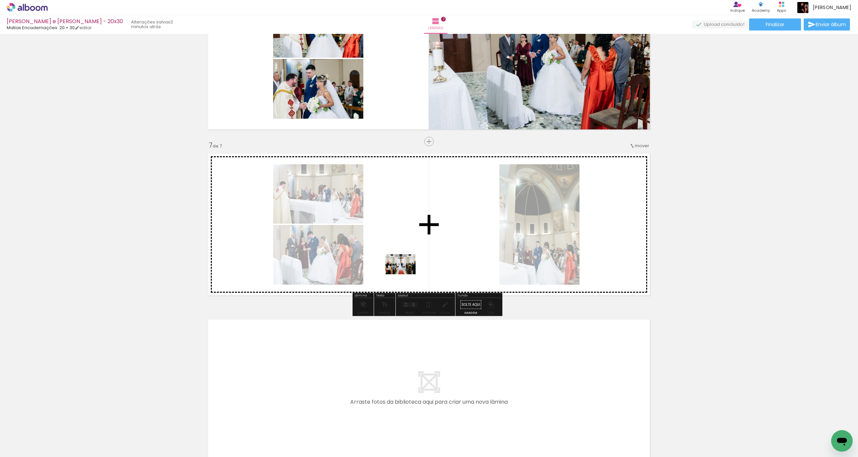
drag, startPoint x: 72, startPoint y: 444, endPoint x: 380, endPoint y: 330, distance: 328.2
click at [411, 269] on quentale-workspace at bounding box center [429, 228] width 858 height 457
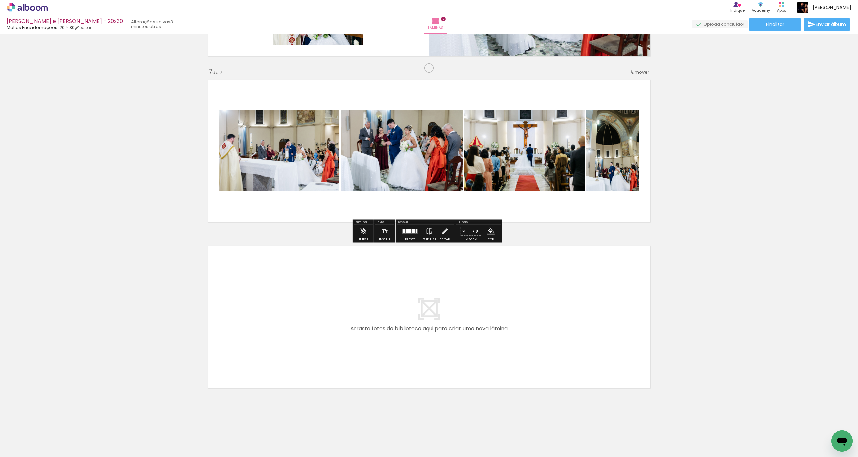
scroll to position [973, 0]
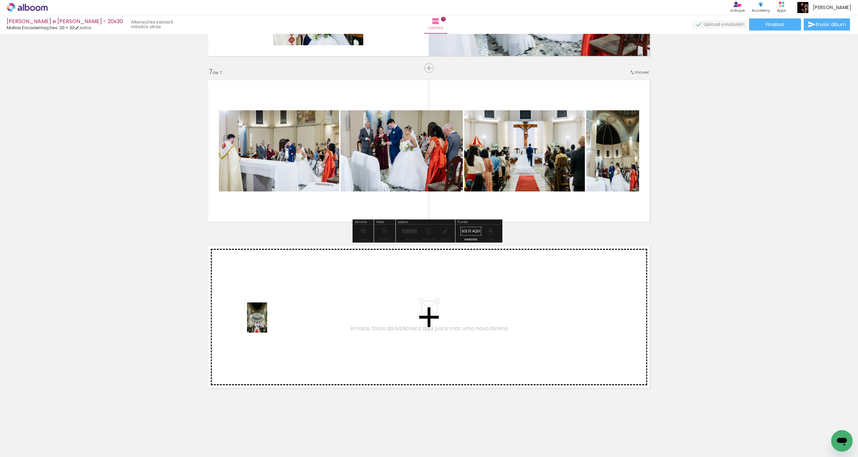
drag, startPoint x: 92, startPoint y: 430, endPoint x: 278, endPoint y: 322, distance: 214.9
click at [278, 322] on quentale-workspace at bounding box center [429, 228] width 858 height 457
